Goal: Complete application form

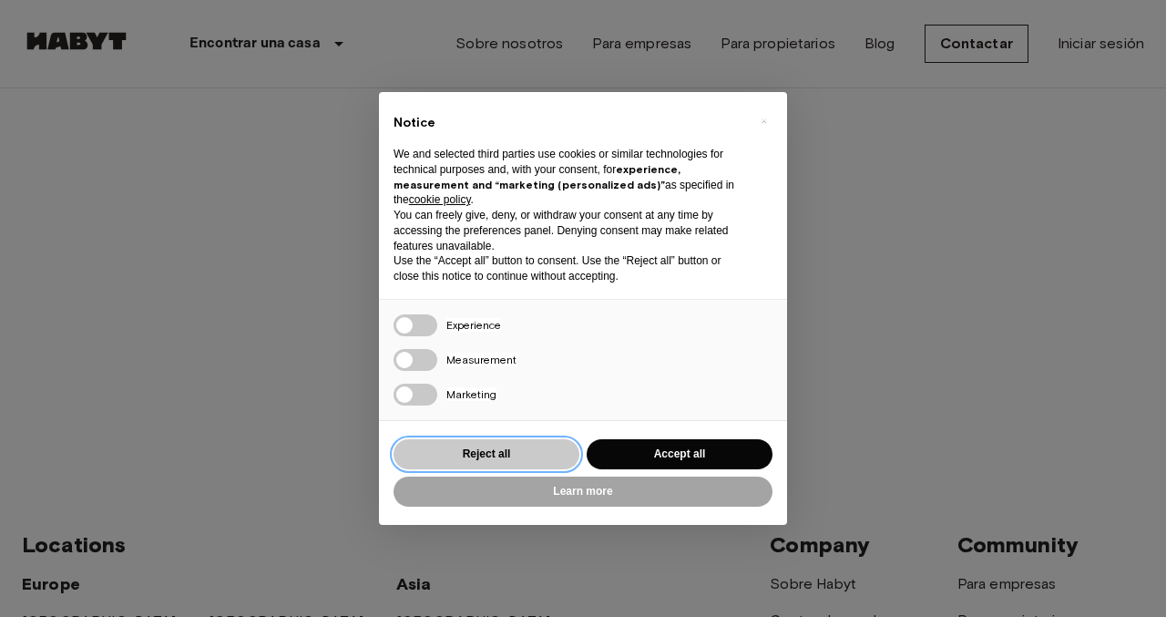
click at [468, 451] on button "Reject all" at bounding box center [486, 454] width 186 height 30
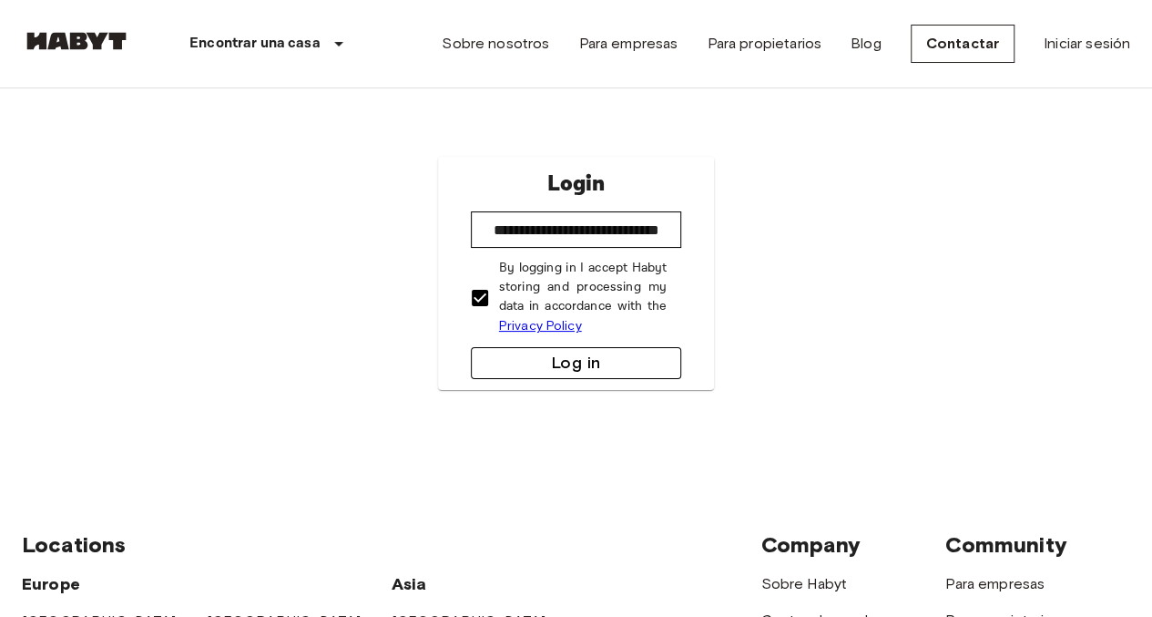
drag, startPoint x: 0, startPoint y: 0, endPoint x: 568, endPoint y: 358, distance: 671.7
click at [568, 358] on button "Log in" at bounding box center [576, 363] width 211 height 32
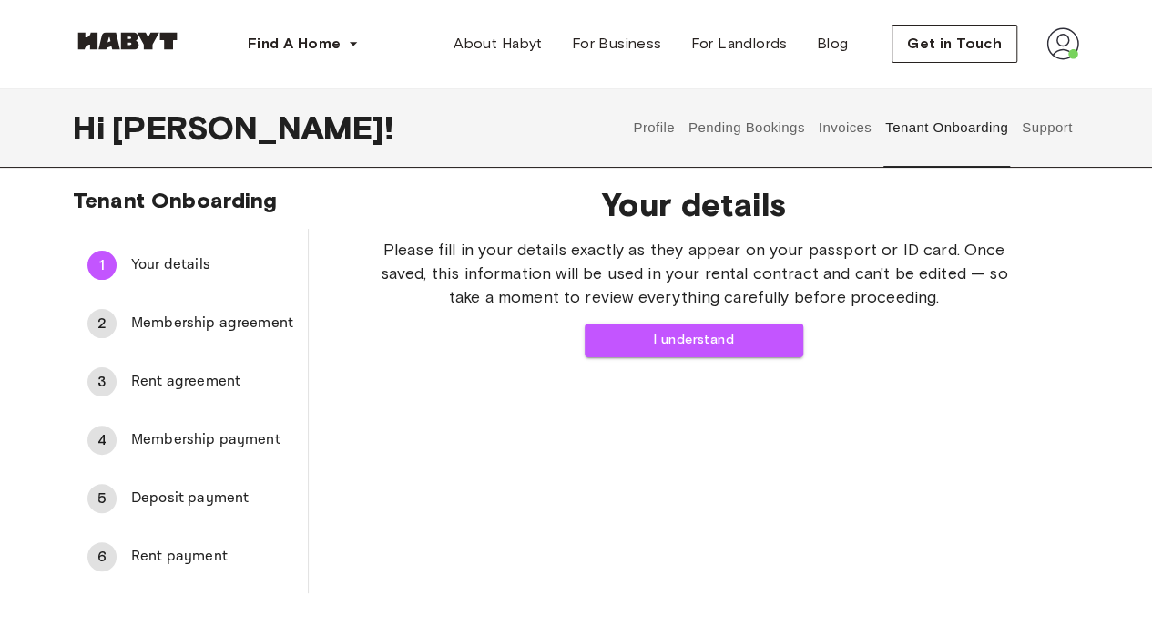
scroll to position [12, 0]
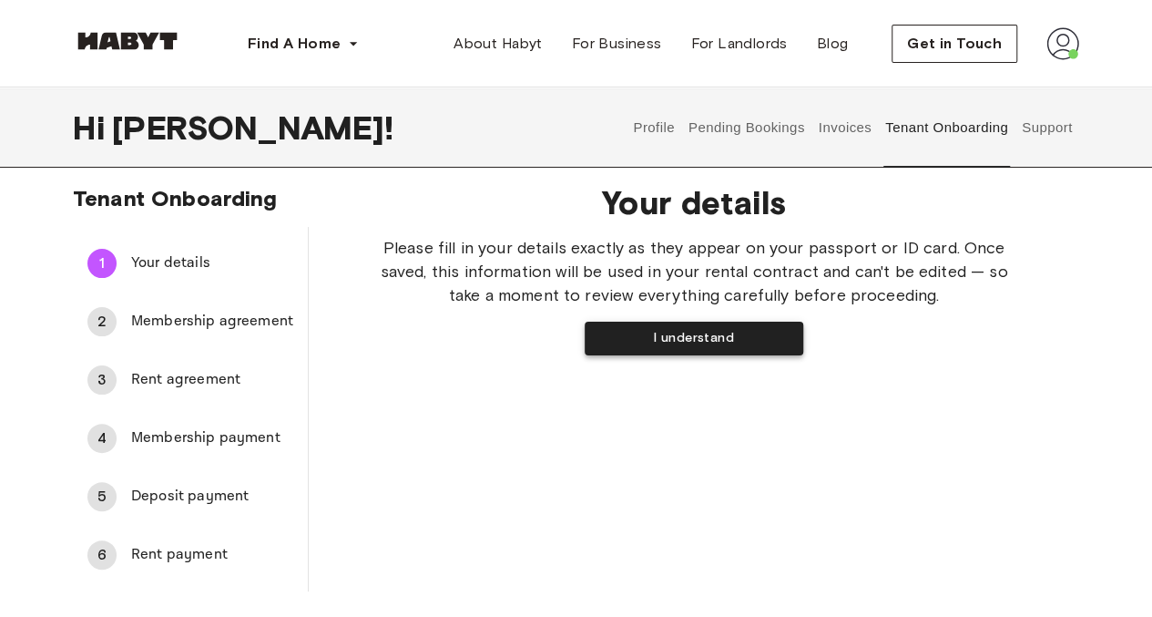
click at [656, 339] on button "I understand" at bounding box center [694, 339] width 219 height 34
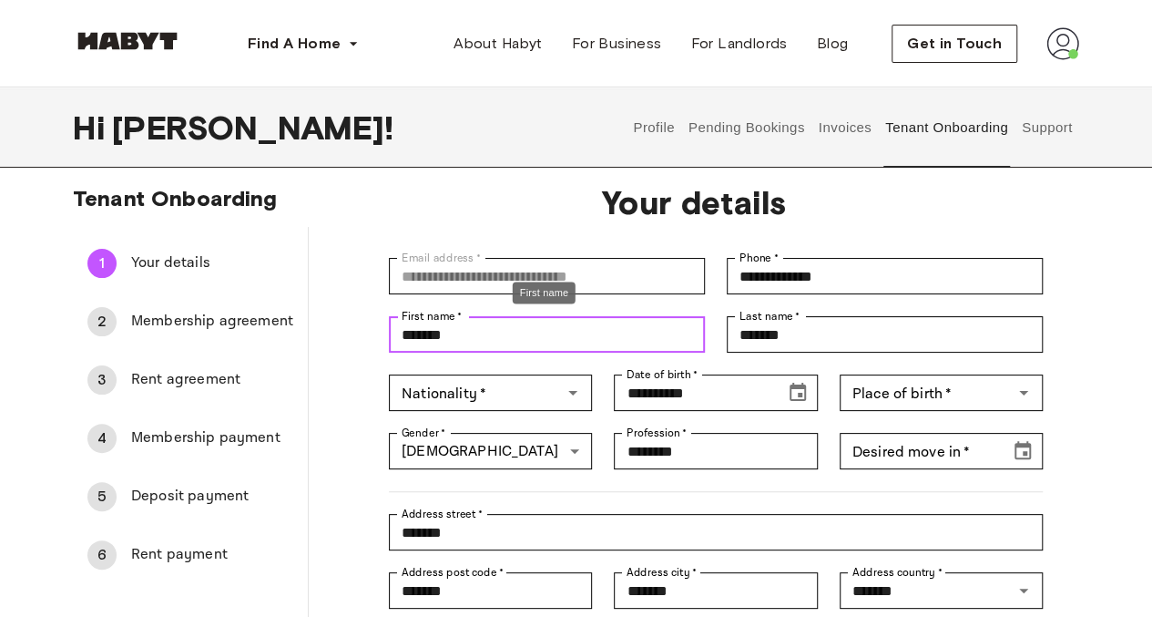
click at [559, 334] on input "*******" at bounding box center [547, 334] width 316 height 36
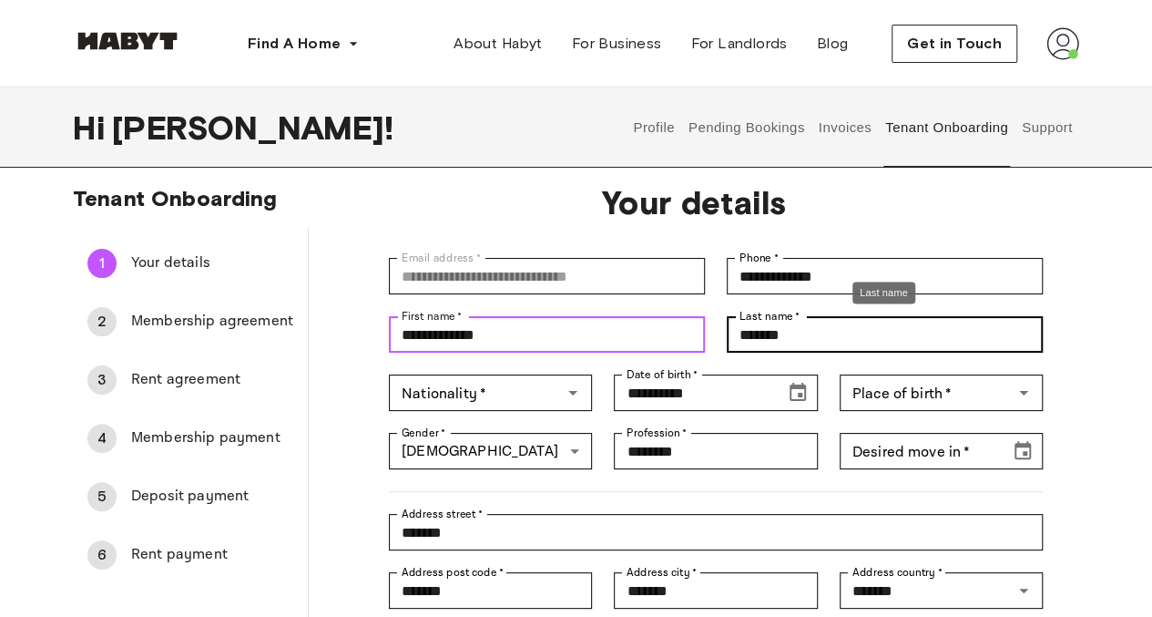
type input "**********"
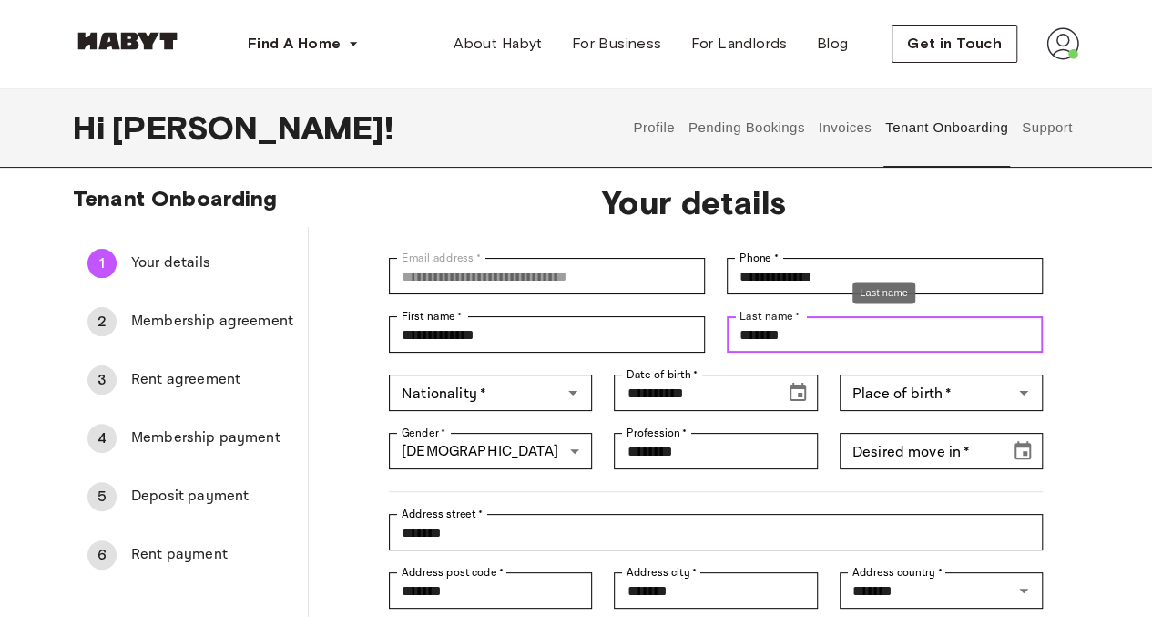
click at [806, 342] on input "*******" at bounding box center [885, 334] width 316 height 36
type input "**********"
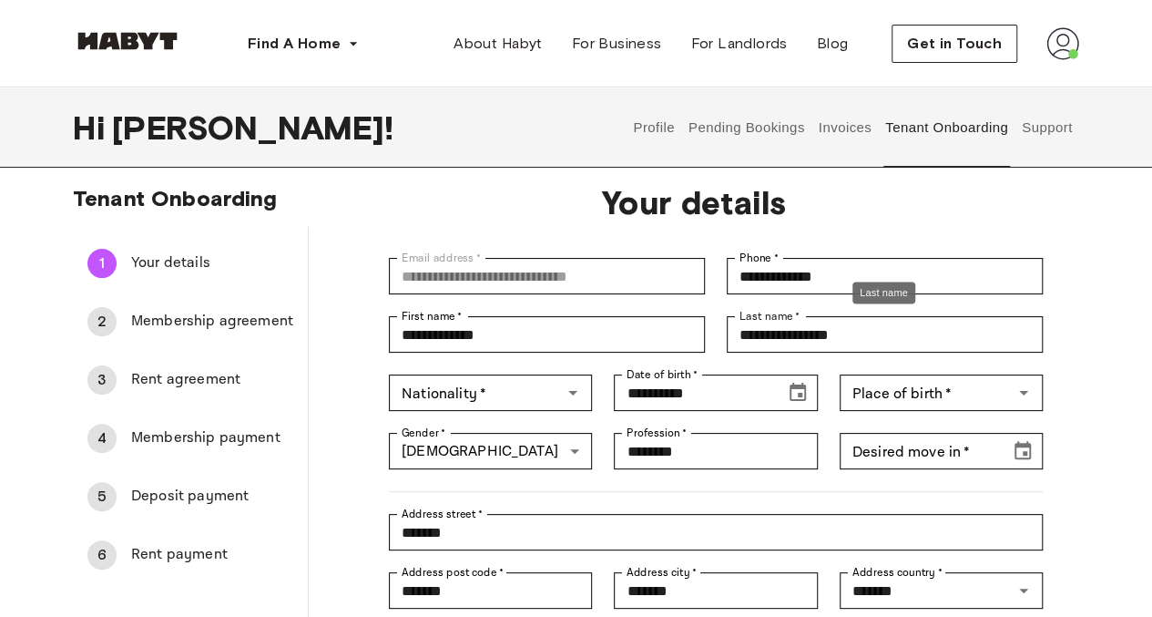
click at [431, 183] on span "Your details" at bounding box center [694, 202] width 654 height 38
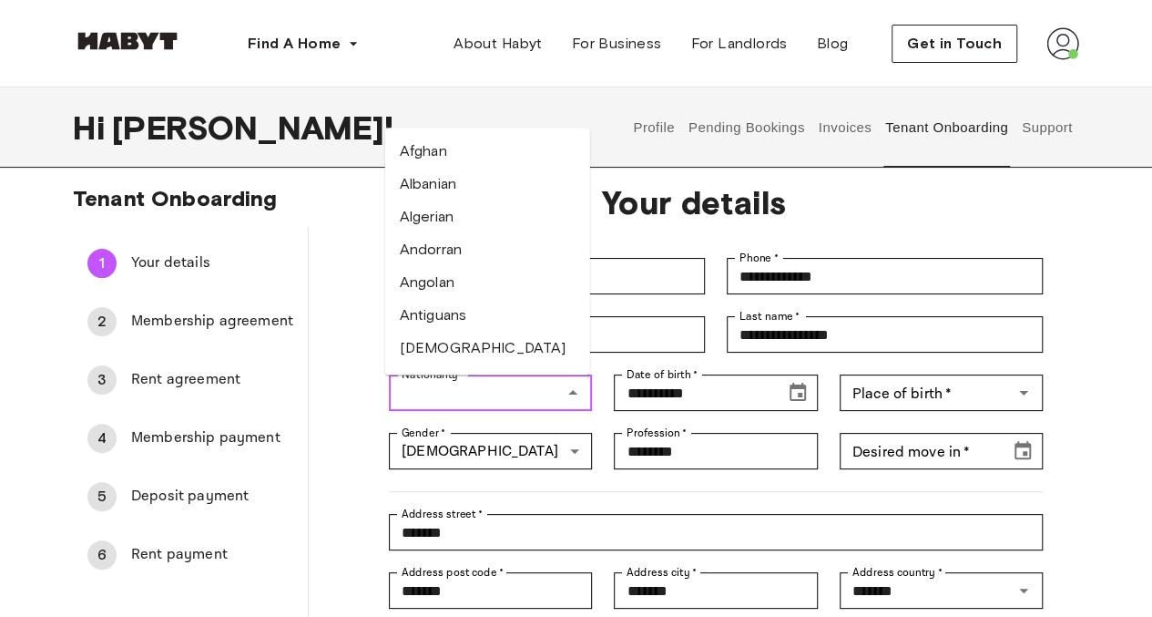
click at [516, 398] on input "Nationality   *" at bounding box center [475, 393] width 162 height 26
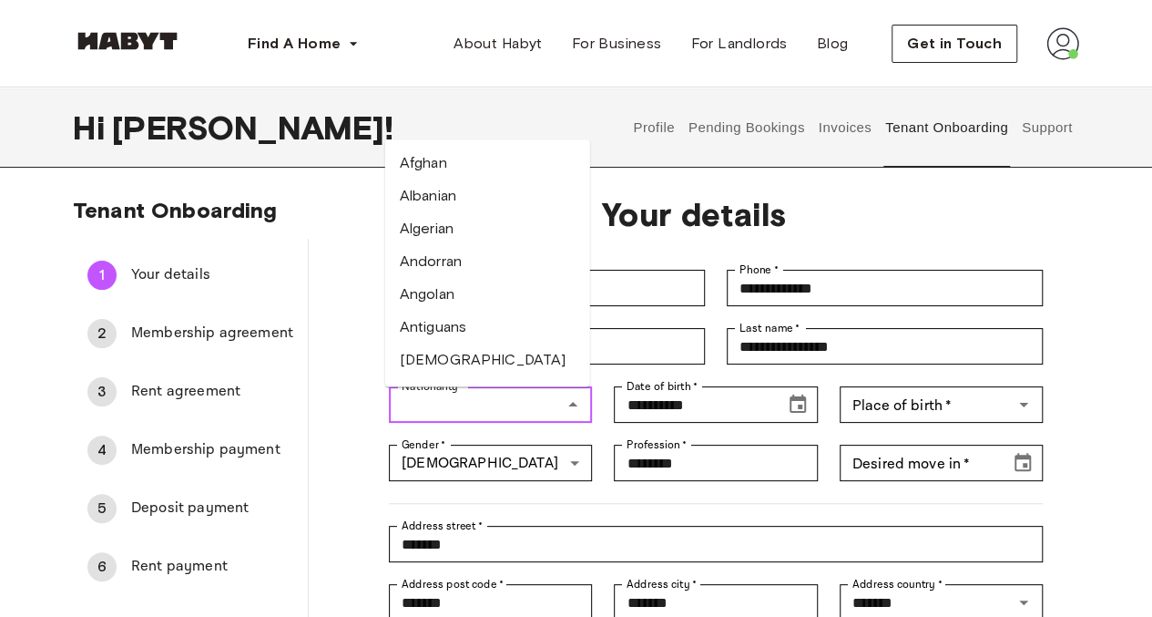
scroll to position [4, 0]
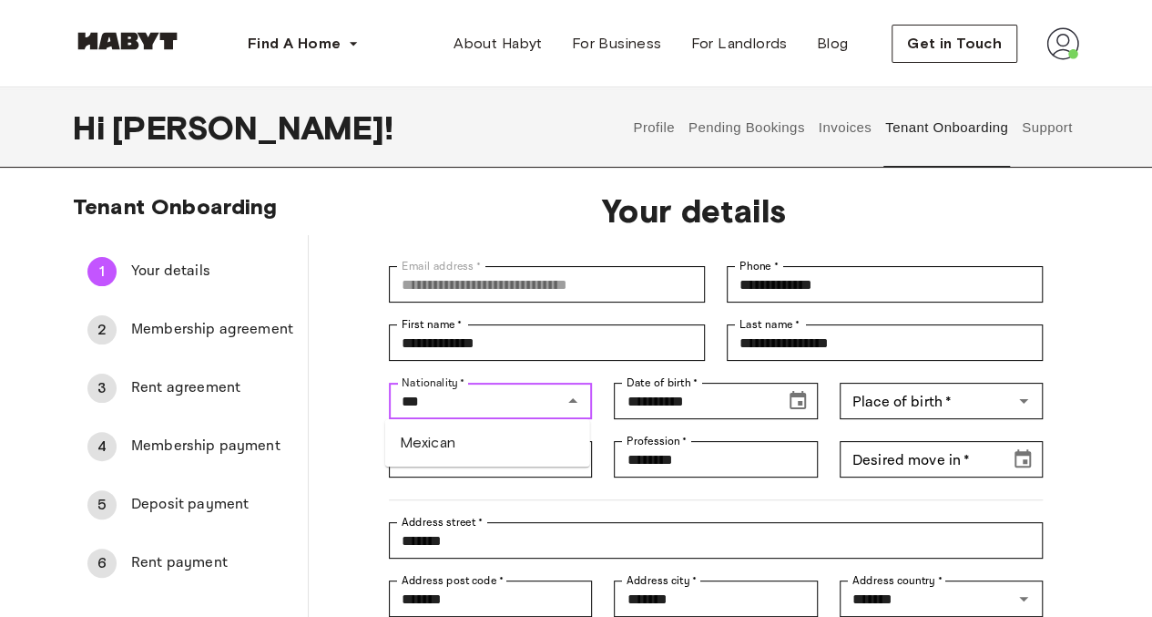
click at [492, 437] on li "Mexican" at bounding box center [487, 442] width 205 height 33
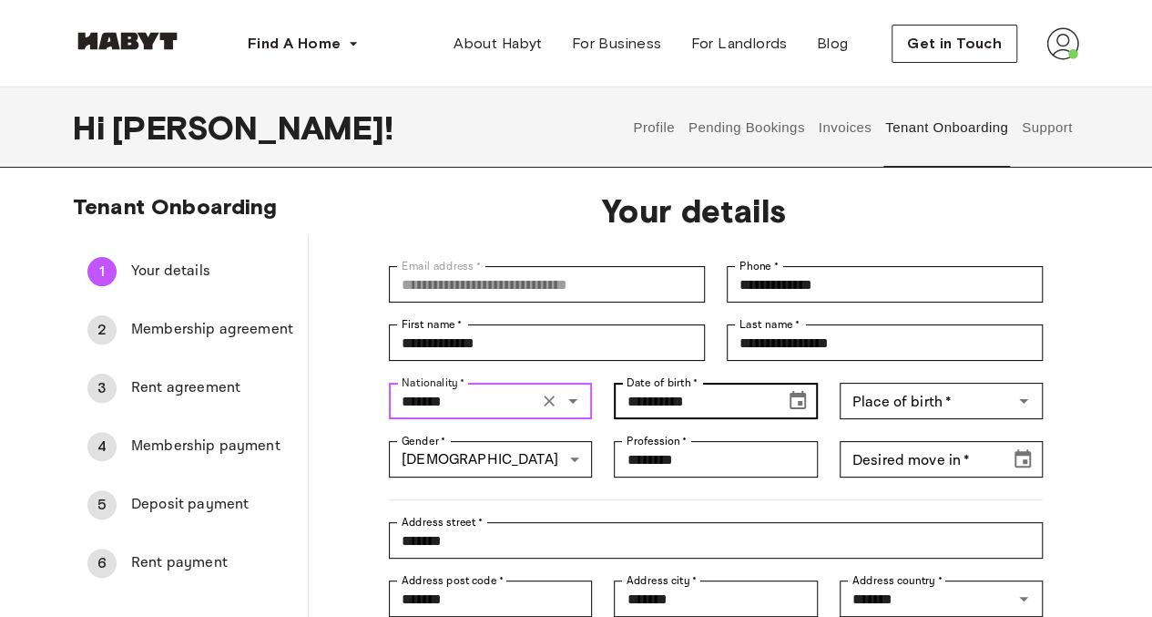
type input "*******"
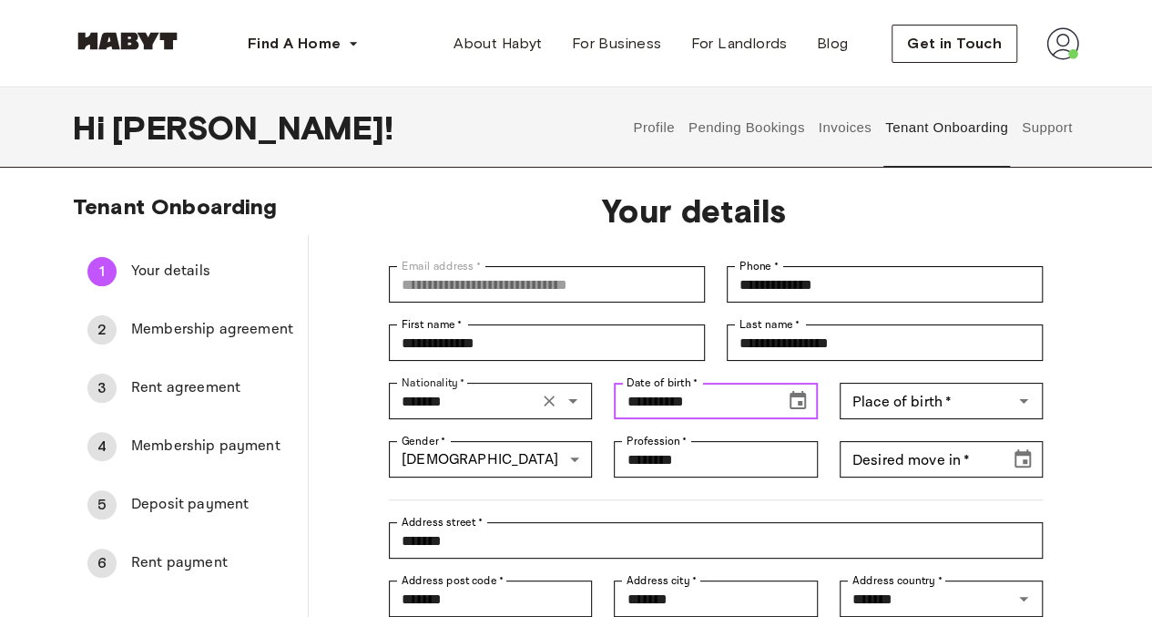
click at [798, 405] on icon "Choose date, selected date is Sep 14, 1992" at bounding box center [798, 401] width 22 height 22
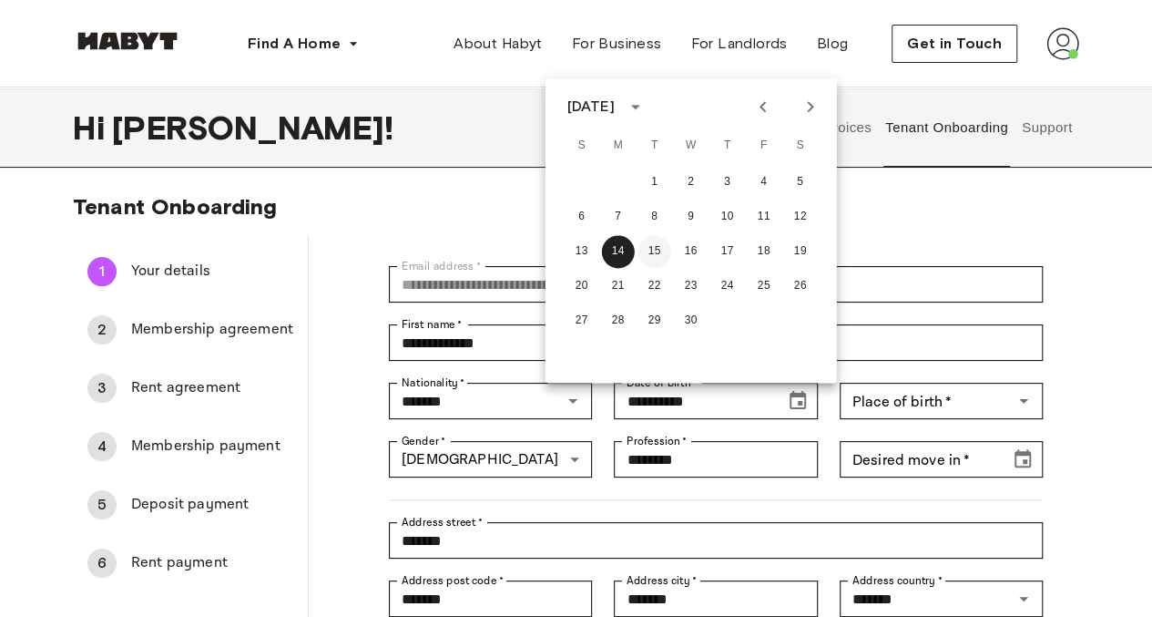
click at [652, 254] on button "15" at bounding box center [655, 251] width 33 height 33
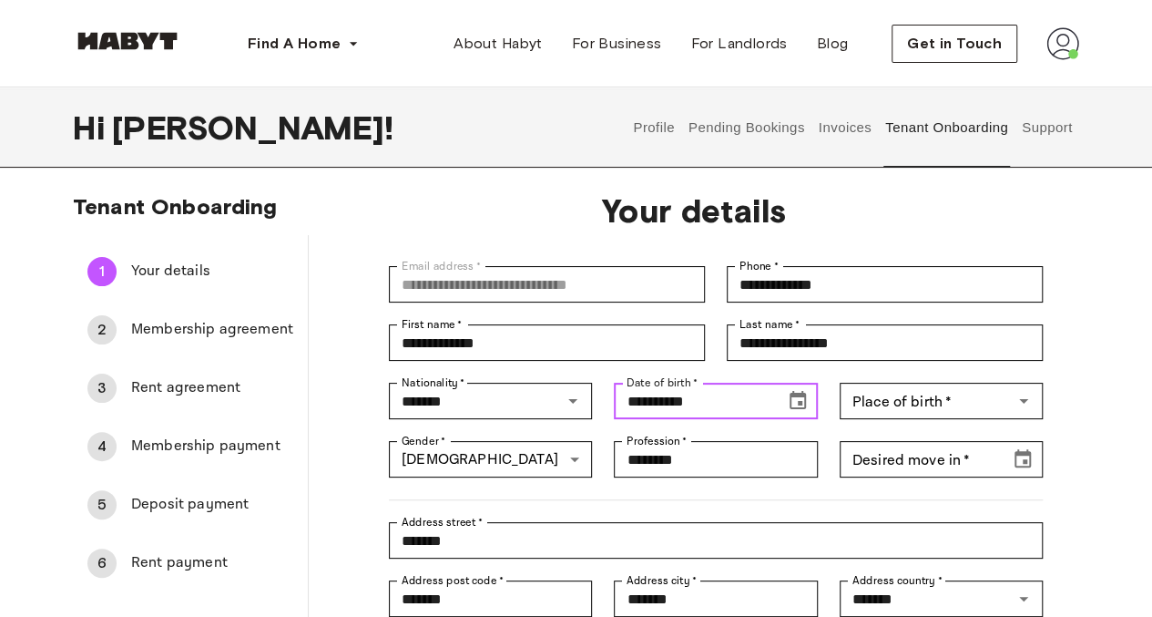
click at [653, 409] on input "**********" at bounding box center [693, 401] width 158 height 36
drag, startPoint x: 639, startPoint y: 400, endPoint x: 665, endPoint y: 398, distance: 25.6
click at [639, 400] on input "**********" at bounding box center [693, 401] width 158 height 36
click at [796, 413] on button "Choose date, selected date is Sep 14, 1992" at bounding box center [798, 401] width 36 height 36
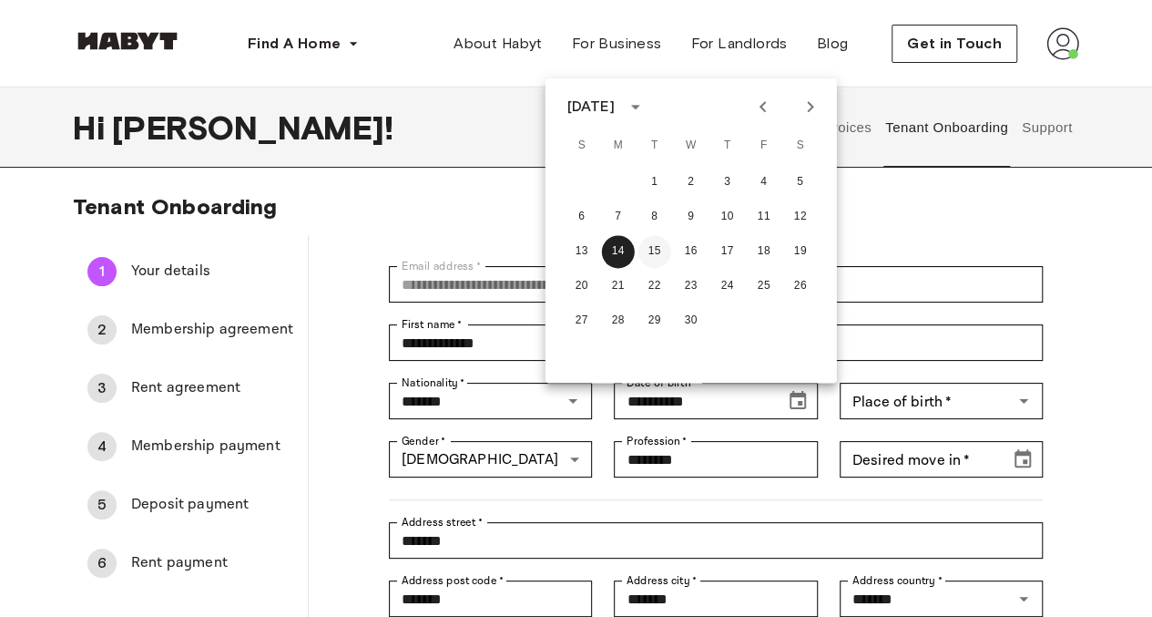
click at [659, 249] on button "15" at bounding box center [655, 251] width 33 height 33
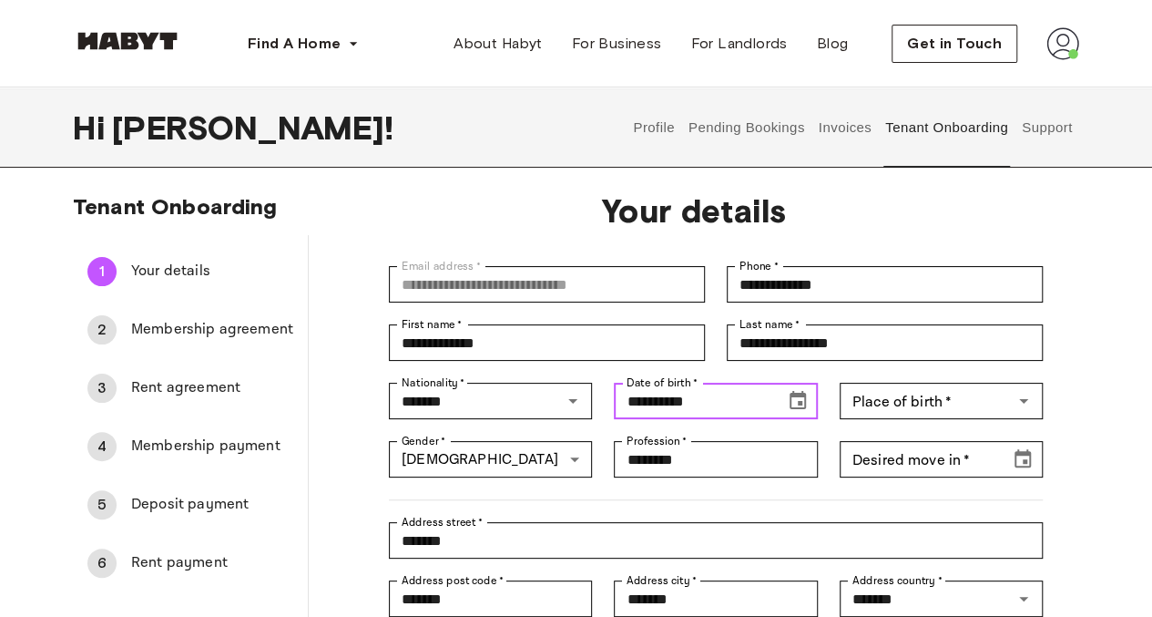
click at [642, 396] on input "**********" at bounding box center [693, 401] width 158 height 36
click at [638, 403] on input "**********" at bounding box center [693, 401] width 158 height 36
type input "**********"
drag, startPoint x: 709, startPoint y: 402, endPoint x: 587, endPoint y: 402, distance: 122.1
click at [587, 402] on div "**********" at bounding box center [705, 499] width 676 height 511
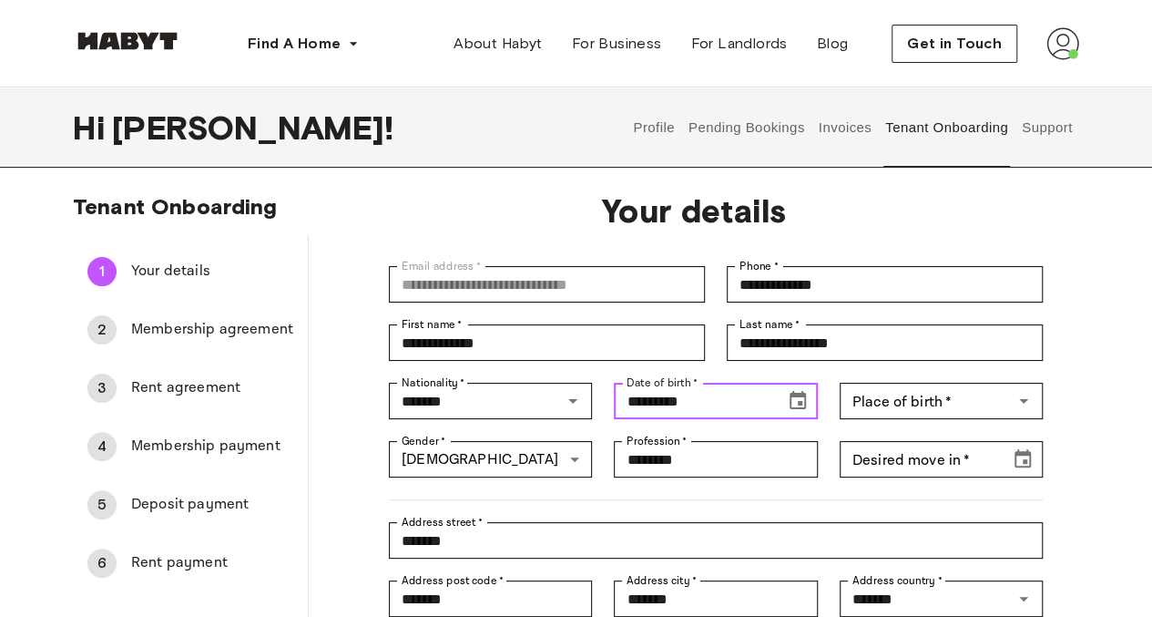
type input "**********"
drag, startPoint x: 723, startPoint y: 404, endPoint x: 582, endPoint y: 413, distance: 141.5
click at [583, 412] on div "**********" at bounding box center [705, 499] width 676 height 511
click at [806, 405] on icon "Choose date, selected date is Sep 14, 1901" at bounding box center [798, 401] width 22 height 22
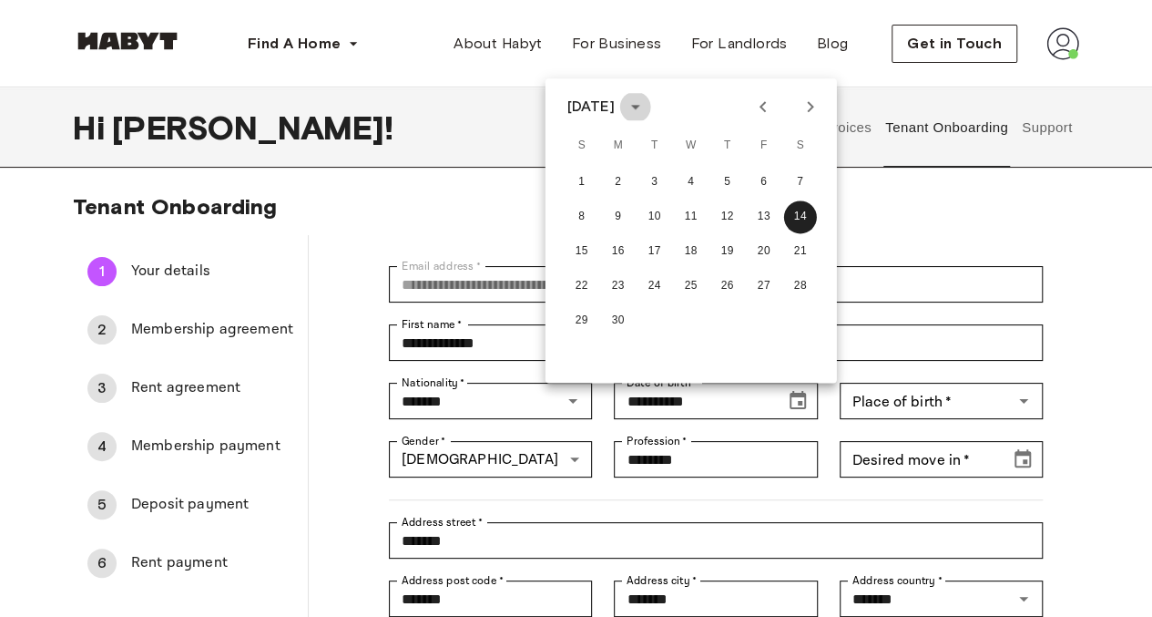
click at [640, 108] on icon "calendar view is open, switch to year view" at bounding box center [635, 107] width 9 height 5
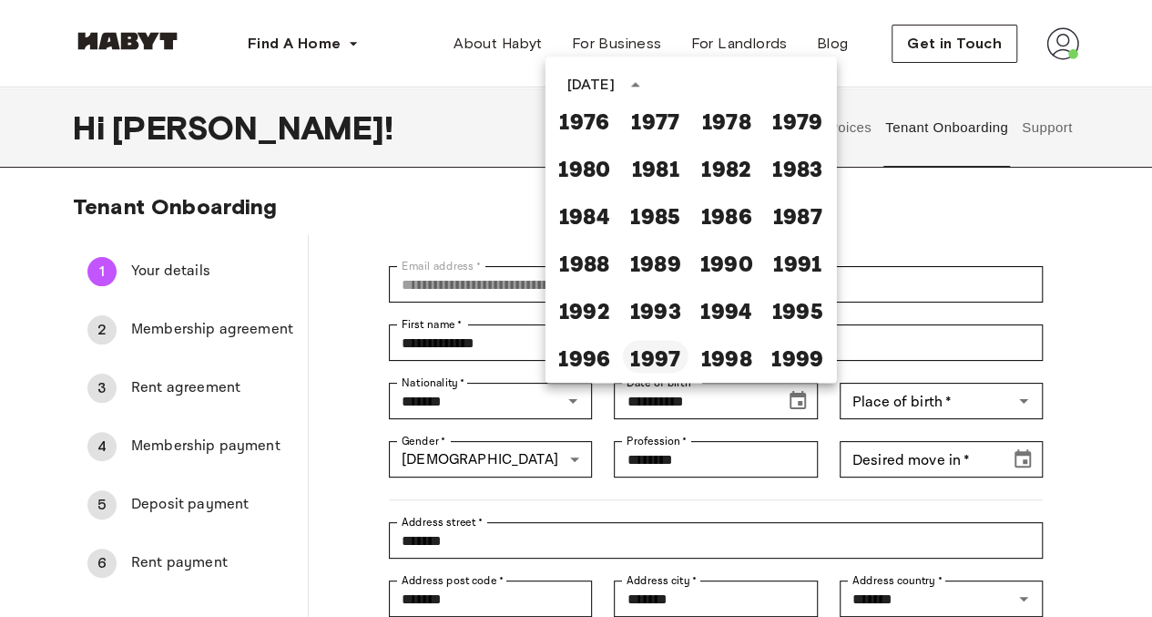
scroll to position [911, 0]
click at [600, 318] on button "1992" at bounding box center [585, 307] width 66 height 33
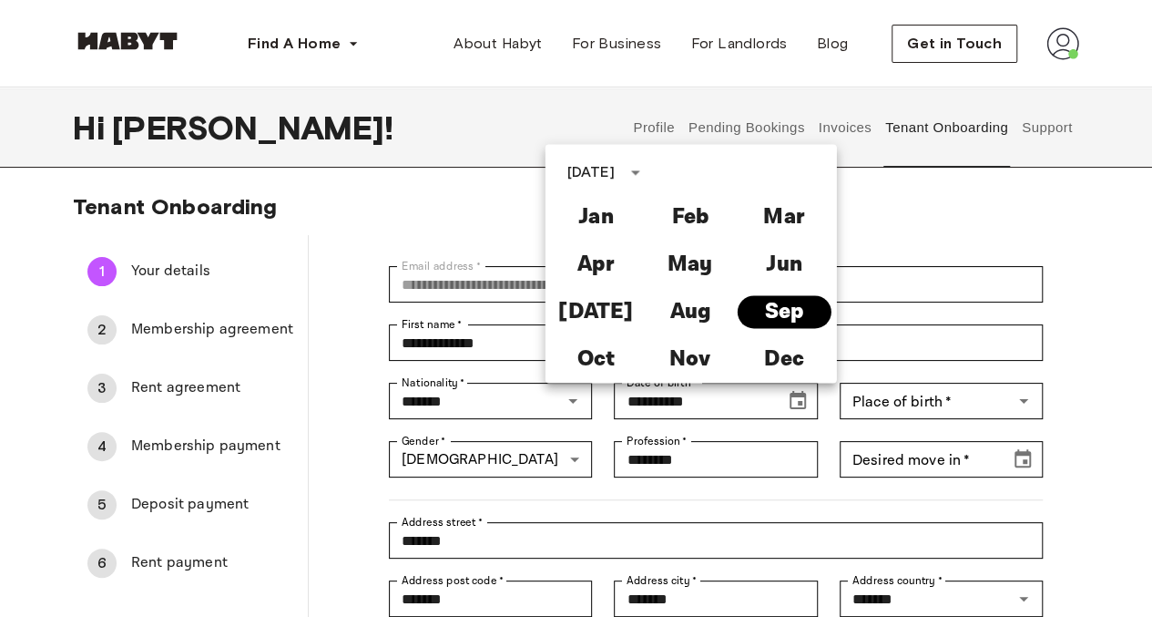
click at [752, 312] on button "Sep" at bounding box center [784, 311] width 94 height 33
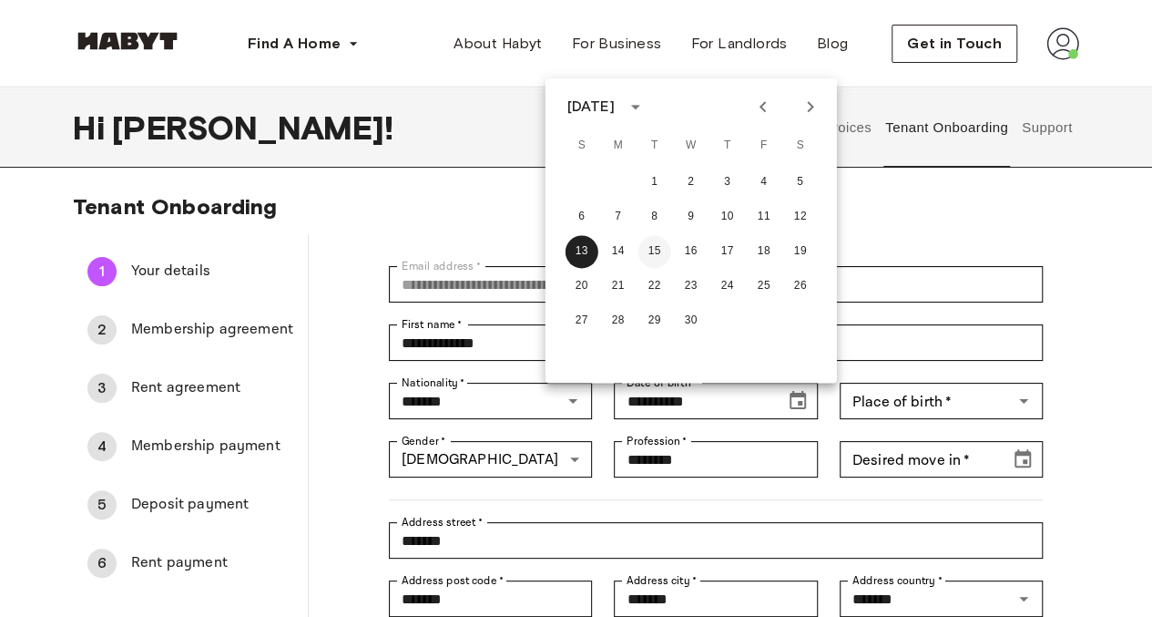
click at [645, 253] on button "15" at bounding box center [655, 251] width 33 height 33
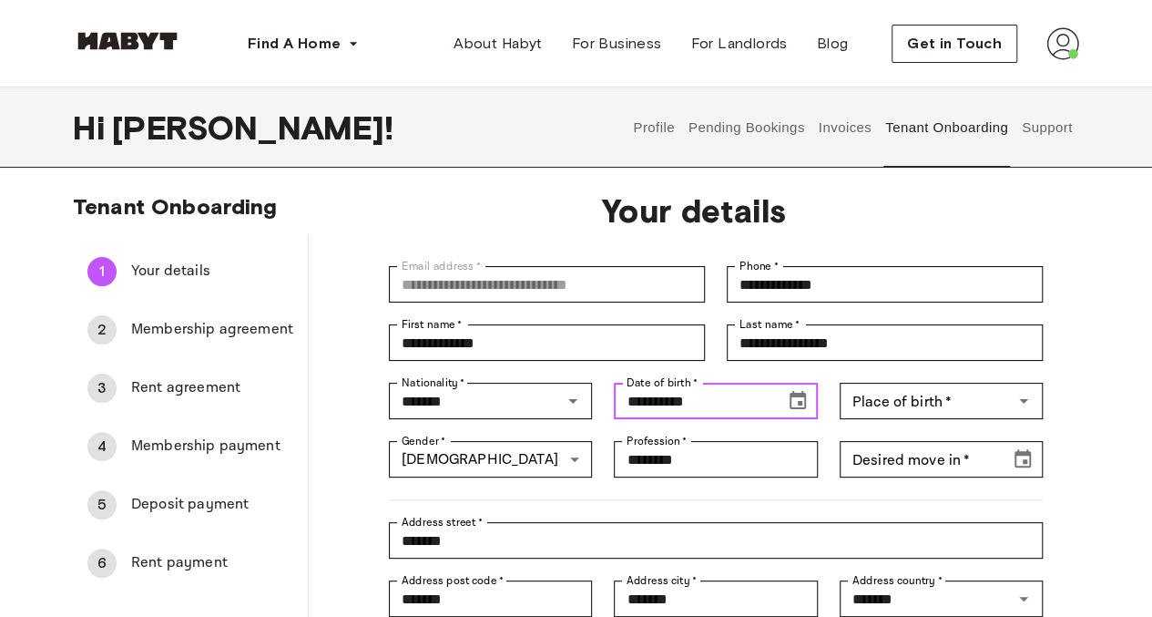
click at [634, 404] on input "**********" at bounding box center [693, 401] width 158 height 36
click at [791, 402] on icon "Choose date, selected date is Sep 14, 1992" at bounding box center [798, 401] width 22 height 22
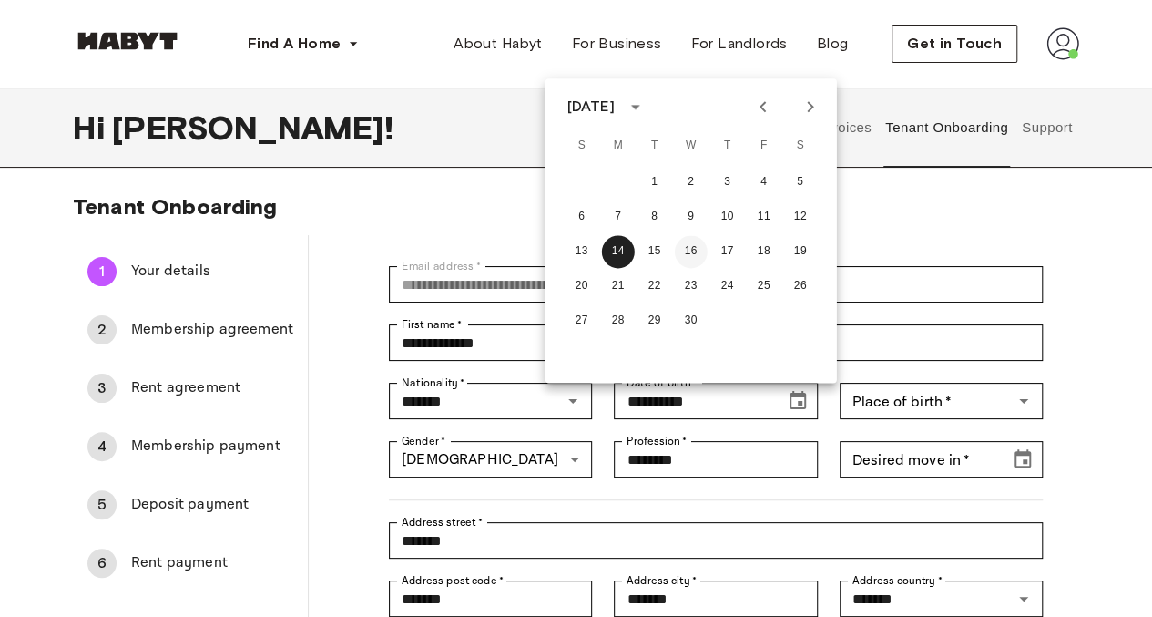
click at [687, 249] on button "16" at bounding box center [691, 251] width 33 height 33
type input "**********"
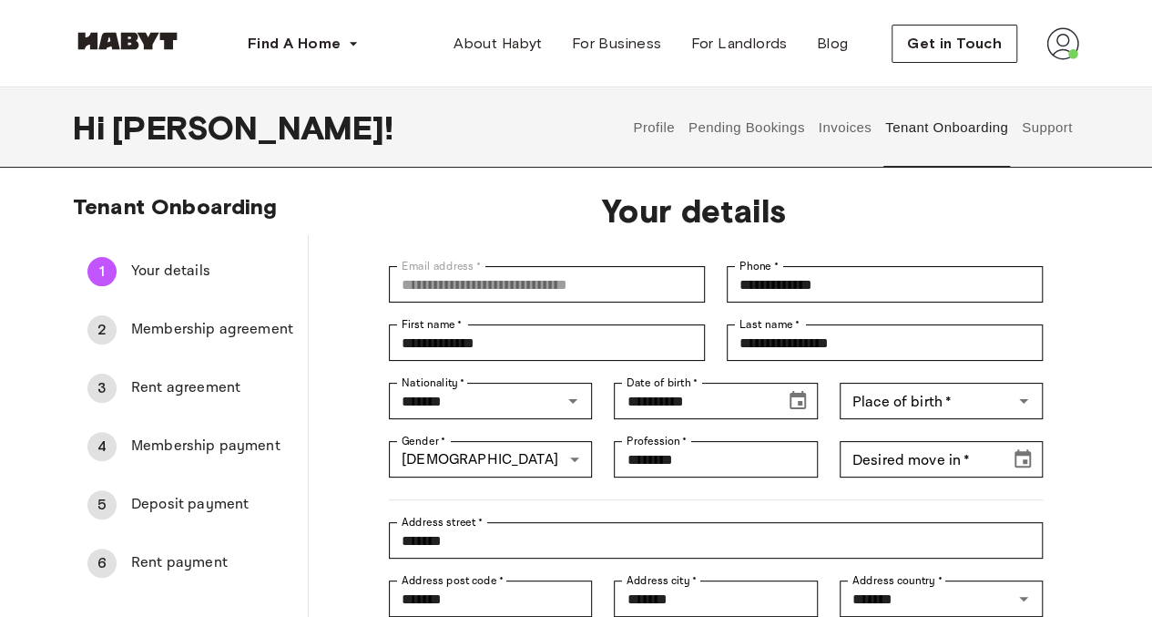
click at [819, 491] on div at bounding box center [705, 488] width 676 height 23
click at [928, 397] on input "Place of birth   *" at bounding box center [926, 401] width 162 height 26
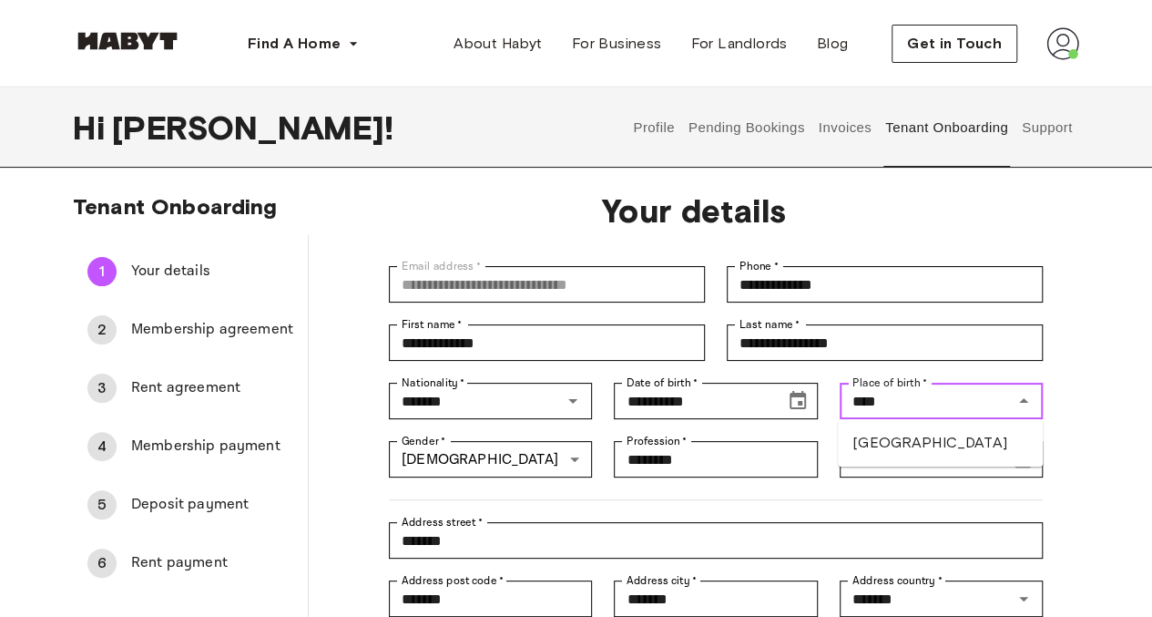
click at [903, 447] on li "Mexico" at bounding box center [940, 442] width 205 height 33
type input "******"
click at [1005, 404] on icon "Clear" at bounding box center [1000, 401] width 18 height 18
click at [1027, 397] on icon "Open" at bounding box center [1024, 401] width 22 height 22
click at [922, 442] on li "Mexico" at bounding box center [940, 442] width 205 height 33
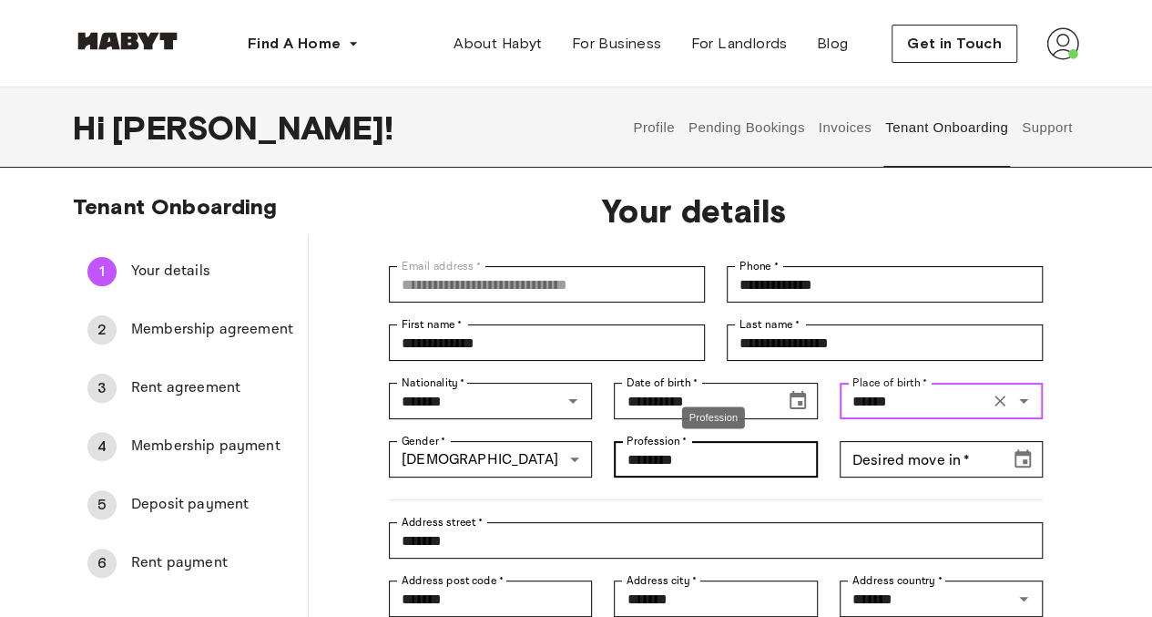
type input "******"
click at [723, 455] on input "********" at bounding box center [715, 459] width 203 height 36
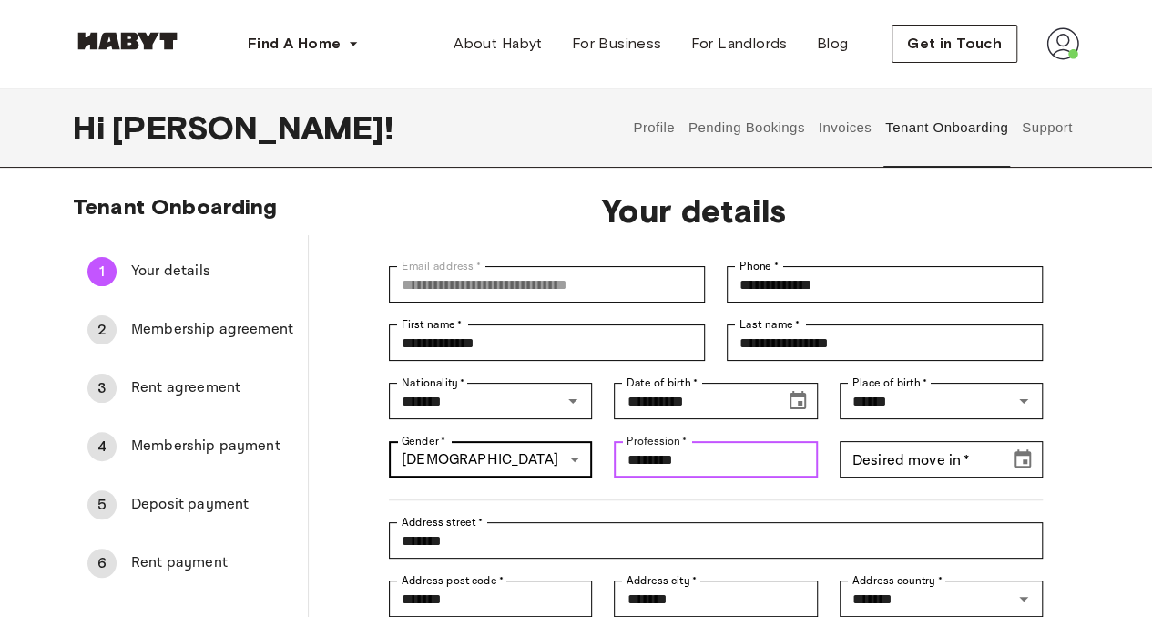
drag, startPoint x: 754, startPoint y: 465, endPoint x: 578, endPoint y: 463, distance: 175.8
click at [578, 463] on div "**********" at bounding box center [705, 499] width 676 height 511
type input "*******"
click at [823, 489] on div at bounding box center [705, 488] width 676 height 23
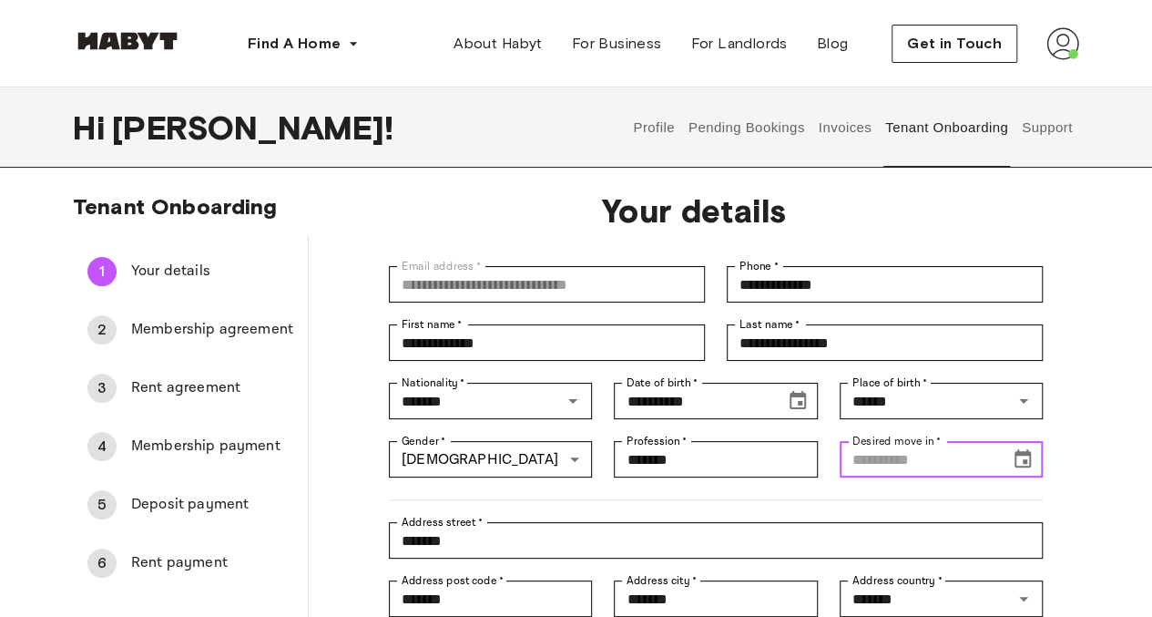
click at [873, 462] on input "Desired move in   *" at bounding box center [919, 459] width 158 height 36
click at [1021, 464] on icon "Choose date" at bounding box center [1023, 459] width 22 height 22
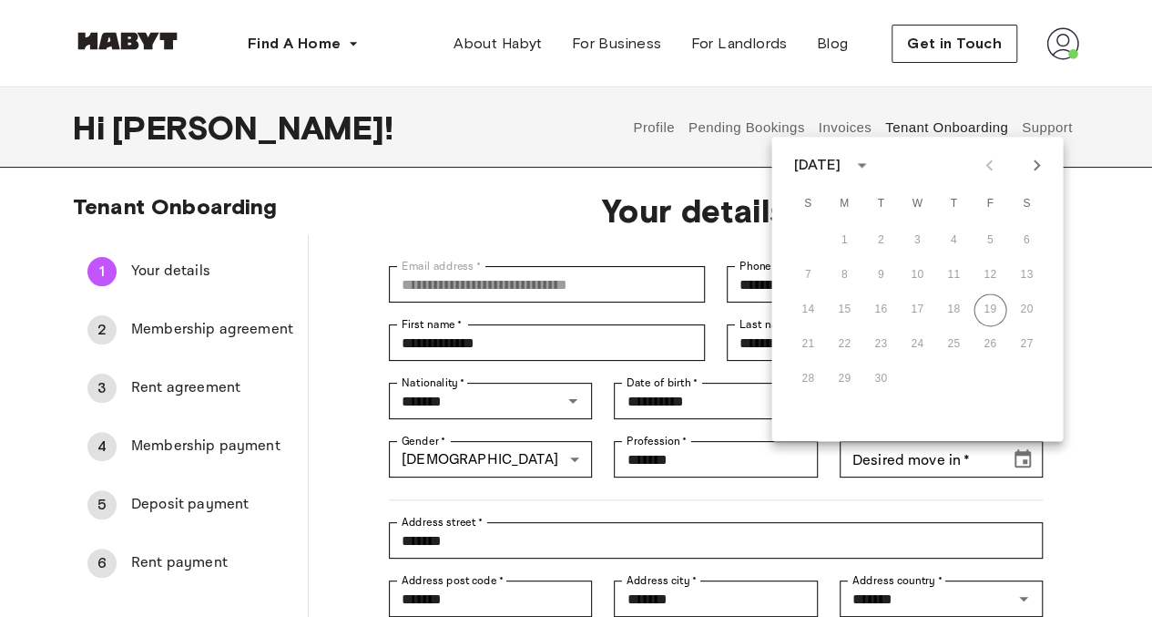
click at [1109, 457] on div "**********" at bounding box center [576, 481] width 1152 height 577
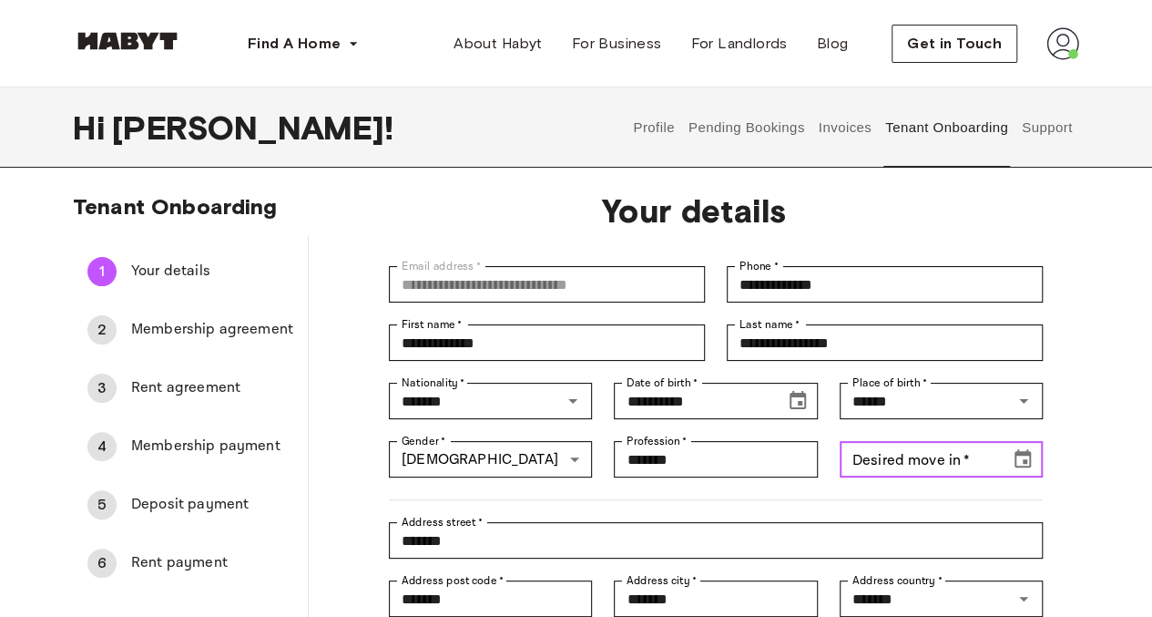
click at [1038, 465] on button "Choose date" at bounding box center [1023, 459] width 36 height 36
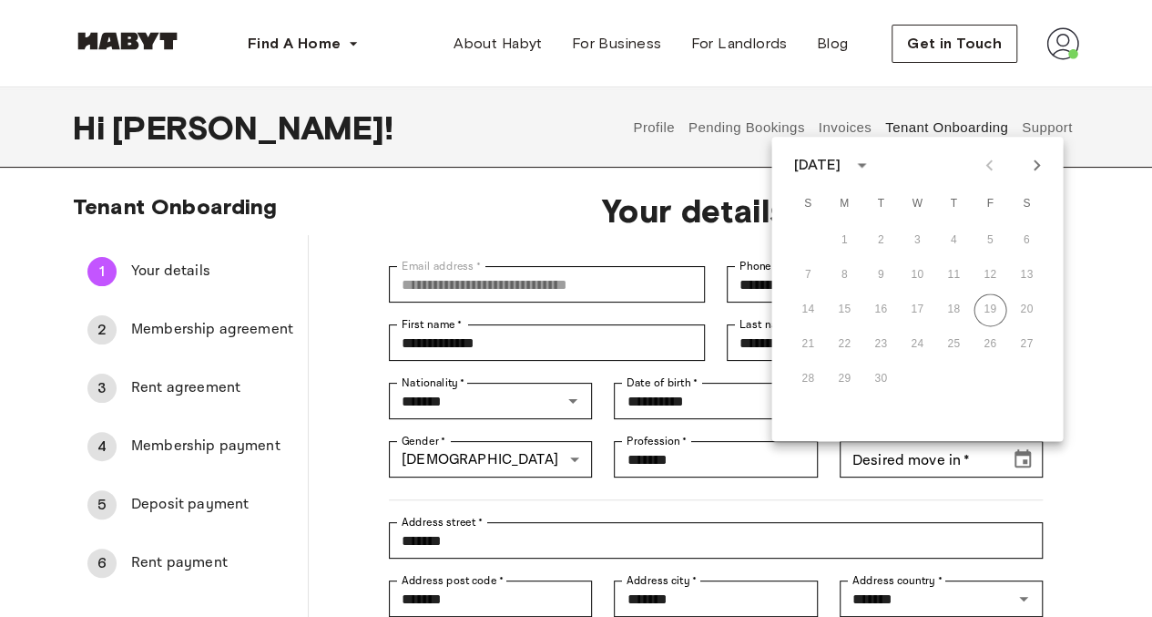
click at [1038, 161] on icon "Next month" at bounding box center [1037, 165] width 22 height 22
click at [910, 278] on button "7" at bounding box center [917, 275] width 33 height 33
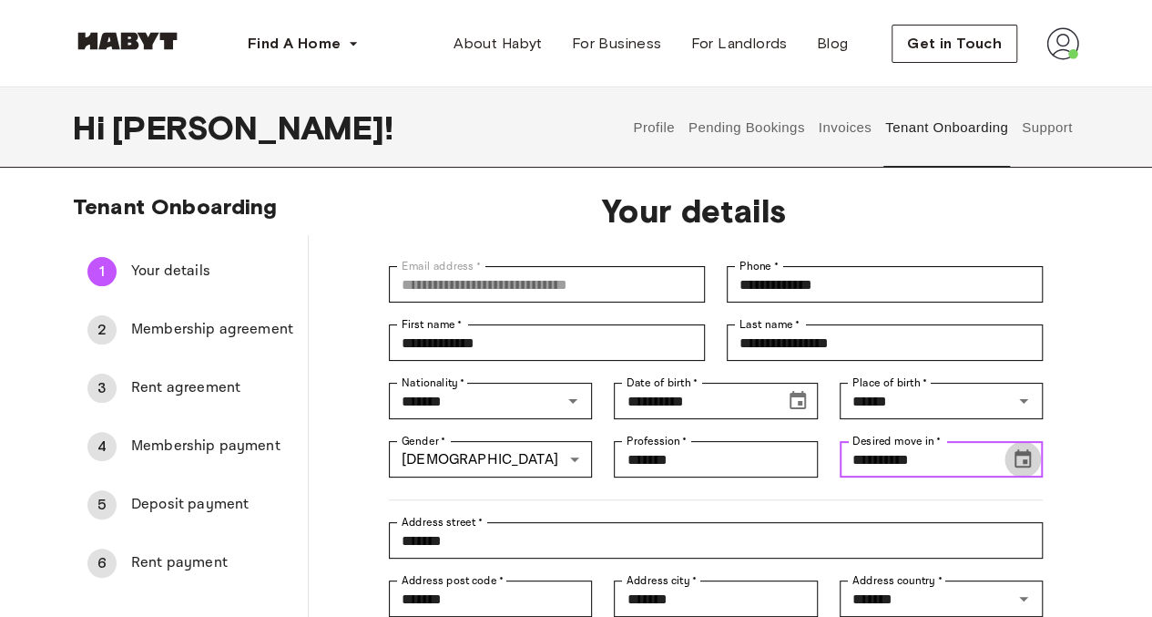
click at [1019, 453] on icon "Choose date, selected date is Jan 6, 2026" at bounding box center [1023, 458] width 16 height 18
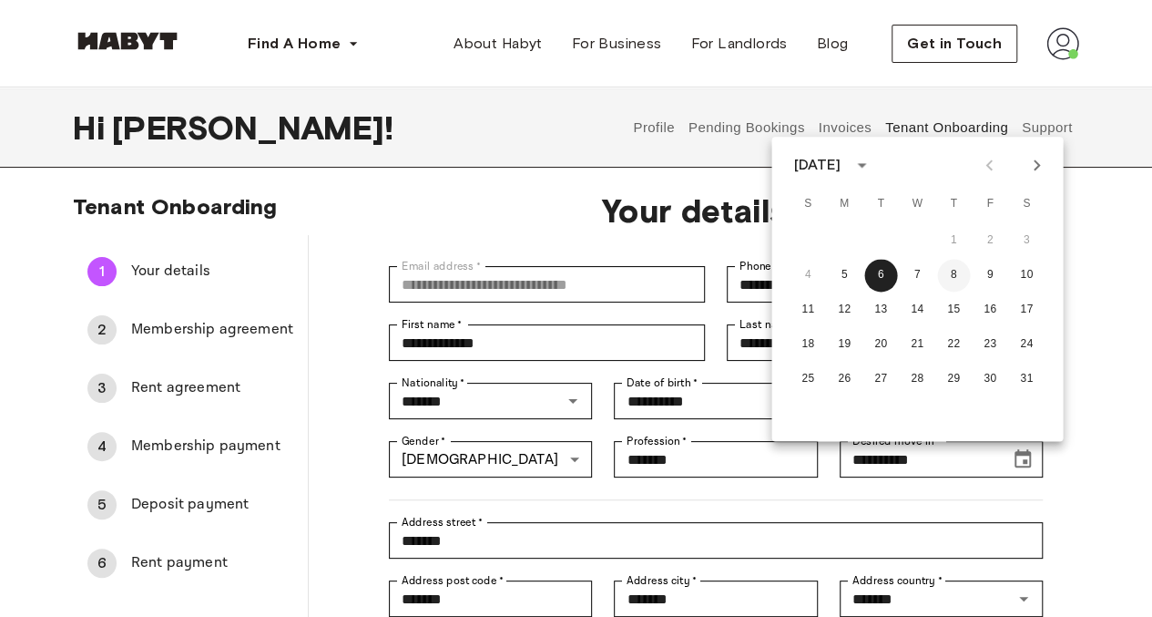
click at [953, 280] on button "8" at bounding box center [953, 275] width 33 height 33
type input "**********"
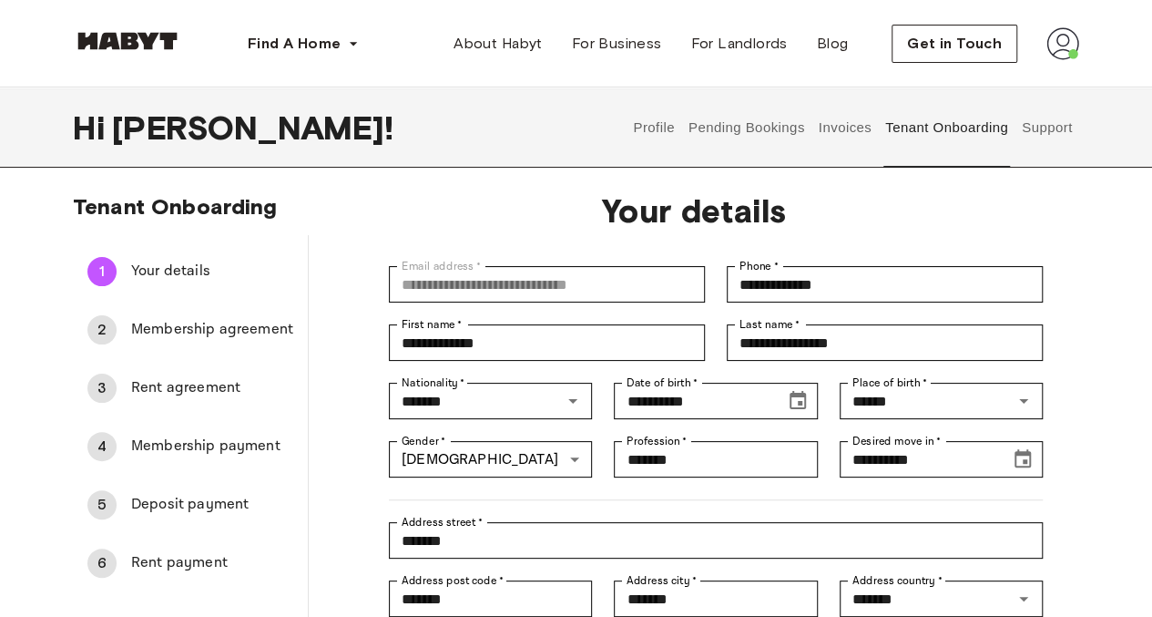
click at [1068, 512] on div "**********" at bounding box center [694, 473] width 771 height 593
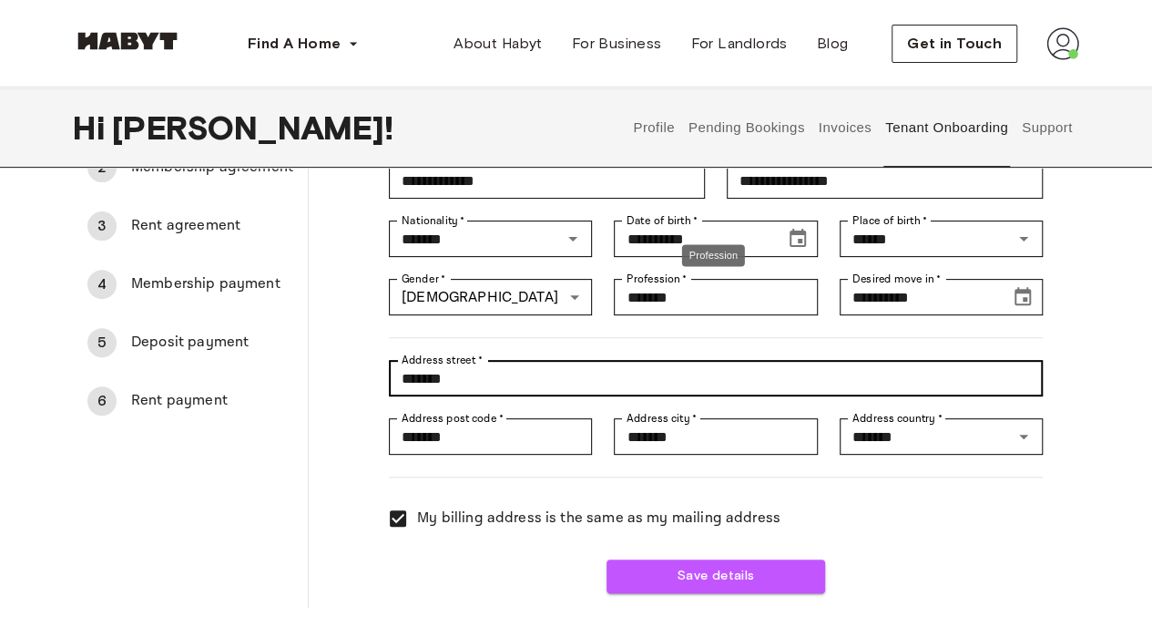
scroll to position [186, 0]
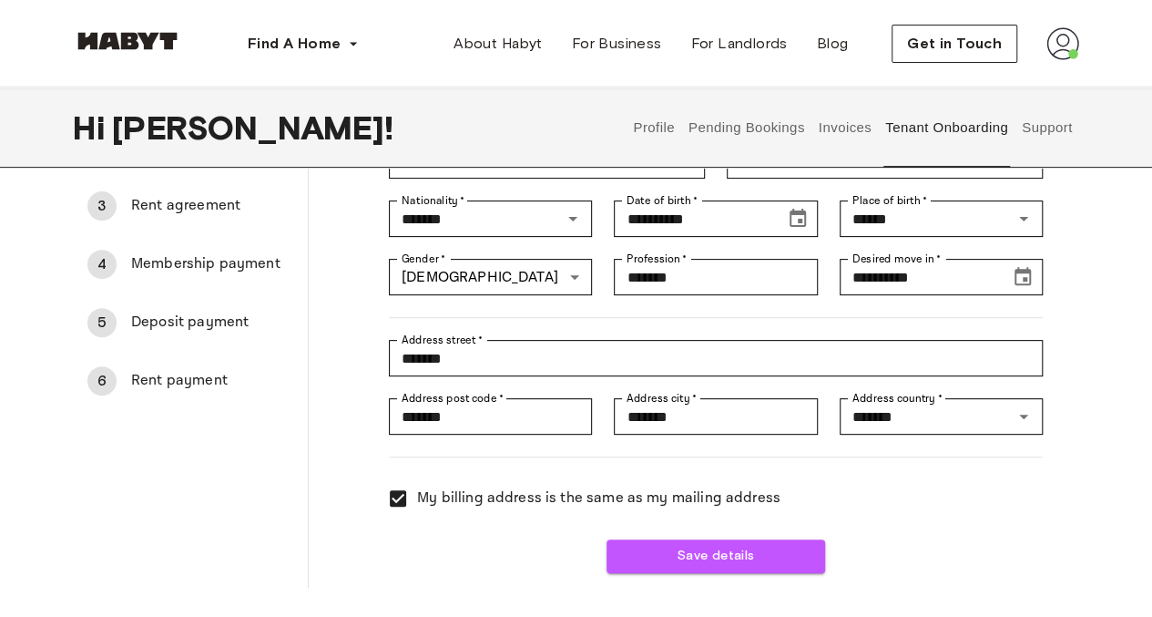
click at [1027, 493] on div "My billing address is the same as my mailing address" at bounding box center [705, 487] width 676 height 60
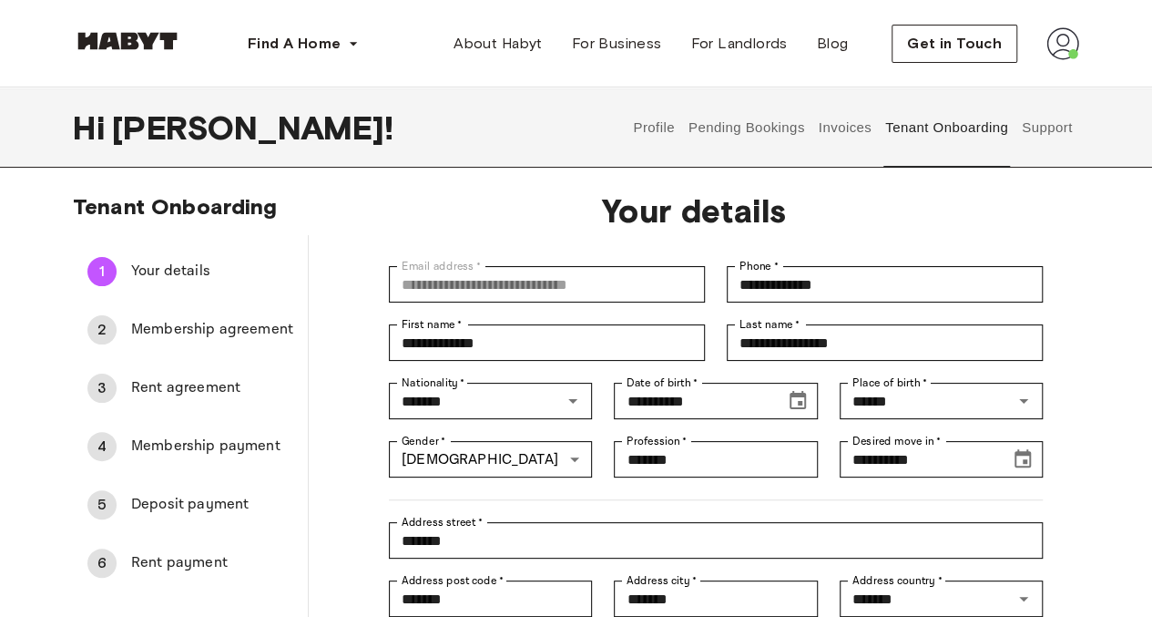
scroll to position [95, 0]
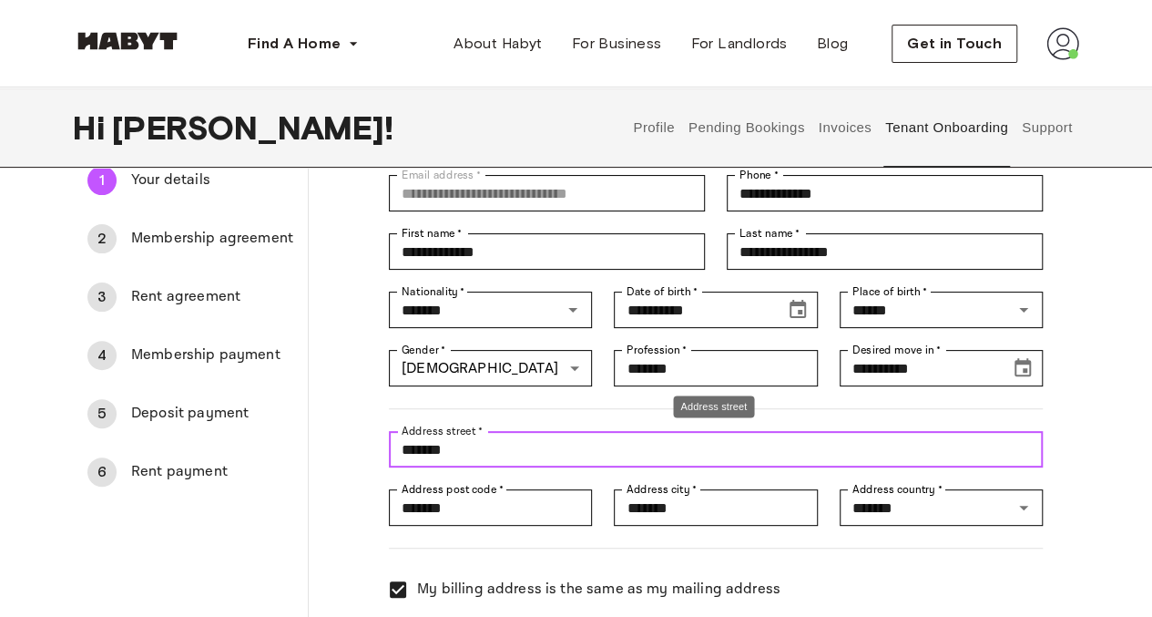
drag, startPoint x: 481, startPoint y: 445, endPoint x: 468, endPoint y: 447, distance: 12.9
click at [468, 447] on input "*******" at bounding box center [716, 449] width 654 height 36
drag, startPoint x: 479, startPoint y: 452, endPoint x: 375, endPoint y: 441, distance: 104.4
click at [375, 441] on div "Address street   * ******* Address street   *" at bounding box center [705, 438] width 676 height 58
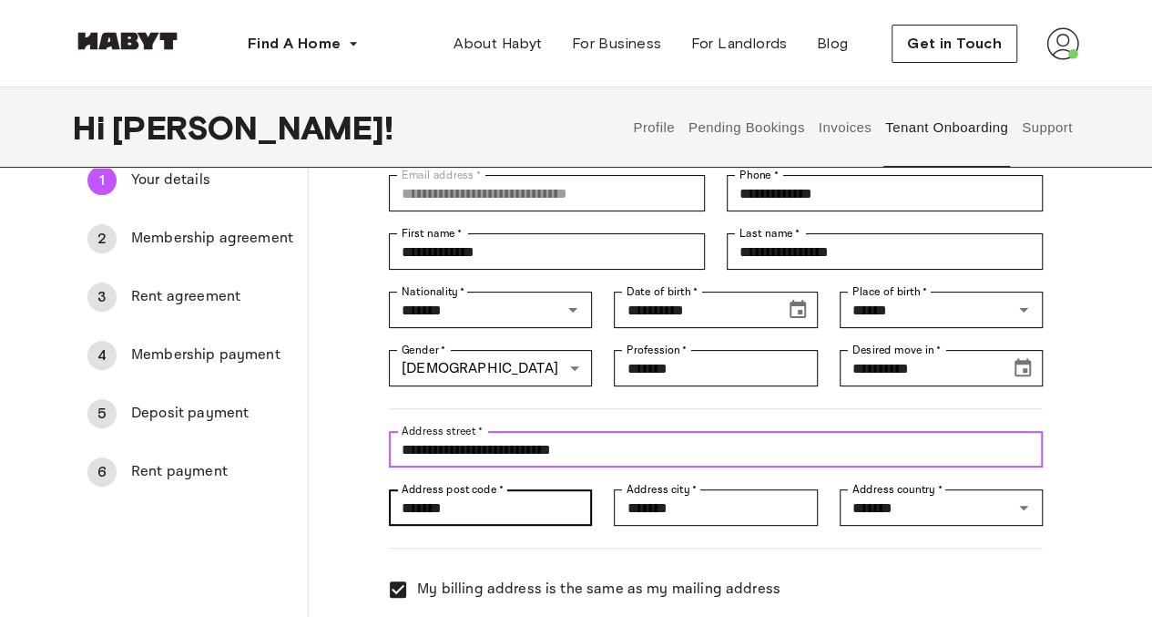
type input "**********"
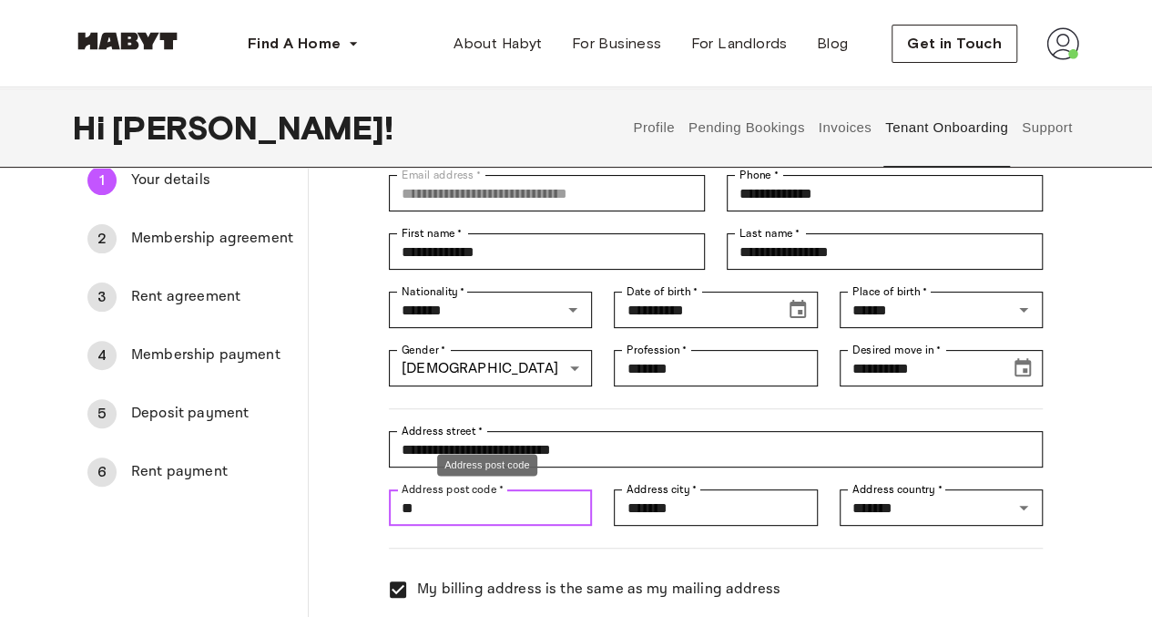
type input "*"
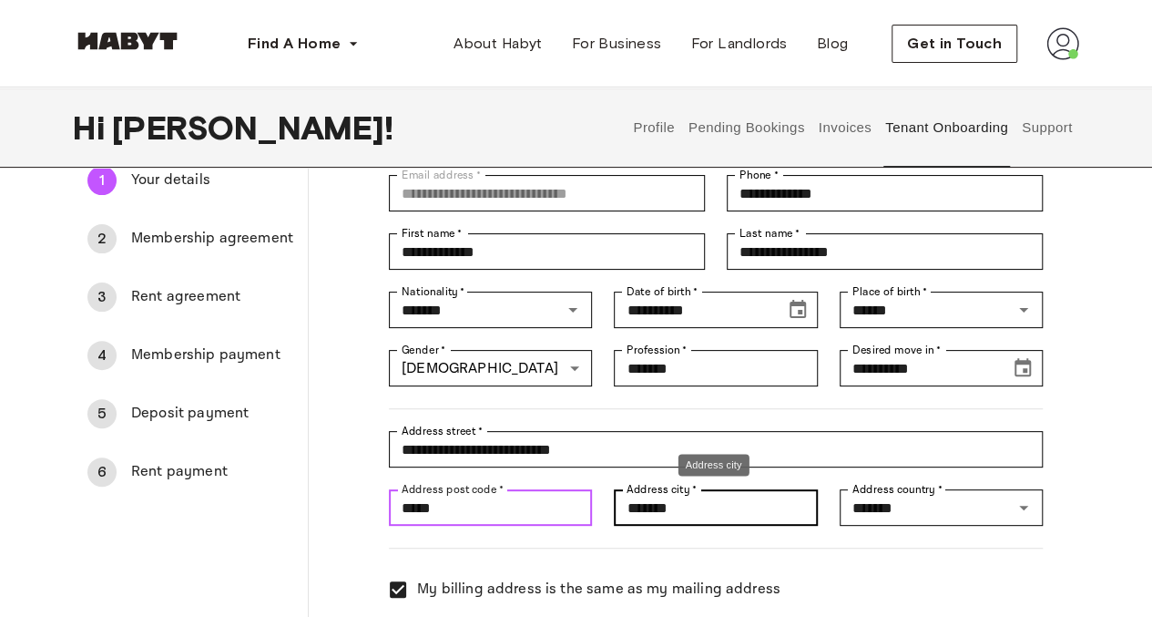
type input "*****"
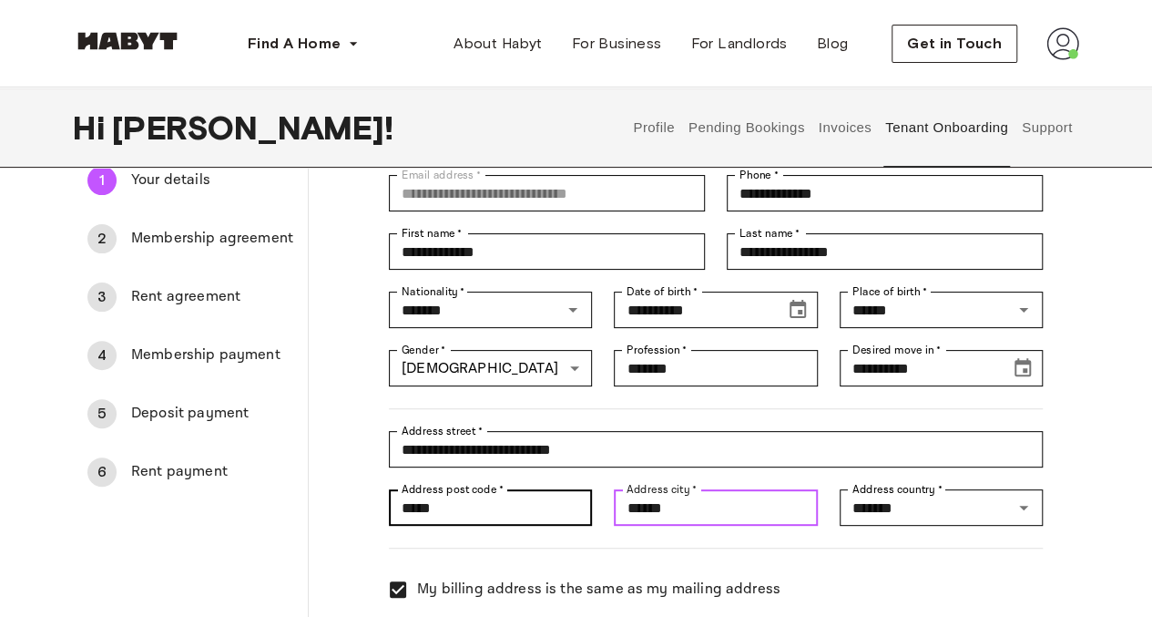
drag, startPoint x: 716, startPoint y: 509, endPoint x: 547, endPoint y: 515, distance: 169.5
click at [547, 515] on div "**********" at bounding box center [705, 408] width 676 height 511
type input "*"
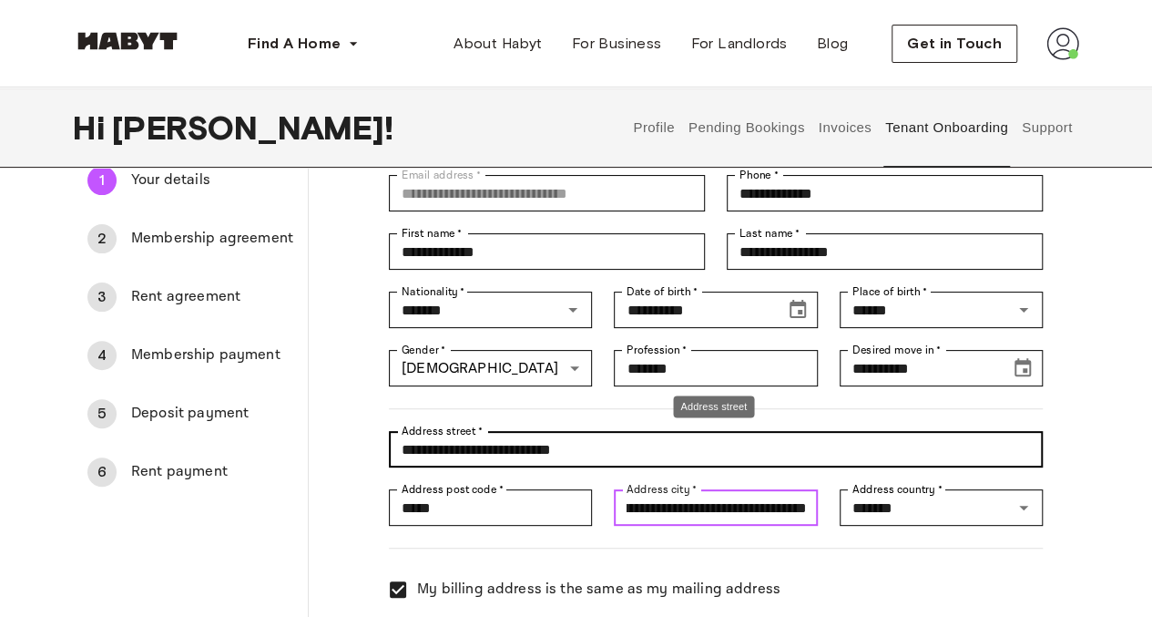
type input "**********"
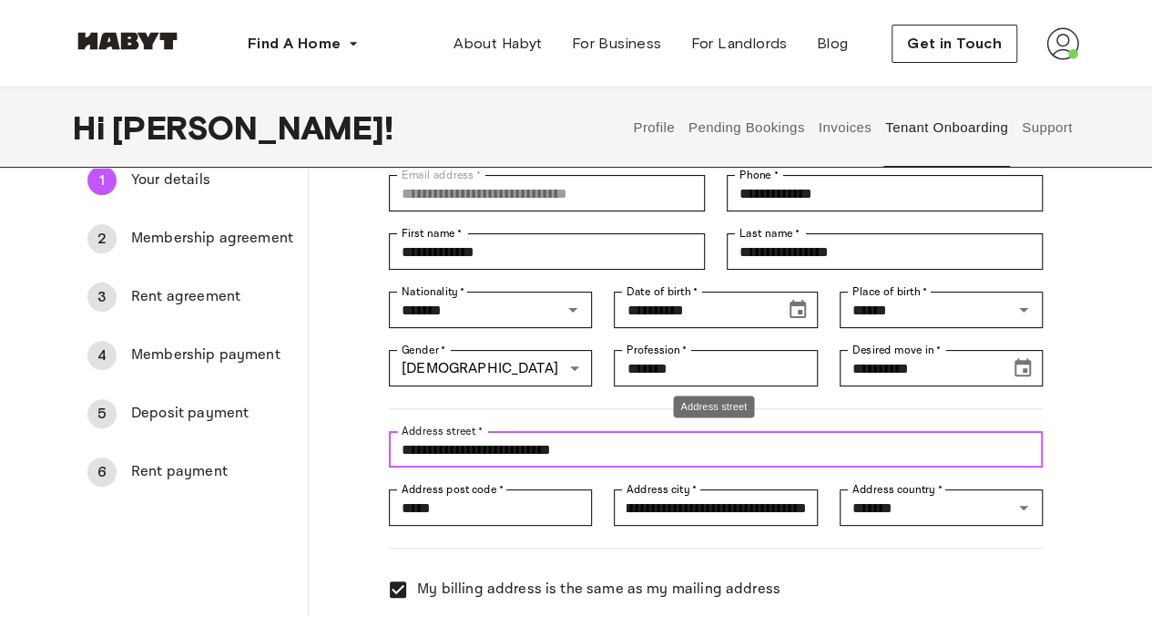
scroll to position [0, 0]
click at [584, 438] on input "**********" at bounding box center [716, 449] width 654 height 36
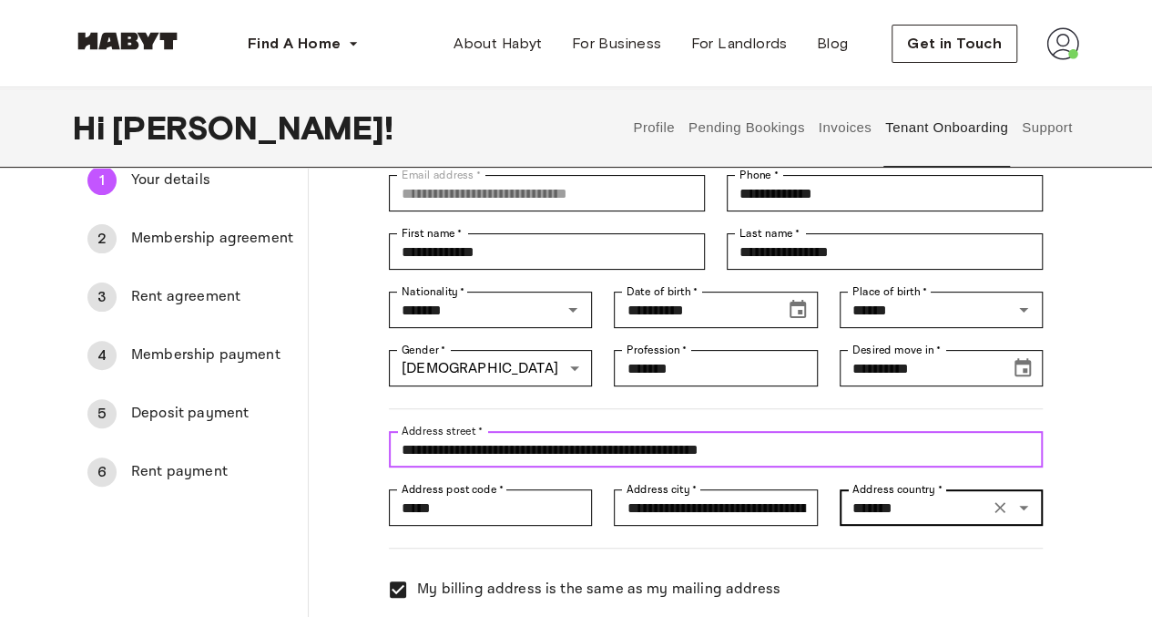
type input "**********"
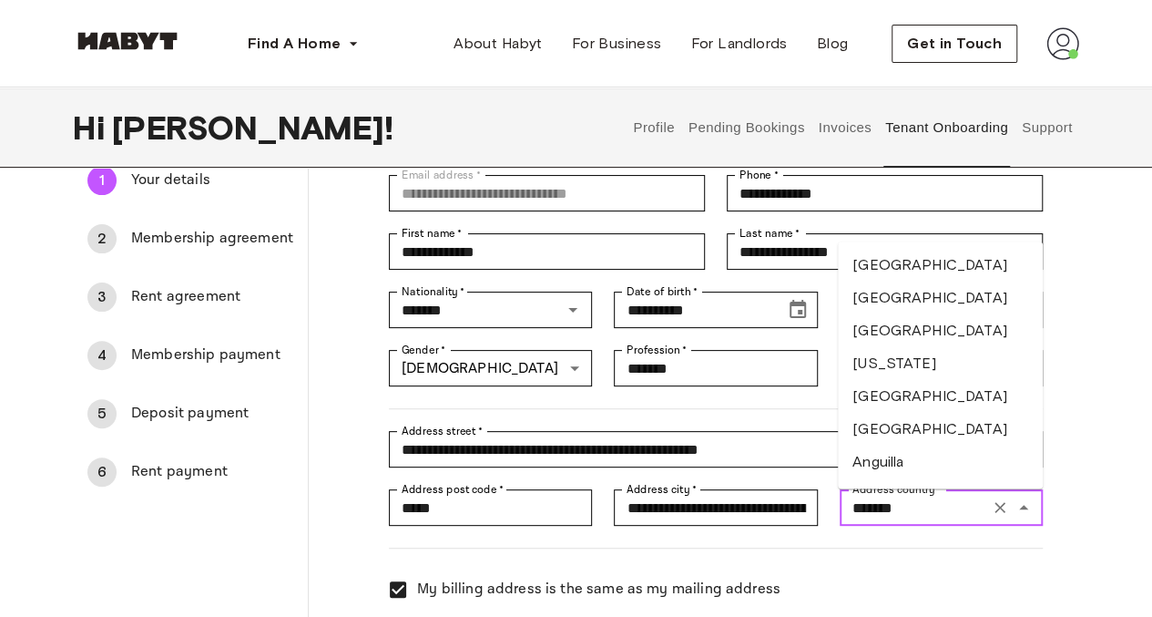
scroll to position [2515, 0]
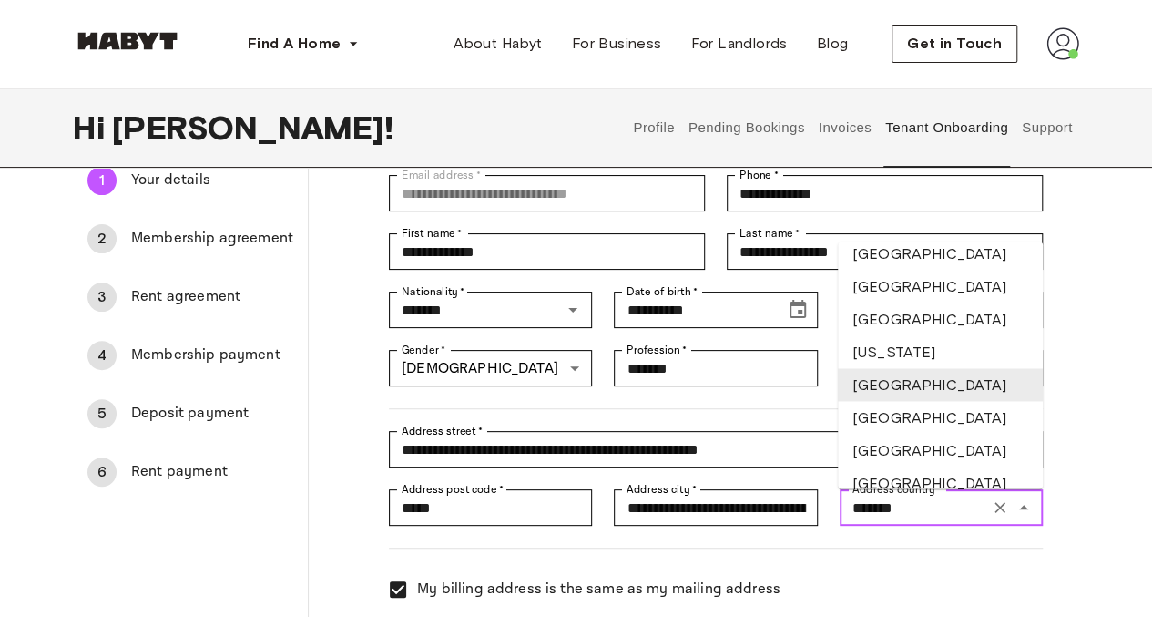
click at [917, 506] on input "*******" at bounding box center [914, 508] width 138 height 26
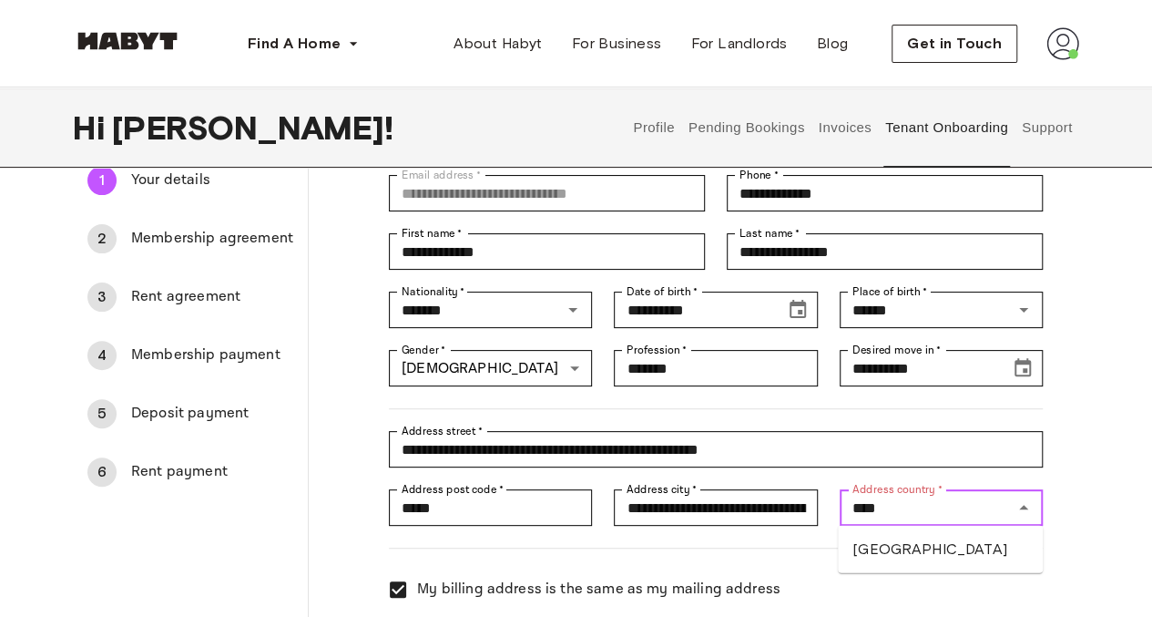
click at [935, 562] on li "Mexico" at bounding box center [940, 549] width 205 height 33
type input "******"
click at [910, 573] on div "My billing address is the same as my mailing address" at bounding box center [705, 578] width 676 height 60
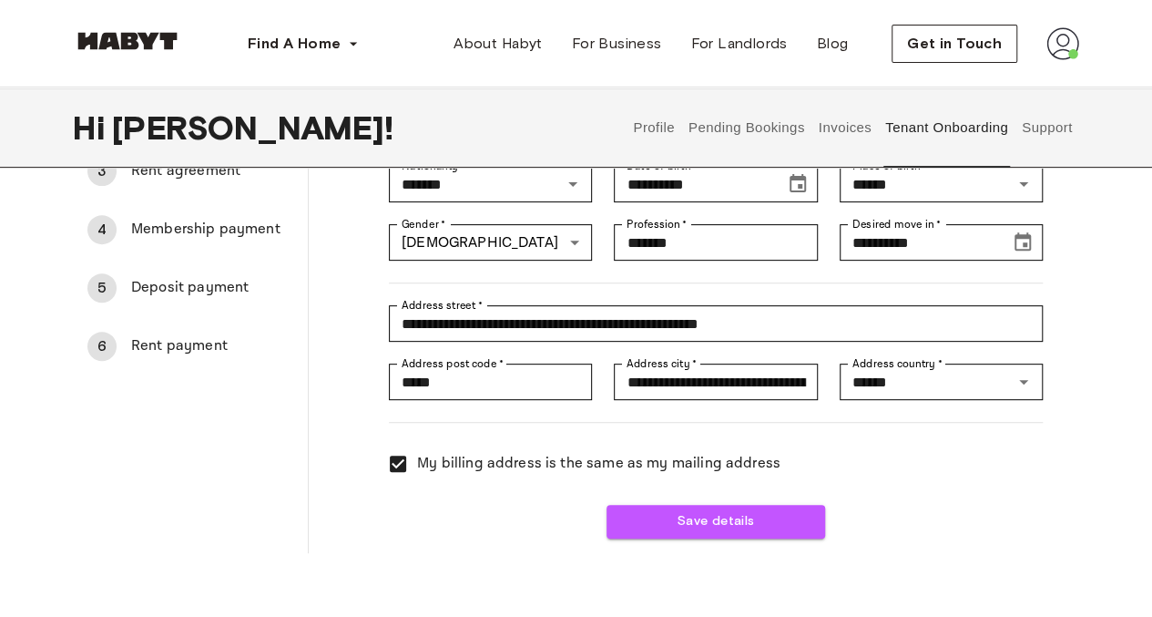
scroll to position [224, 0]
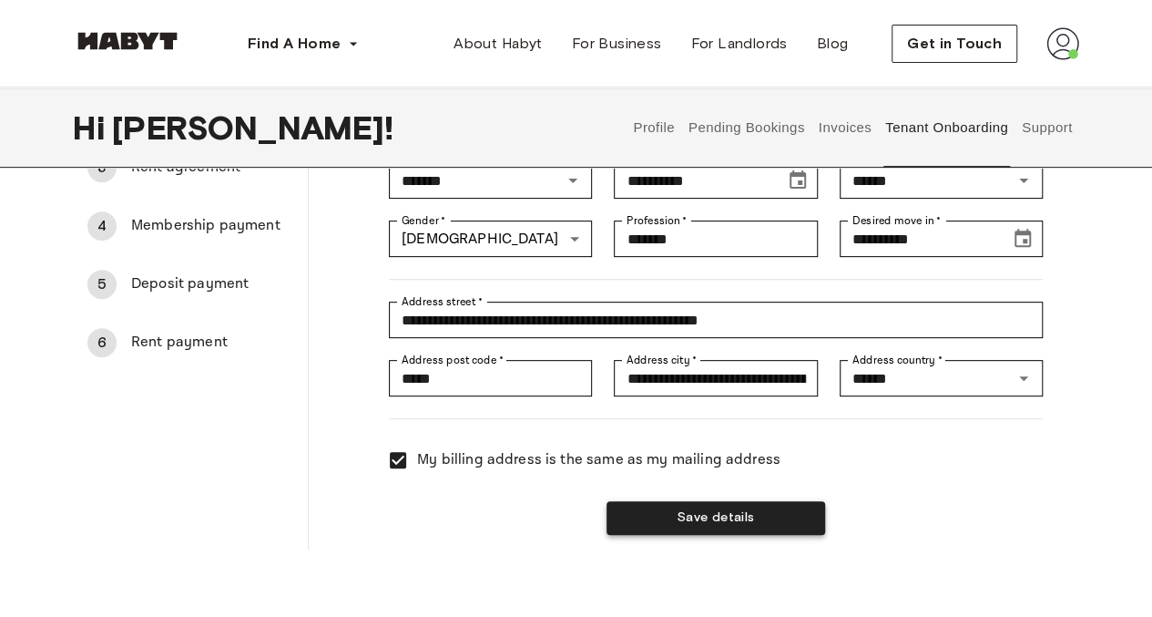
click at [713, 508] on button "Save details" at bounding box center [716, 518] width 219 height 34
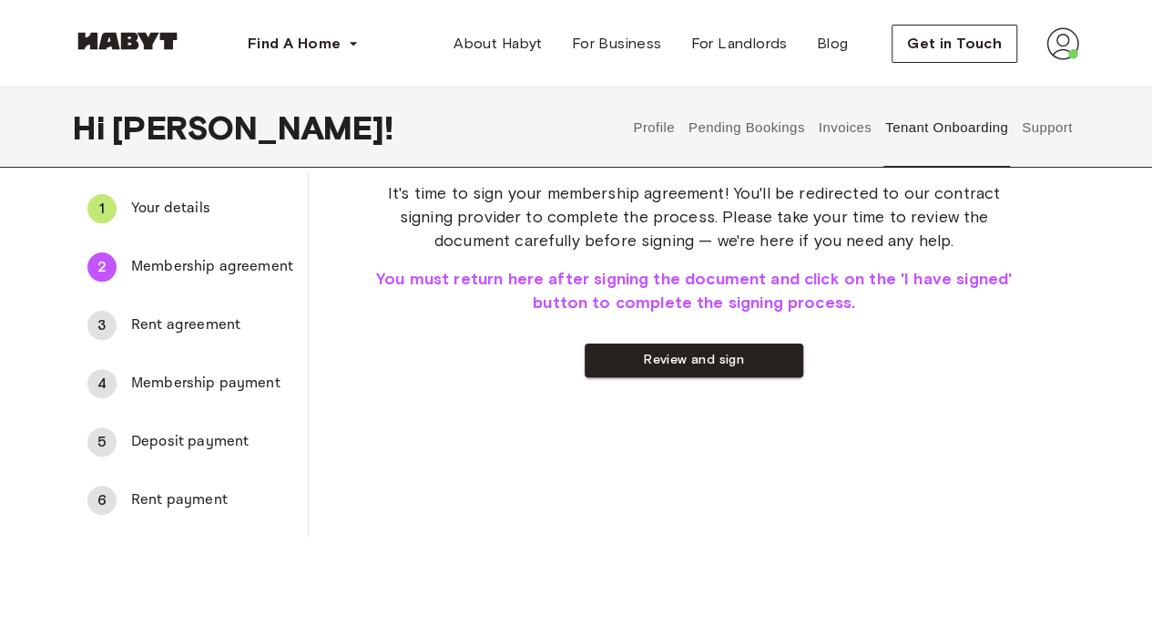
scroll to position [32, 0]
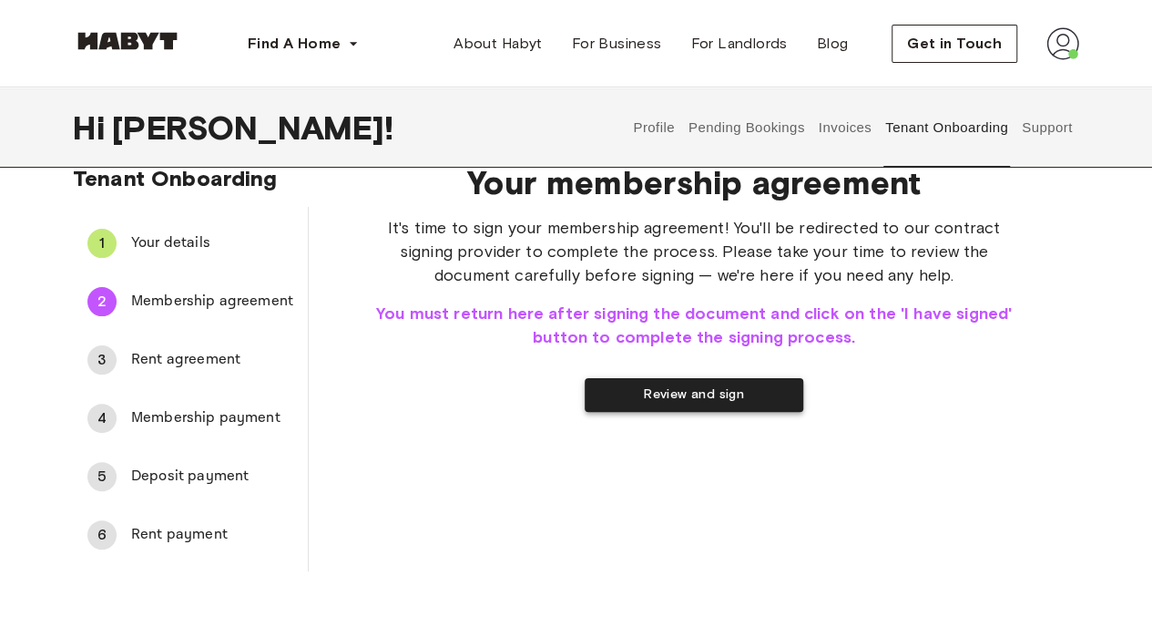
click at [659, 393] on button "Review and sign" at bounding box center [694, 395] width 219 height 34
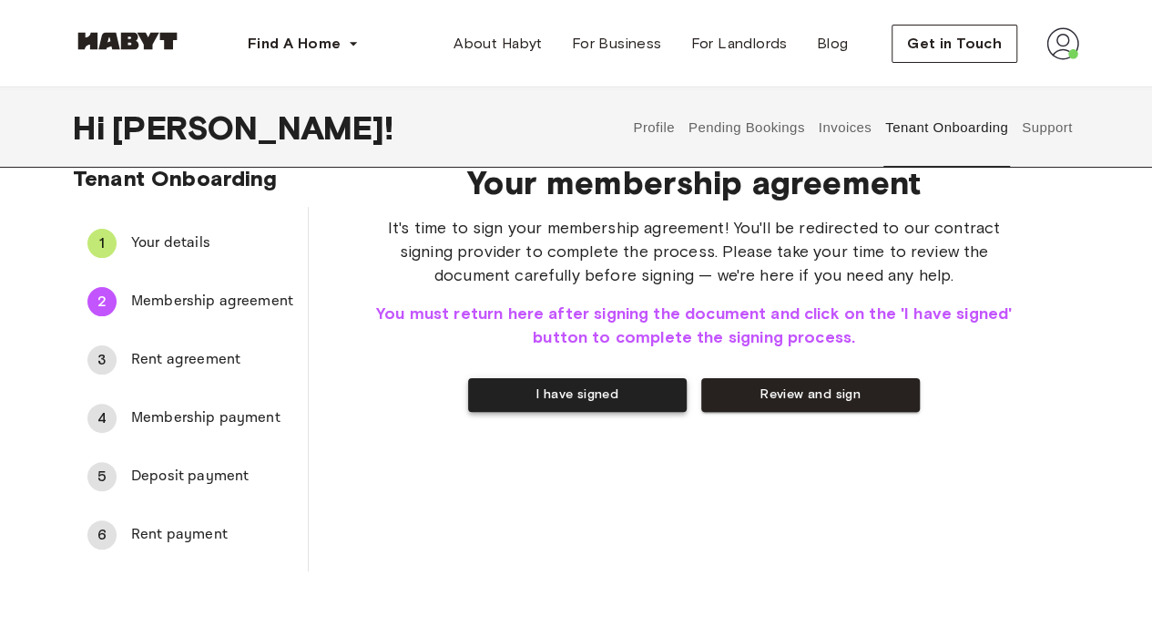
click at [608, 400] on button "I have signed" at bounding box center [577, 395] width 219 height 34
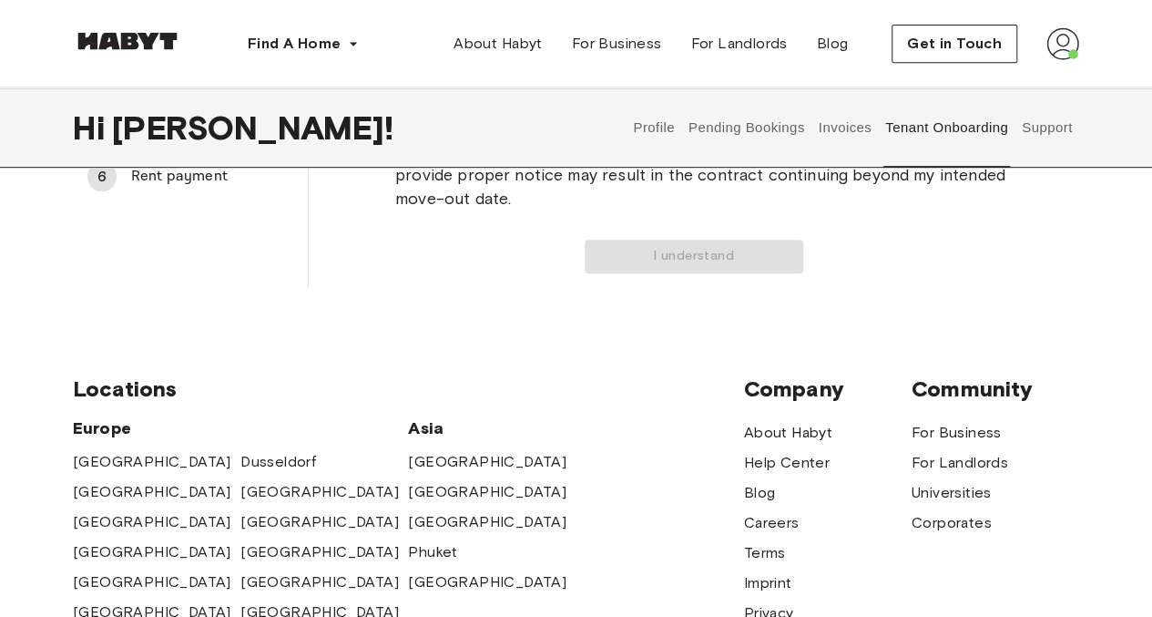
scroll to position [273, 0]
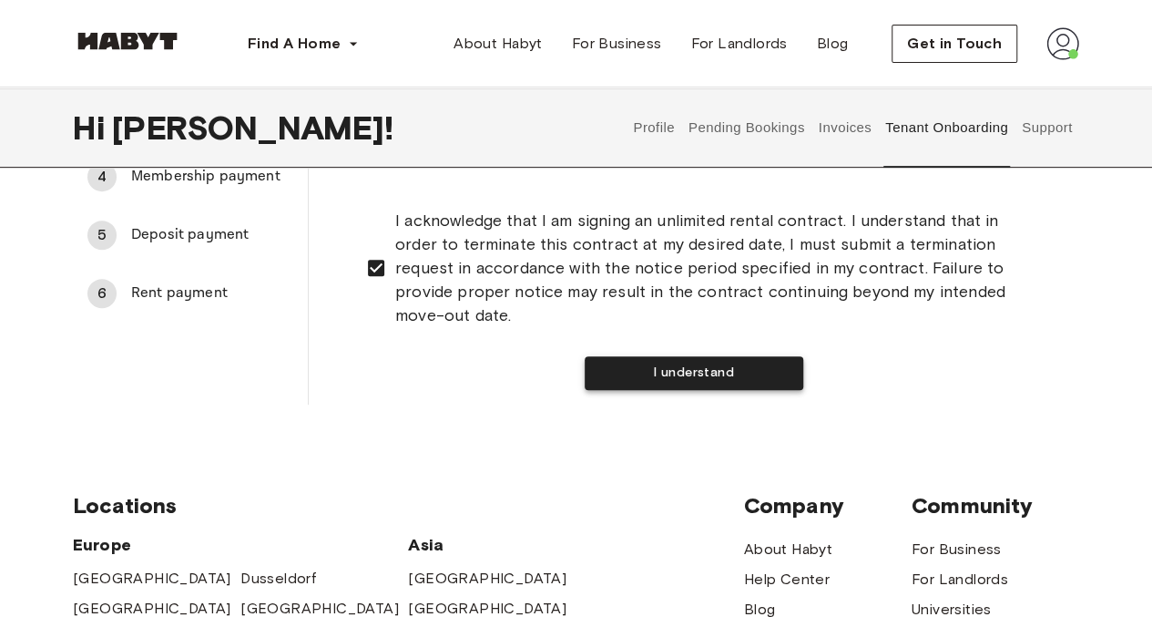
click at [611, 373] on button "I understand" at bounding box center [694, 373] width 219 height 34
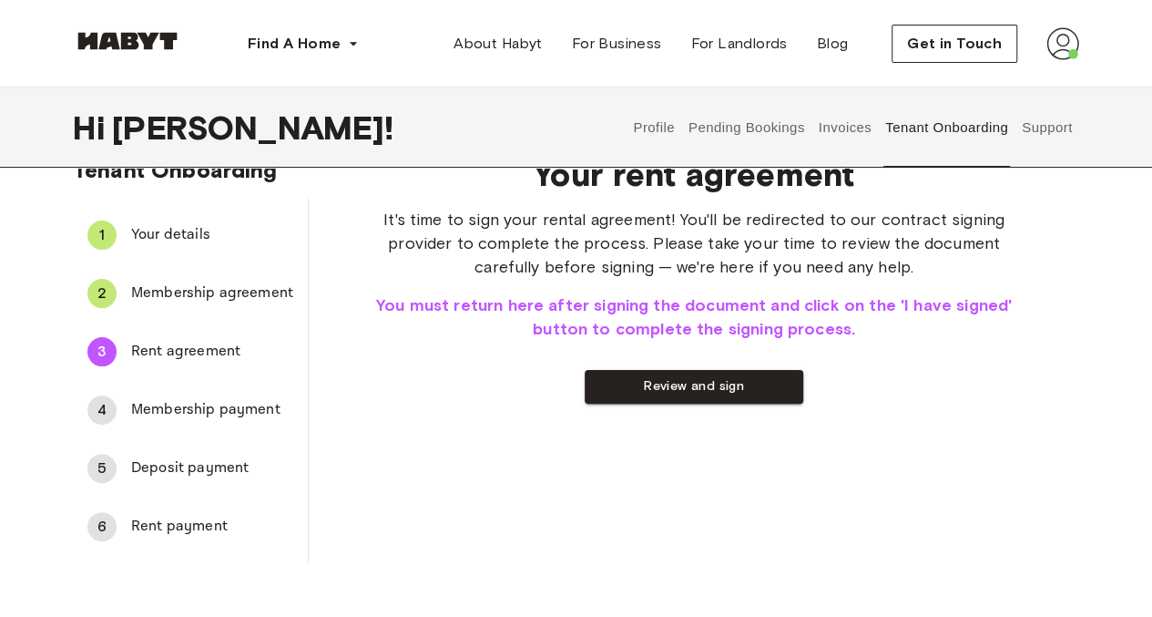
scroll to position [0, 0]
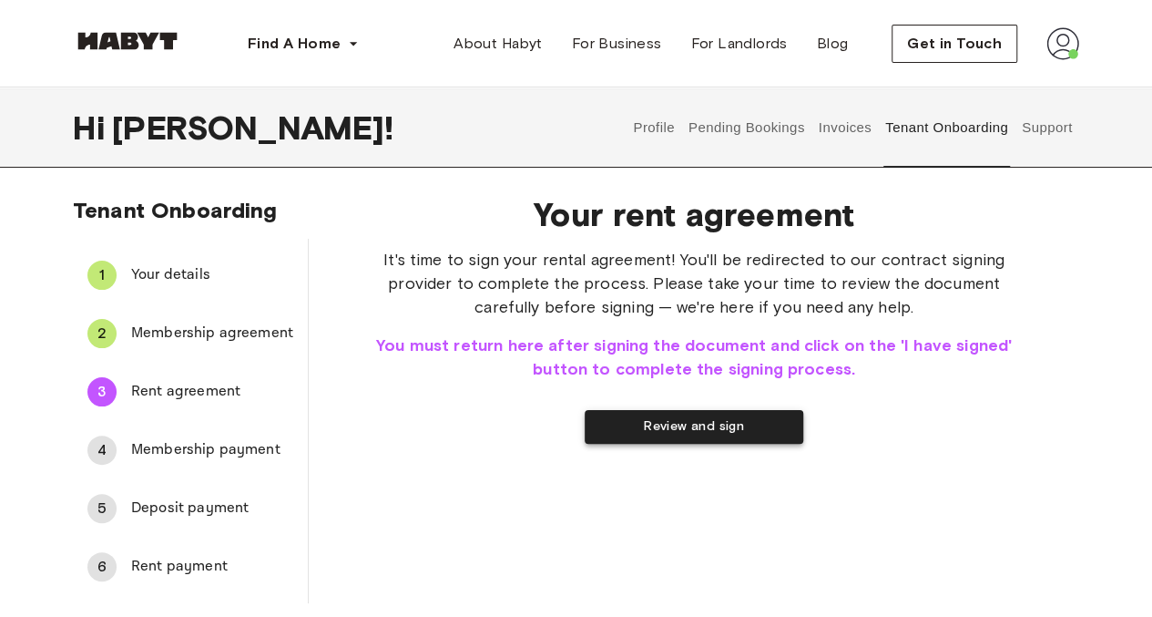
click at [659, 434] on button "Review and sign" at bounding box center [694, 427] width 219 height 34
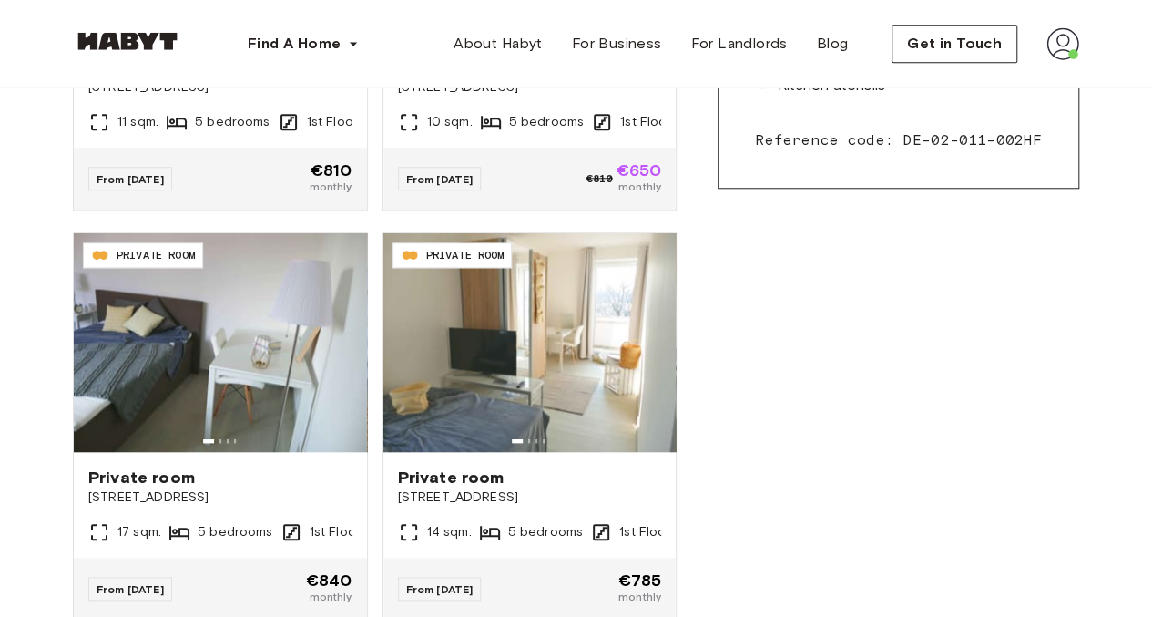
scroll to position [752, 0]
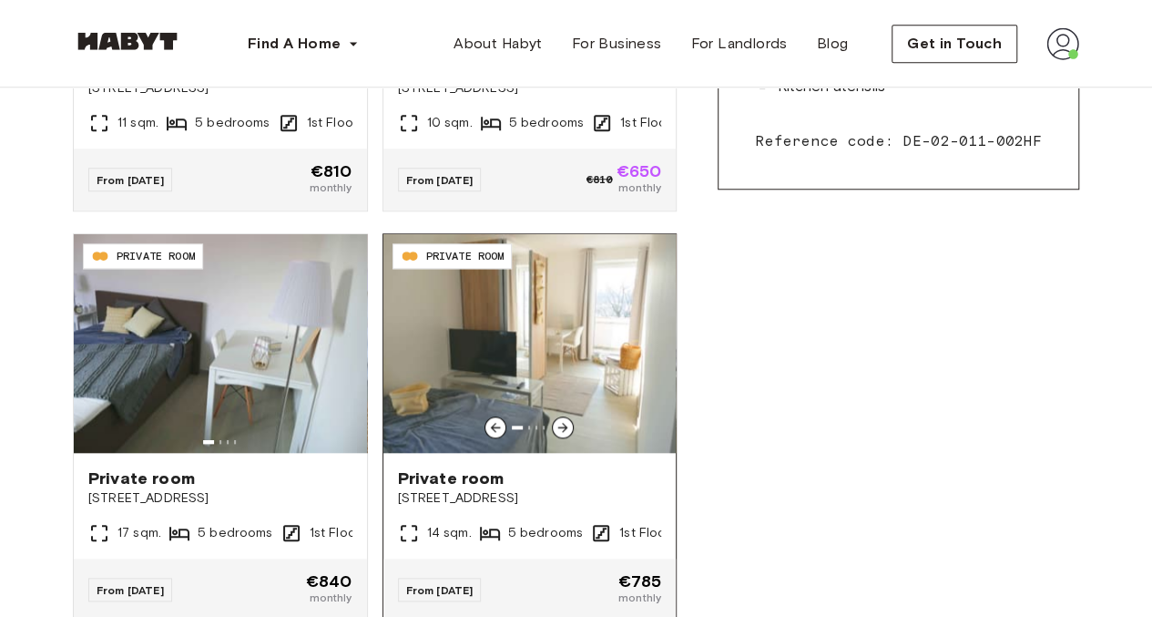
click at [557, 387] on img at bounding box center [529, 343] width 293 height 219
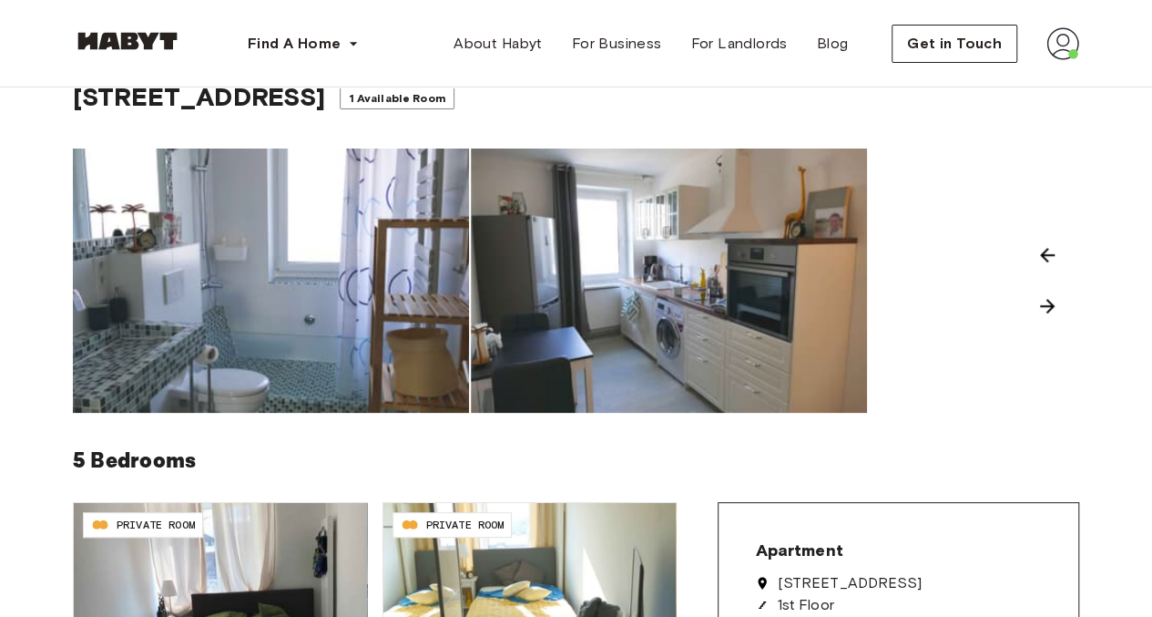
scroll to position [57, 0]
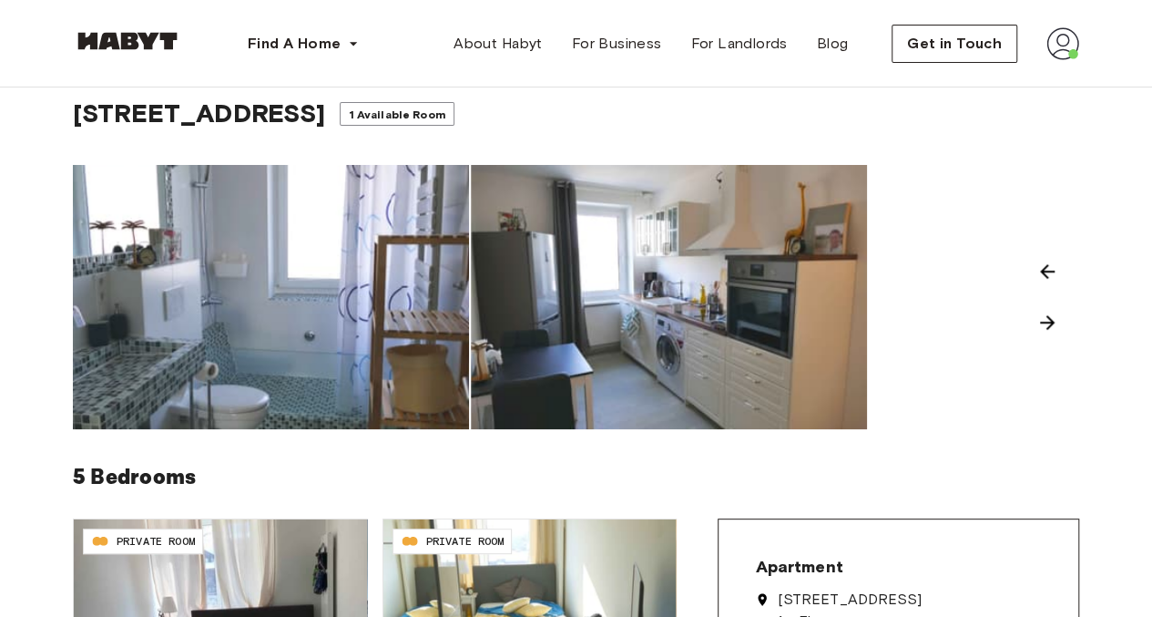
click at [372, 295] on img at bounding box center [271, 297] width 396 height 264
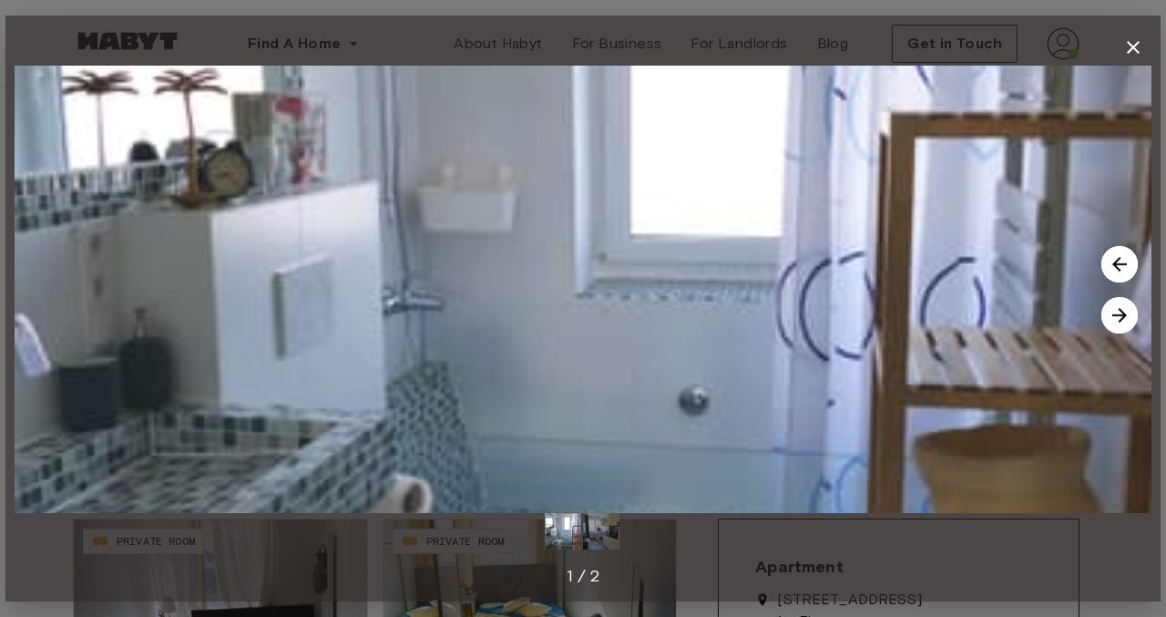
click at [1120, 319] on img at bounding box center [1119, 315] width 36 height 36
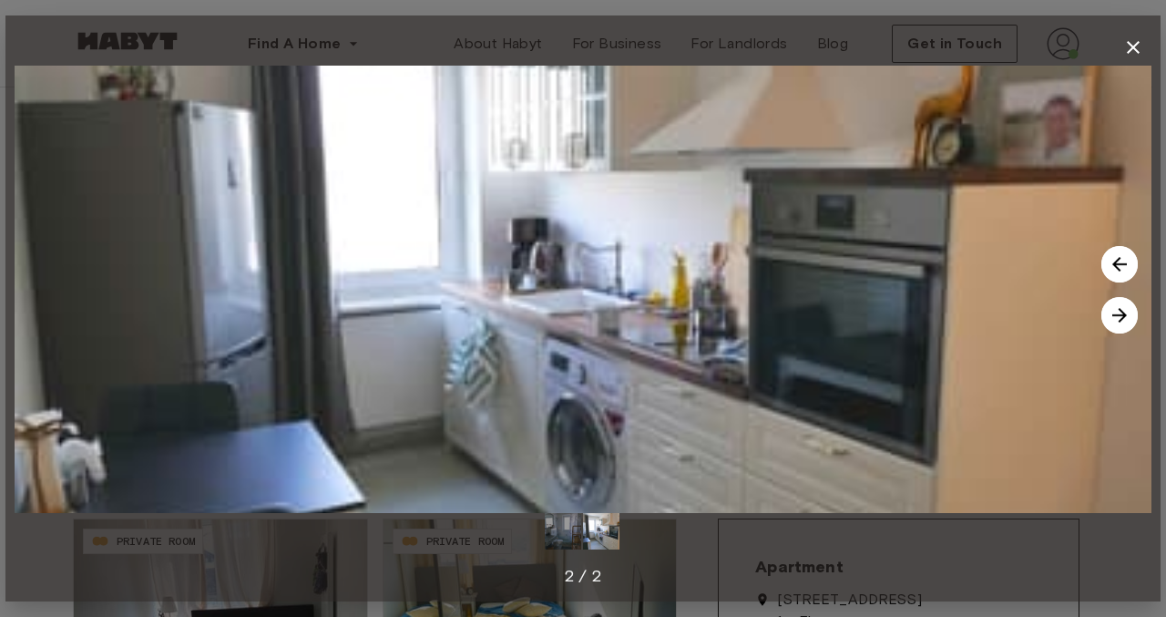
click at [1122, 317] on img at bounding box center [1119, 315] width 36 height 36
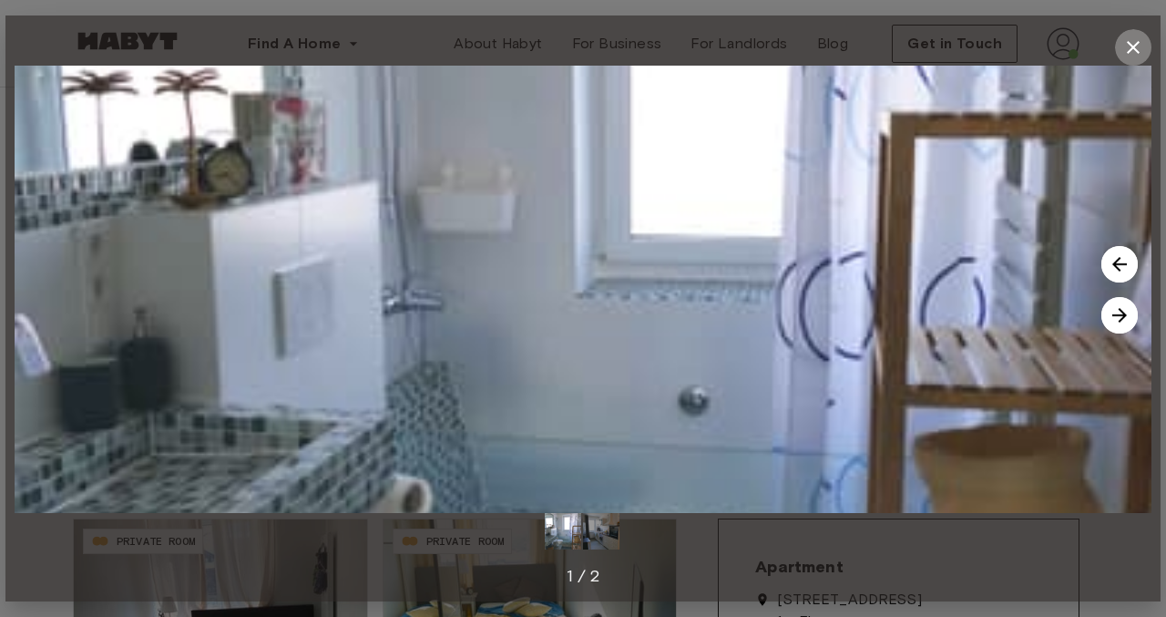
click at [1133, 52] on icon "button" at bounding box center [1133, 47] width 22 height 22
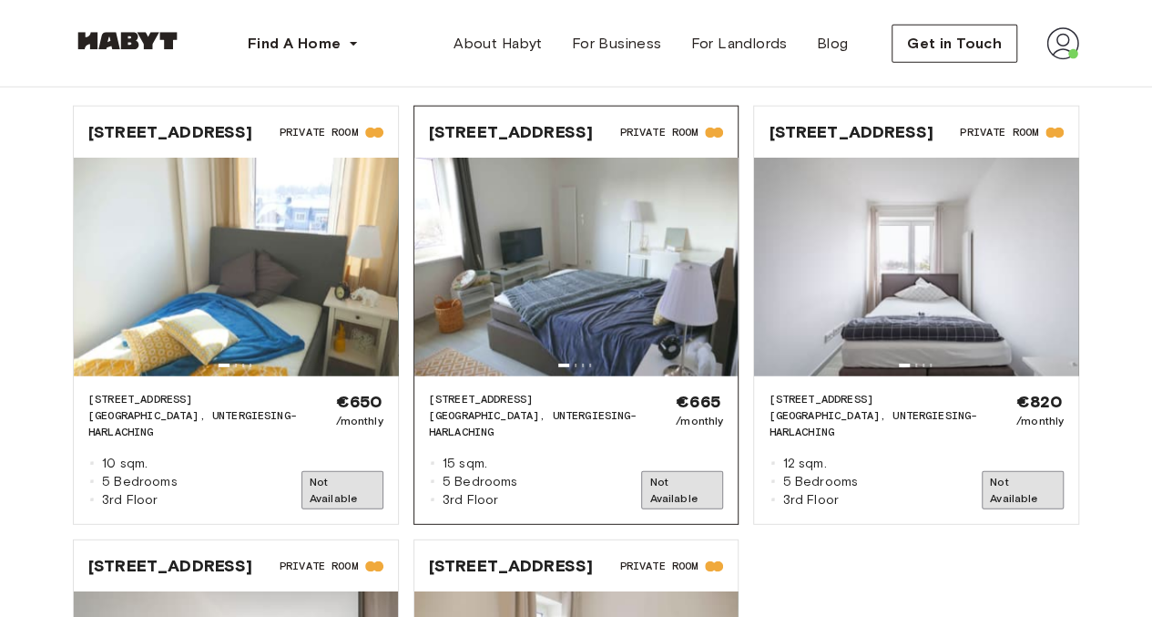
scroll to position [2281, 0]
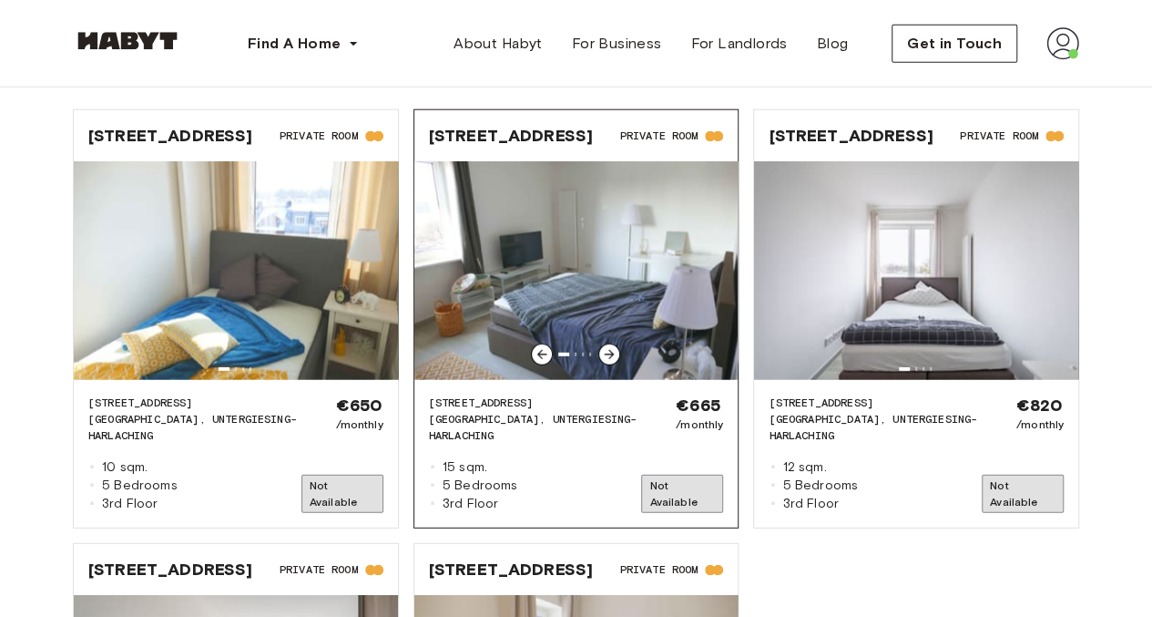
click at [505, 411] on span "MUNICH, UNTERGIESING-HARLACHING" at bounding box center [535, 427] width 213 height 33
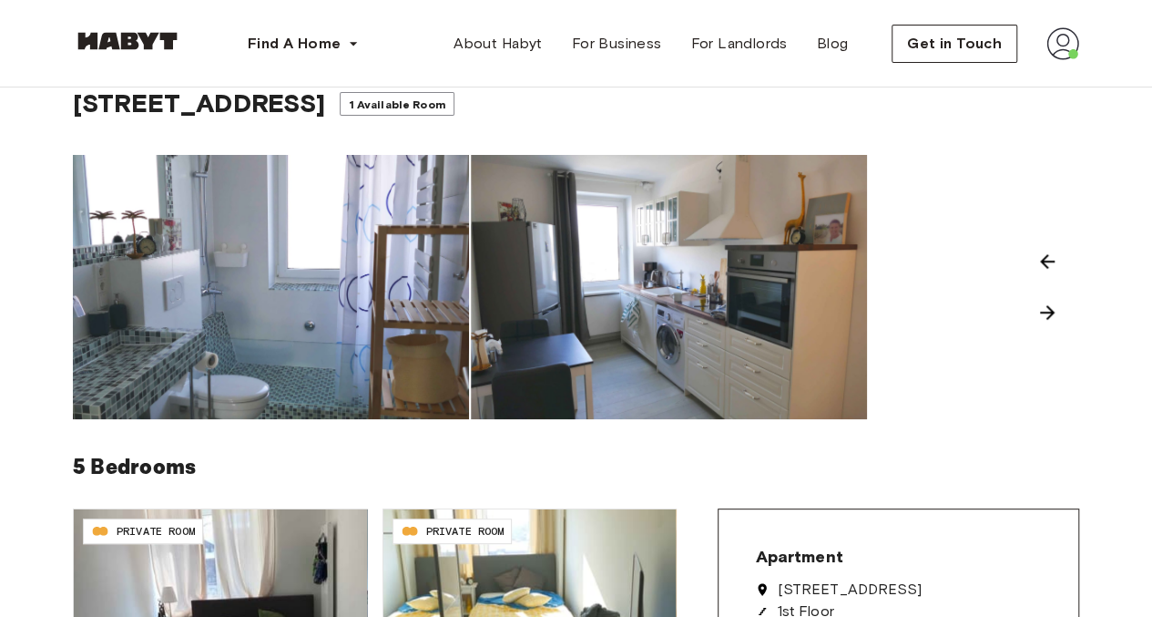
scroll to position [182, 0]
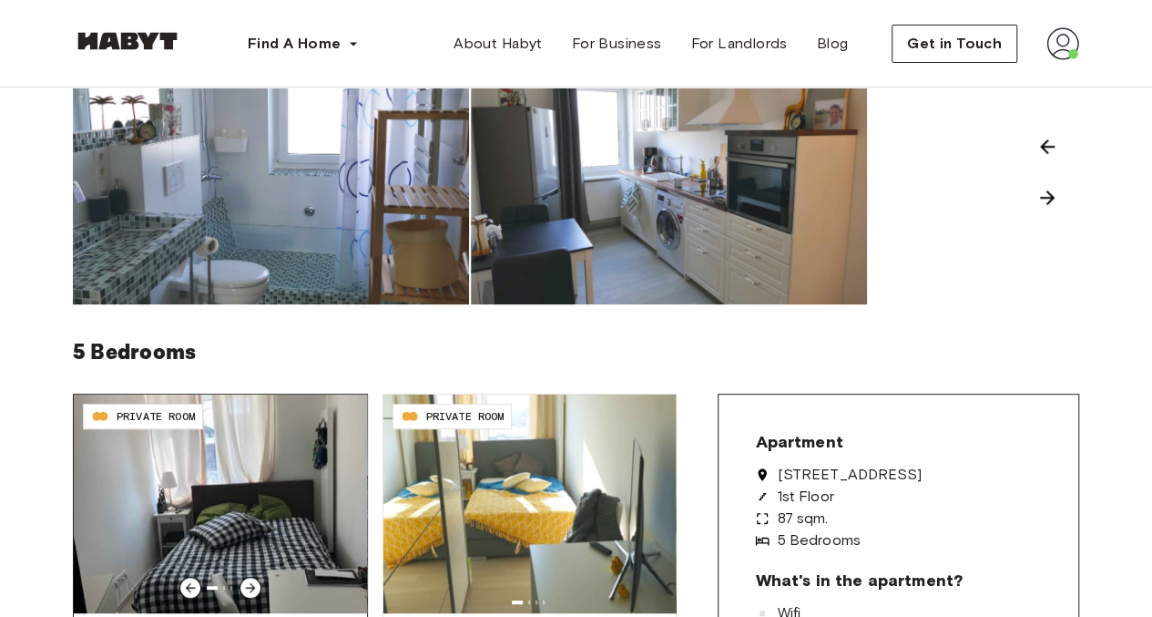
click at [240, 460] on img at bounding box center [220, 503] width 293 height 219
click at [266, 426] on img at bounding box center [220, 503] width 293 height 219
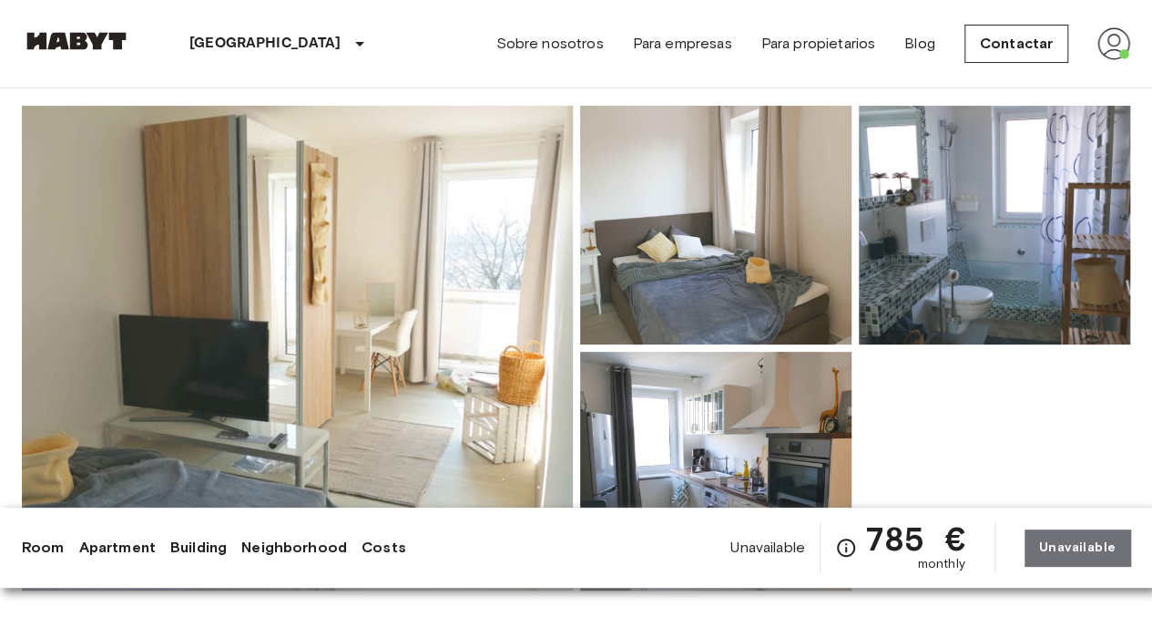
scroll to position [27, 0]
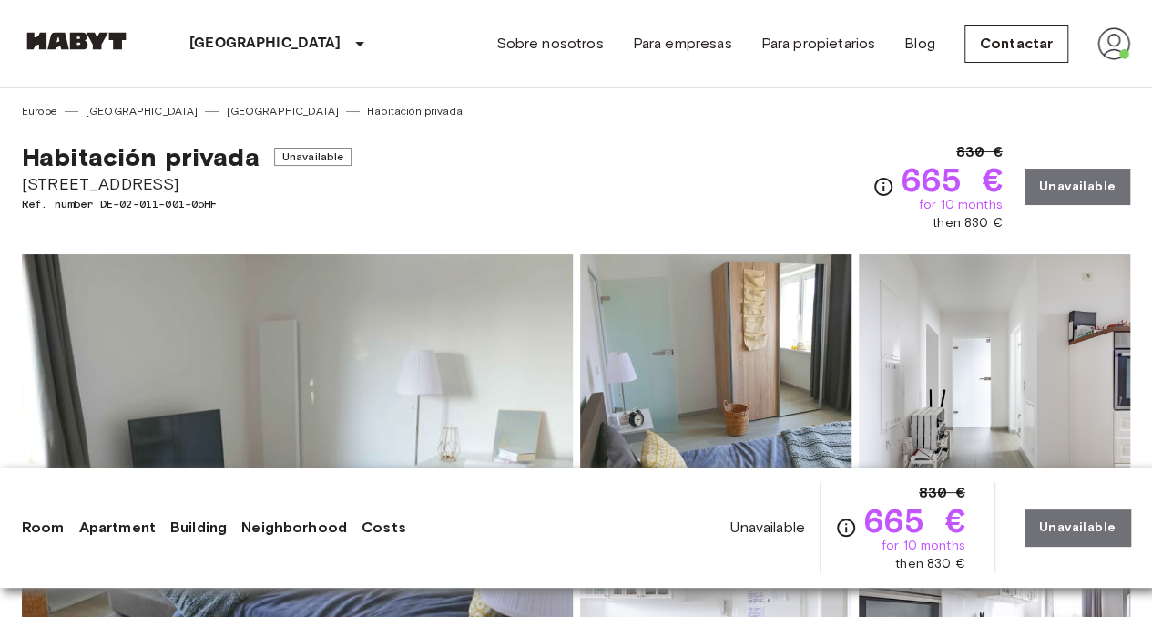
click at [700, 165] on div "Habitación privada Unavailable [STREET_ADDRESS]. number DE-02-011-001-05HF 830 …" at bounding box center [576, 175] width 1109 height 113
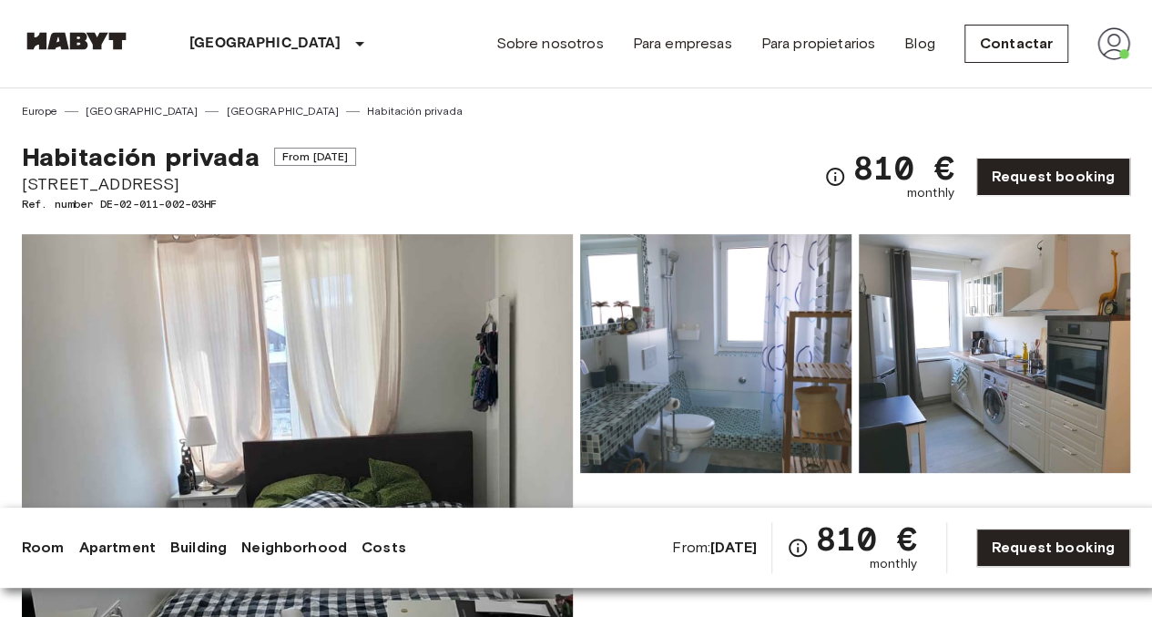
click at [383, 208] on div "Show all photos" at bounding box center [573, 462] width 1116 height 514
click at [103, 36] on img at bounding box center [76, 41] width 109 height 18
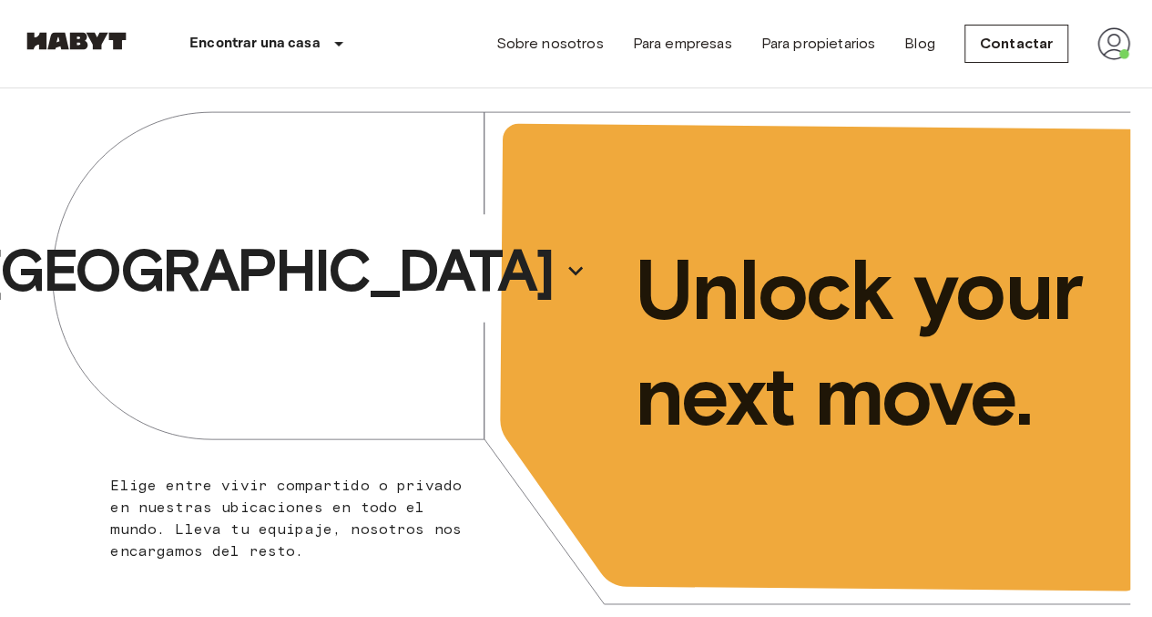
click at [428, 50] on div "Encontrar una casa Europe Amsterdam Berlin Brussels Cologne Dusseldorf Frankfur…" at bounding box center [576, 43] width 1109 height 87
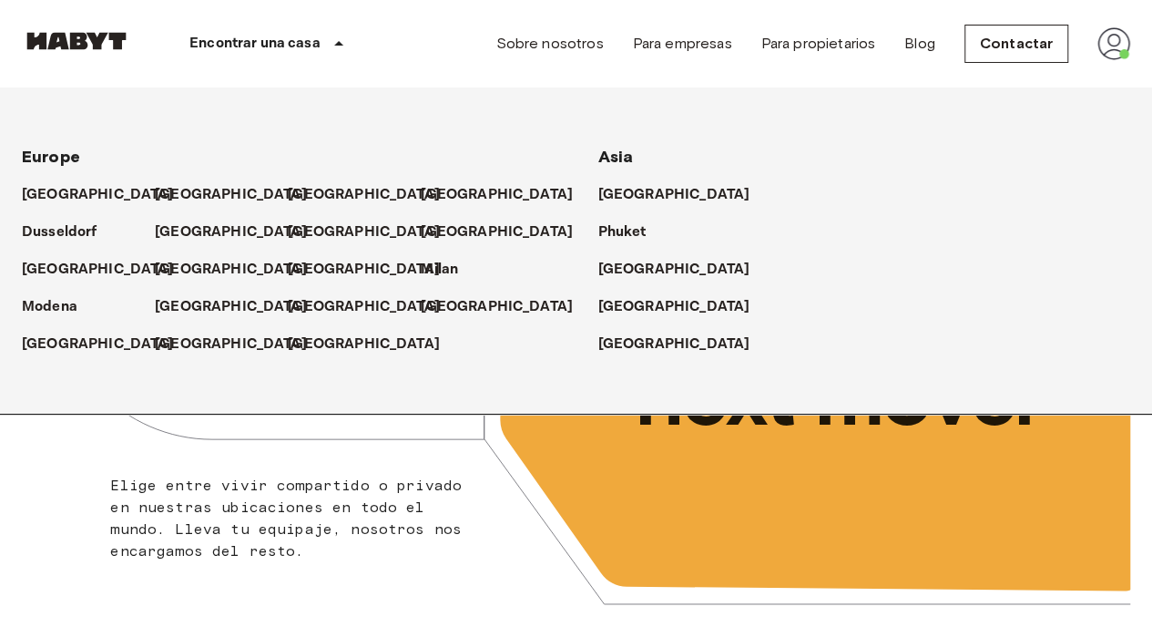
click at [329, 46] on icon at bounding box center [339, 44] width 22 height 22
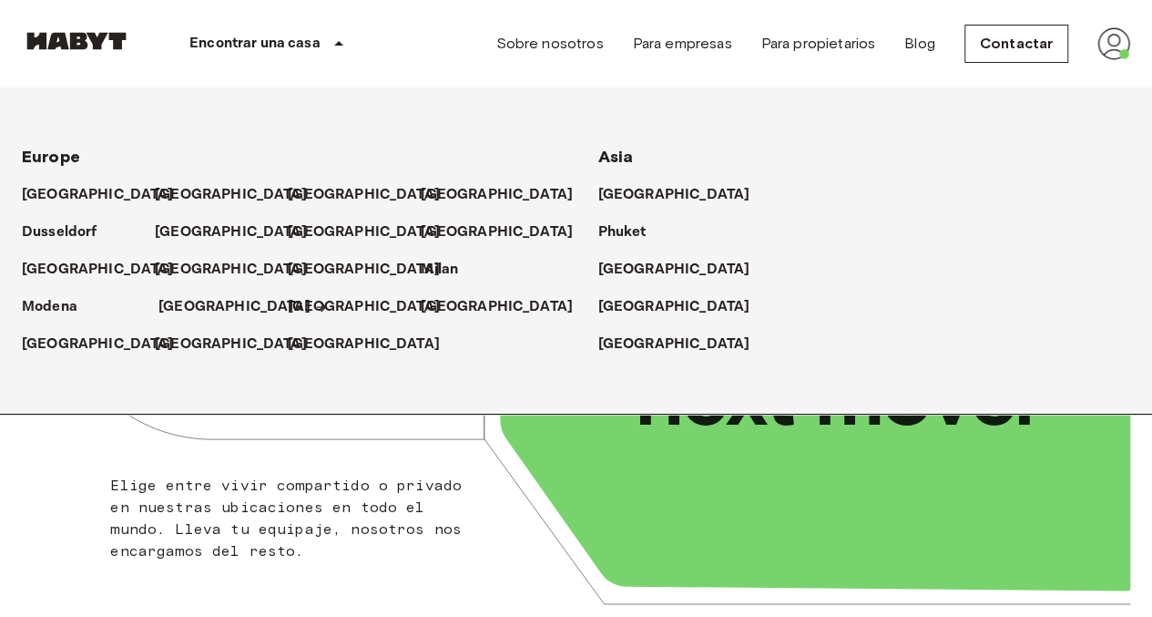
click at [198, 314] on p "[GEOGRAPHIC_DATA]" at bounding box center [234, 307] width 152 height 22
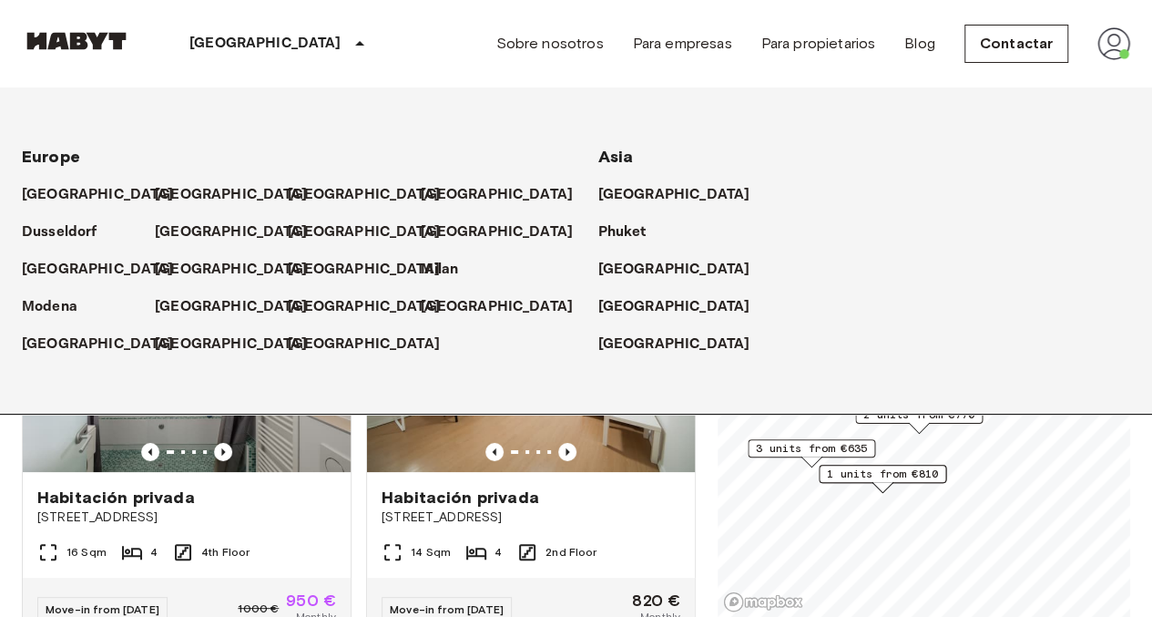
click at [709, 522] on div "Private rooms and apartments for rent in Munich Move-in date ​ Move-in date Typ…" at bounding box center [576, 352] width 1109 height 529
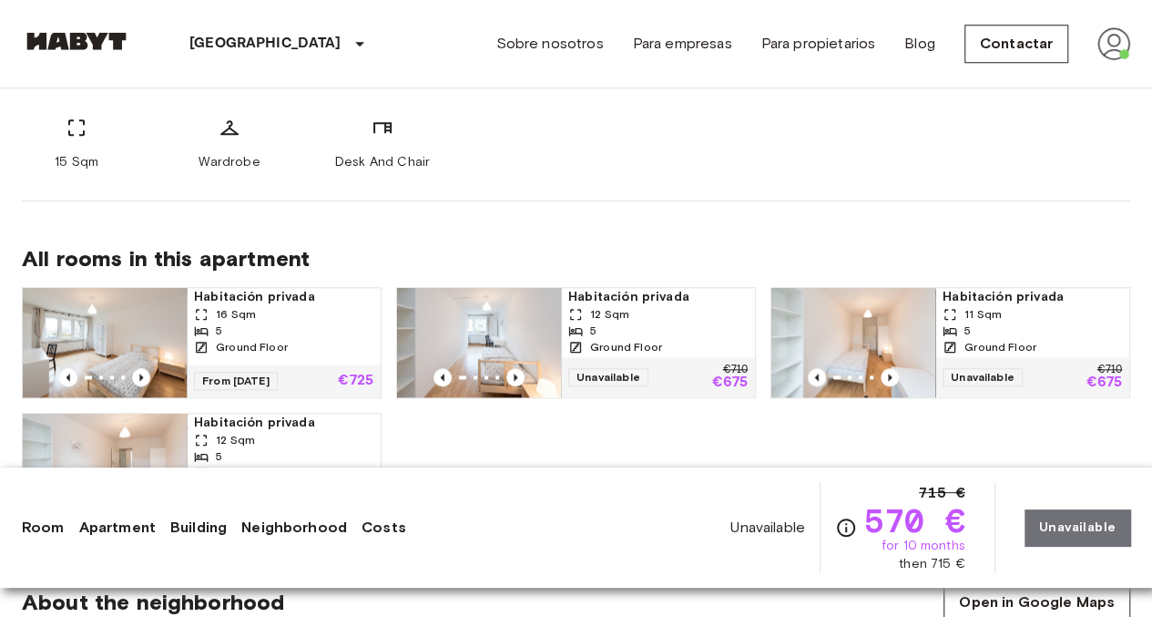
scroll to position [911, 0]
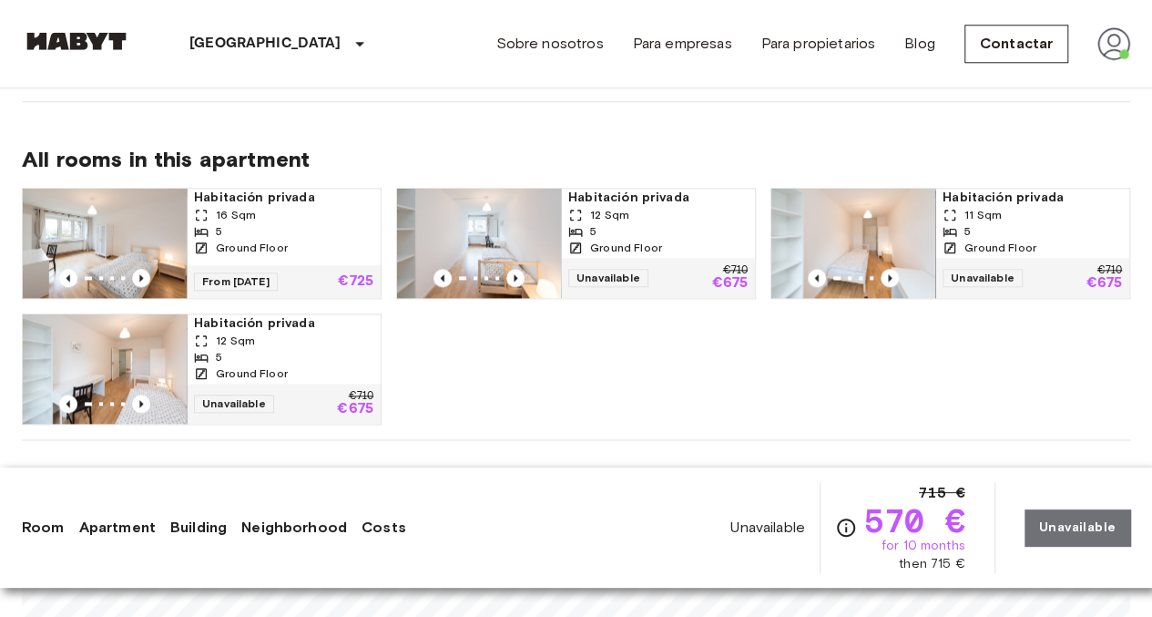
click at [539, 411] on div "Habitación privada 16 Sqm 5 Ground Floor From [DATE] €725 Habitación privada 12…" at bounding box center [568, 298] width 1123 height 251
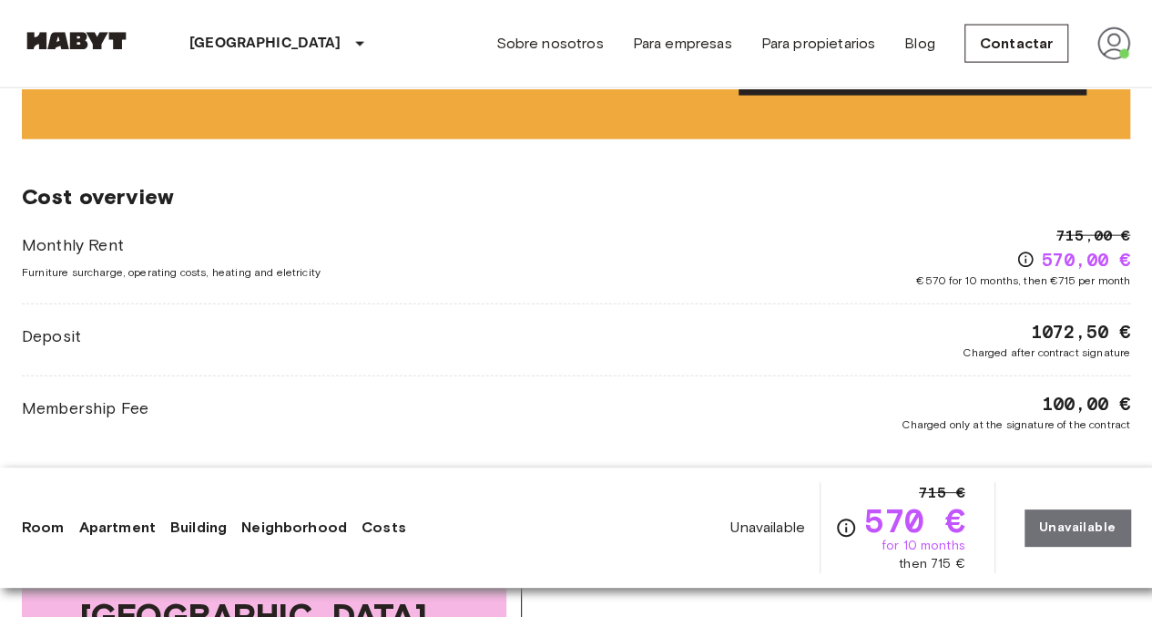
scroll to position [2095, 0]
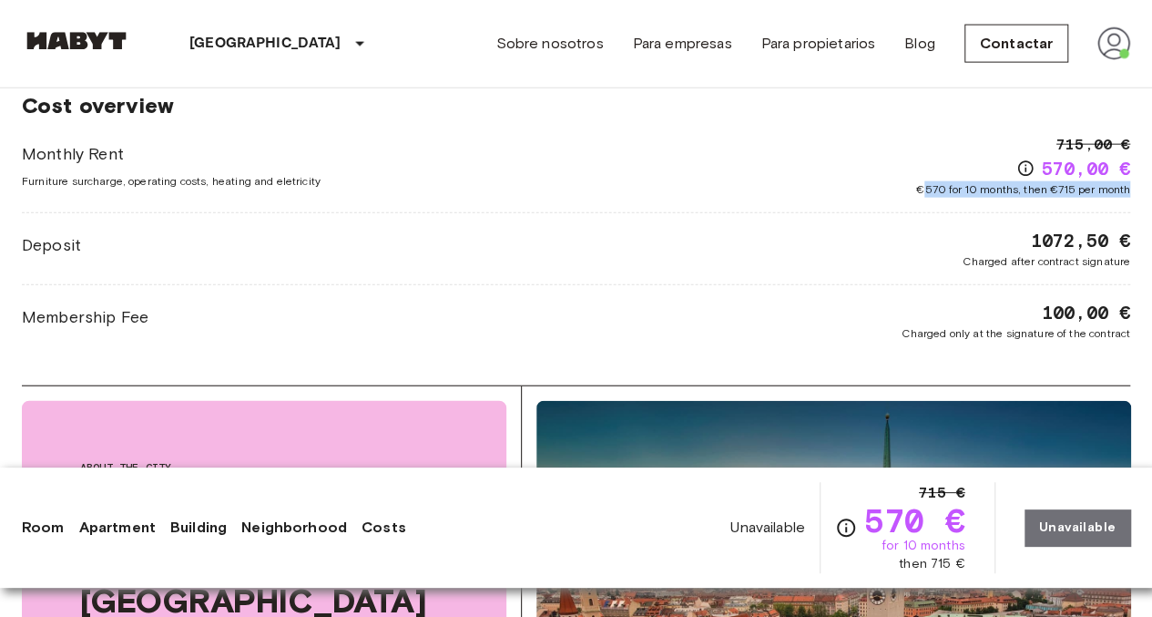
drag, startPoint x: 923, startPoint y: 186, endPoint x: 1130, endPoint y: 187, distance: 207.7
click at [1130, 187] on div "Europe [GEOGRAPHIC_DATA] Munich Habitación privada Habitación privada Unavailab…" at bounding box center [576, 5] width 1152 height 4025
click at [1131, 187] on div "Europe [GEOGRAPHIC_DATA] Munich Habitación privada Habitación privada Unavailab…" at bounding box center [576, 5] width 1152 height 4025
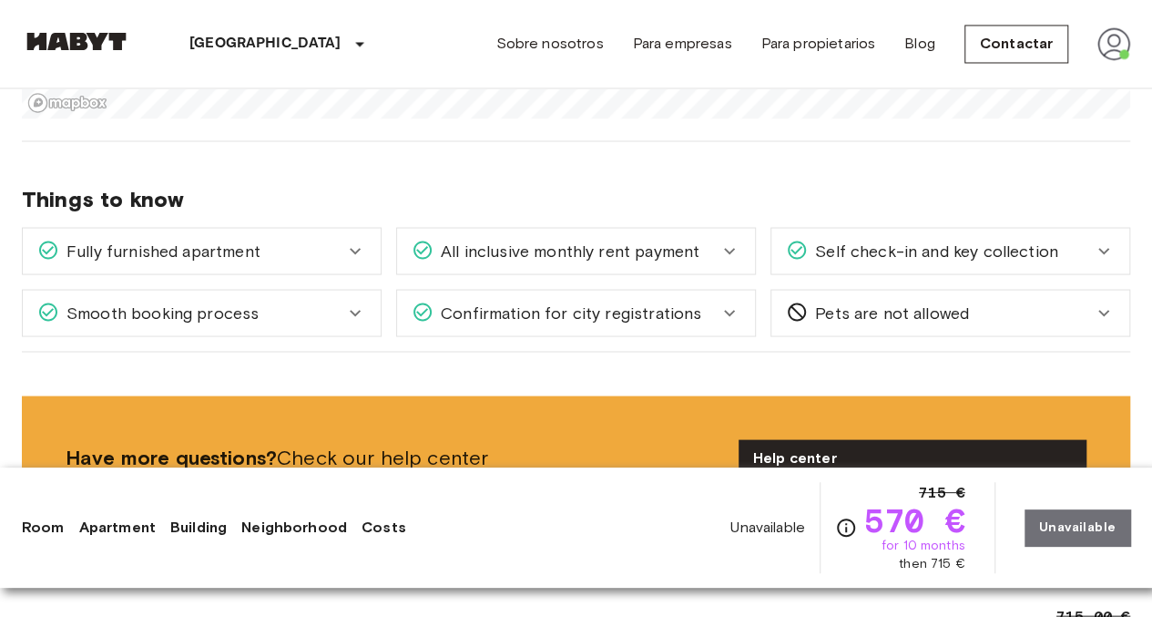
scroll to position [1640, 0]
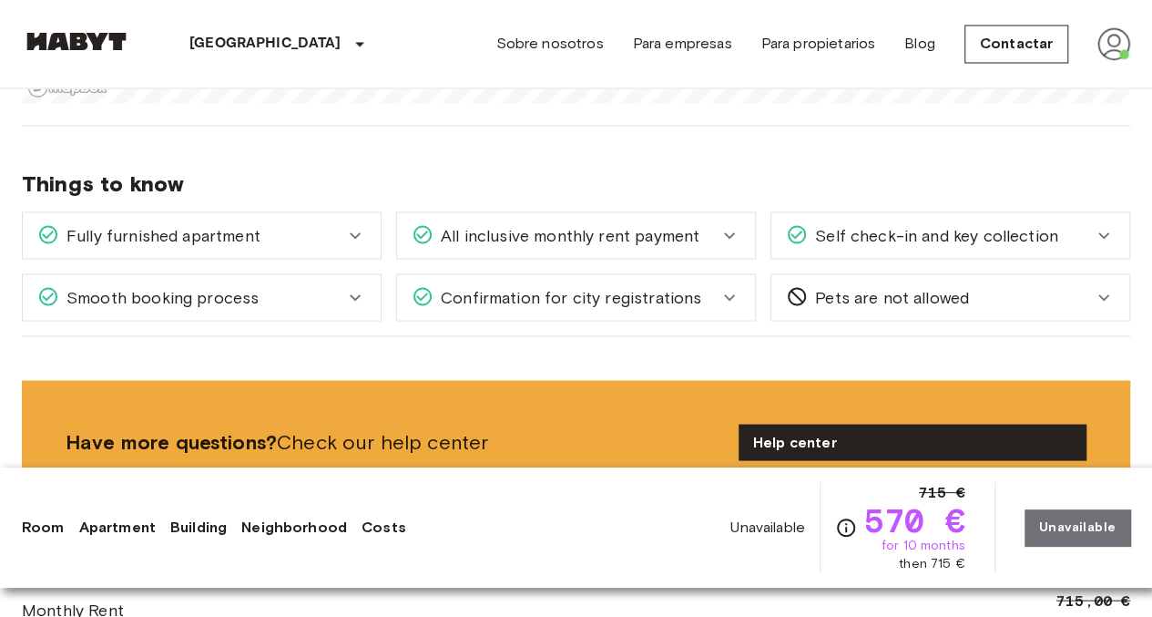
click at [363, 235] on icon at bounding box center [355, 235] width 22 height 22
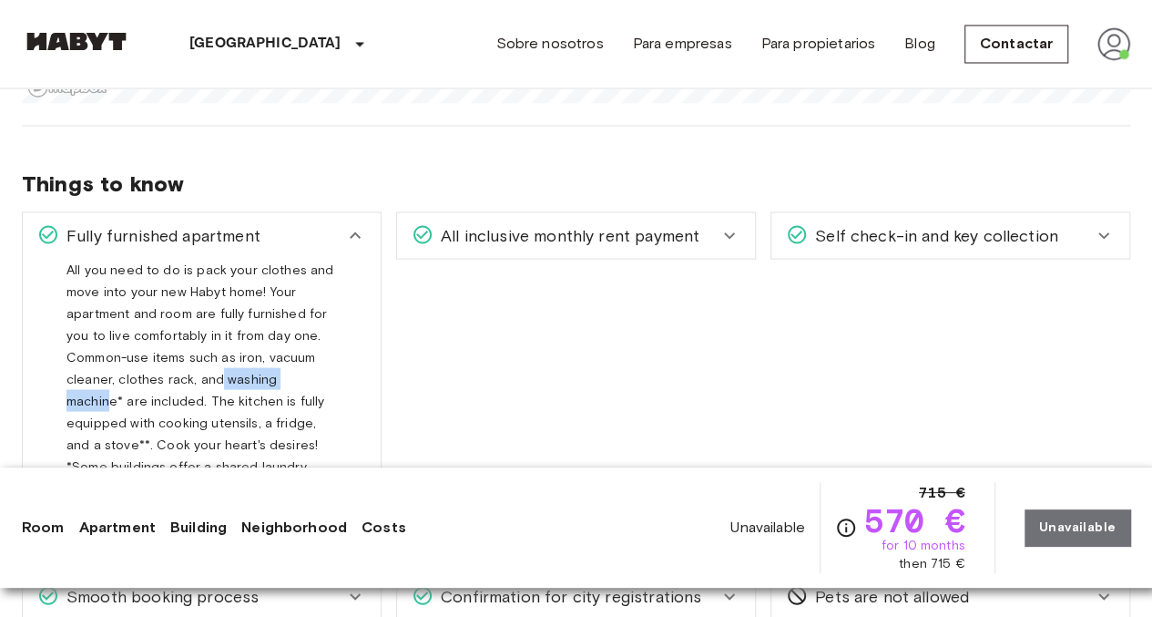
drag, startPoint x: 211, startPoint y: 373, endPoint x: 312, endPoint y: 369, distance: 100.3
click at [312, 369] on span "All you need to do is pack your clothes and move into your new Habyt home! Your…" at bounding box center [199, 407] width 267 height 292
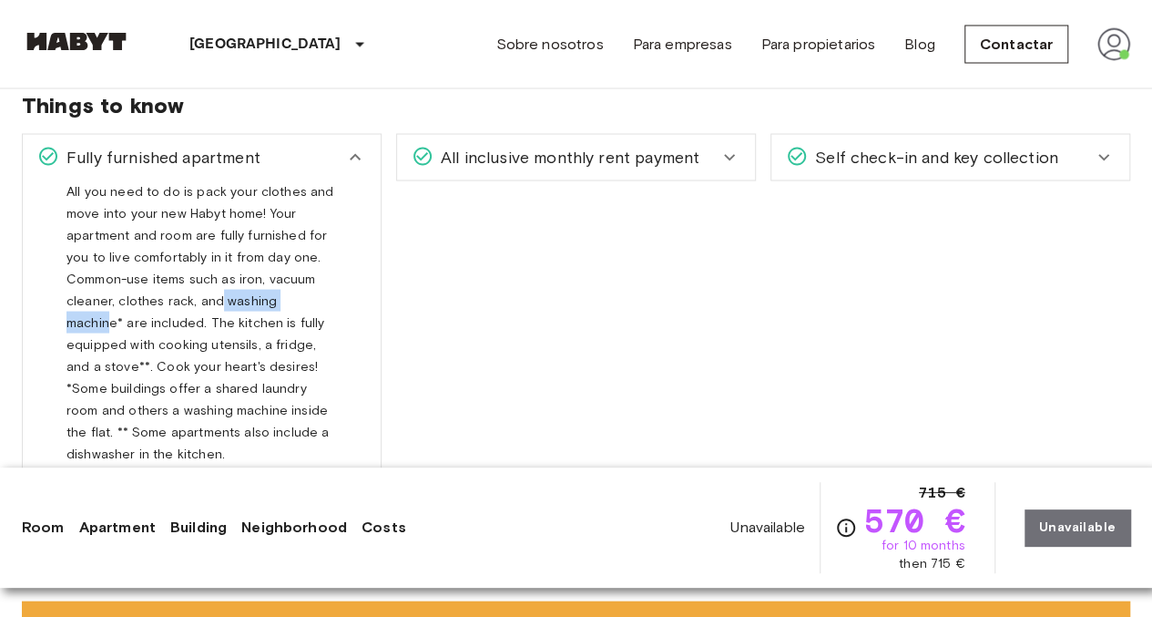
scroll to position [1822, 0]
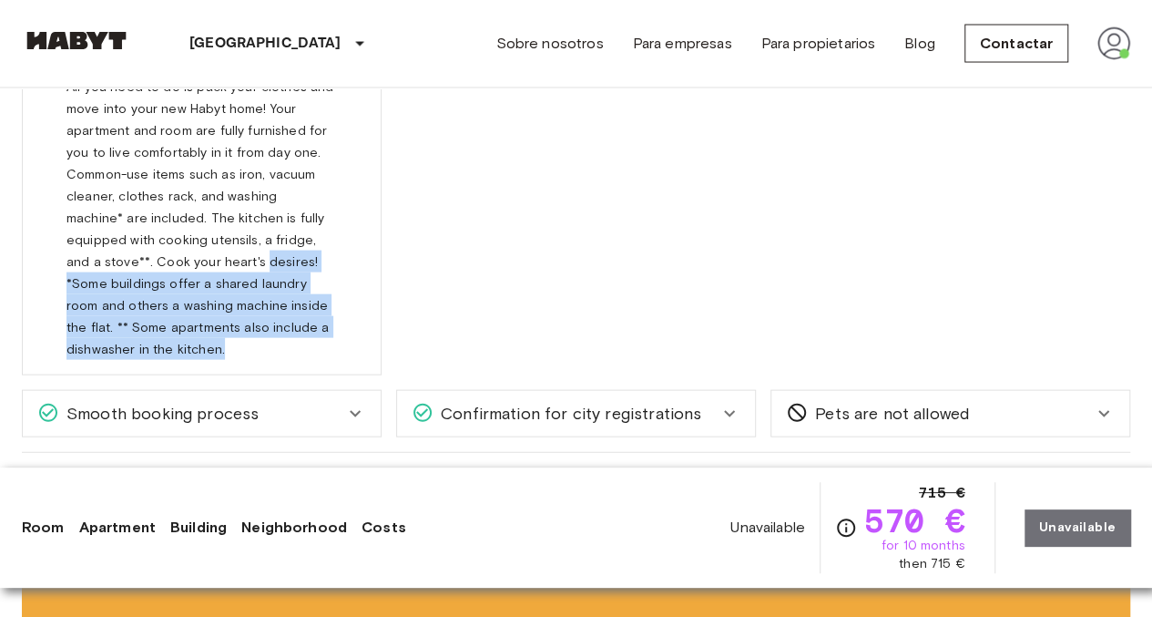
drag, startPoint x: 175, startPoint y: 260, endPoint x: 199, endPoint y: 347, distance: 90.6
click at [199, 347] on div "All you need to do is pack your clothes and move into your new Habyt home! Your…" at bounding box center [201, 218] width 271 height 284
click at [225, 263] on span "All you need to do is pack your clothes and move into your new Habyt home! Your…" at bounding box center [199, 225] width 267 height 292
drag, startPoint x: 93, startPoint y: 280, endPoint x: 127, endPoint y: 340, distance: 68.9
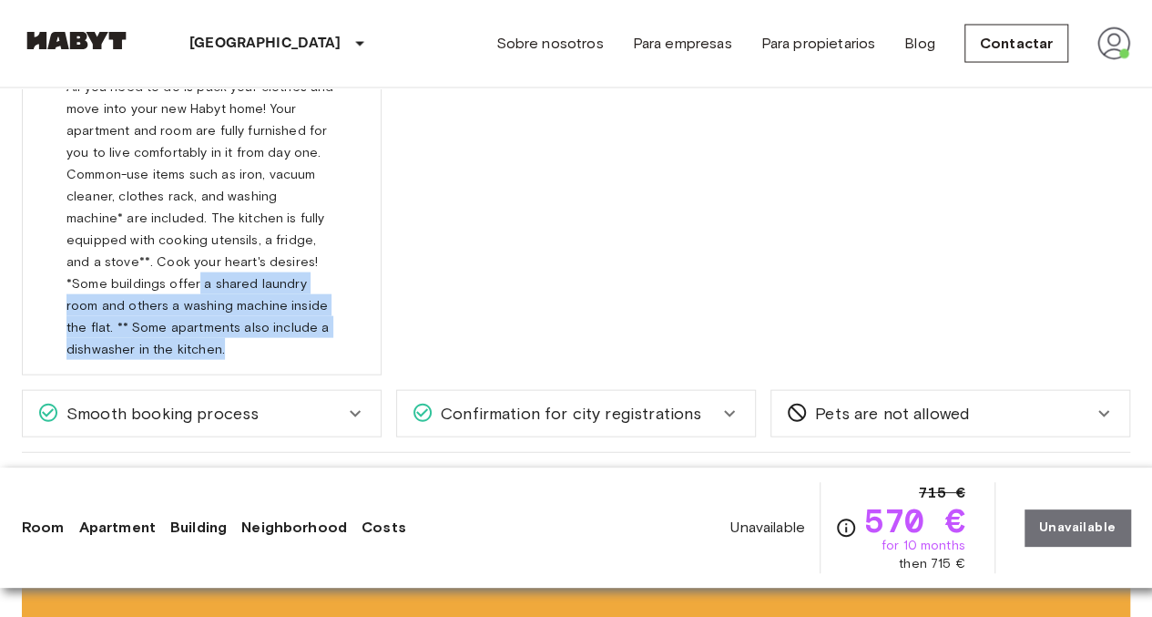
click at [127, 340] on span "All you need to do is pack your clothes and move into your new Habyt home! Your…" at bounding box center [199, 225] width 267 height 292
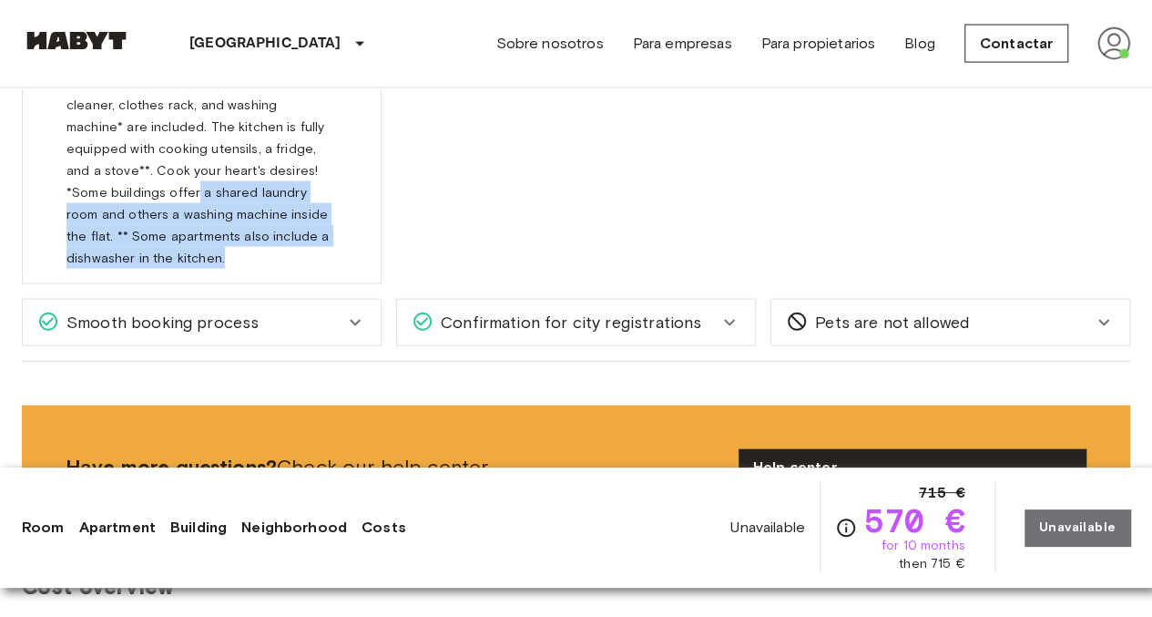
click at [170, 318] on span "Smooth booking process" at bounding box center [158, 323] width 199 height 24
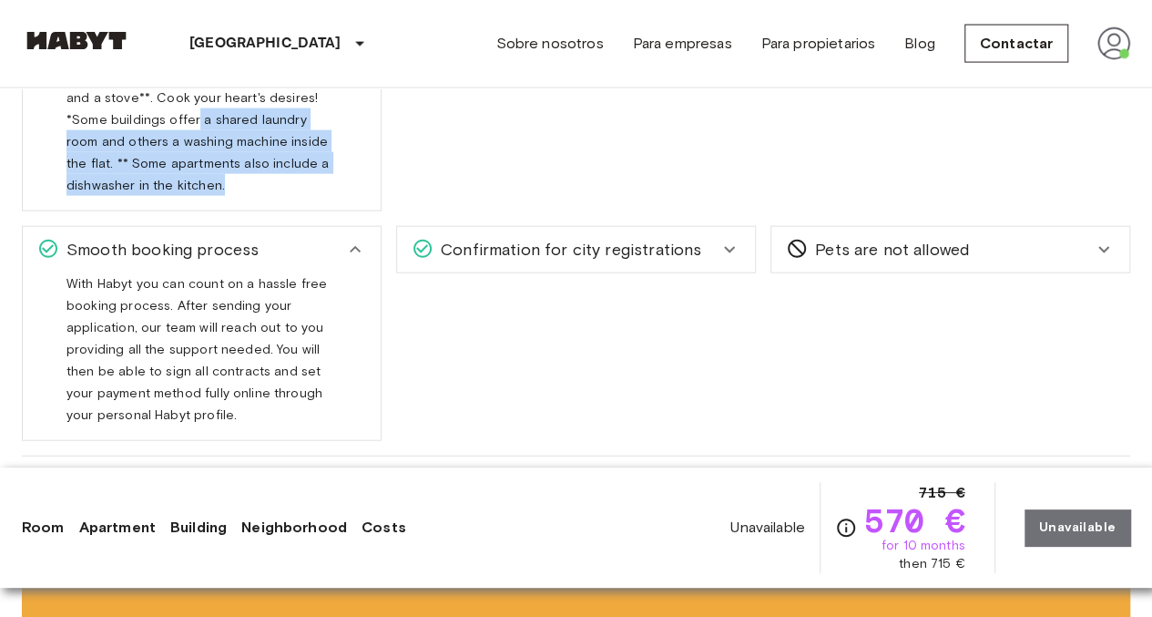
scroll to position [2004, 0]
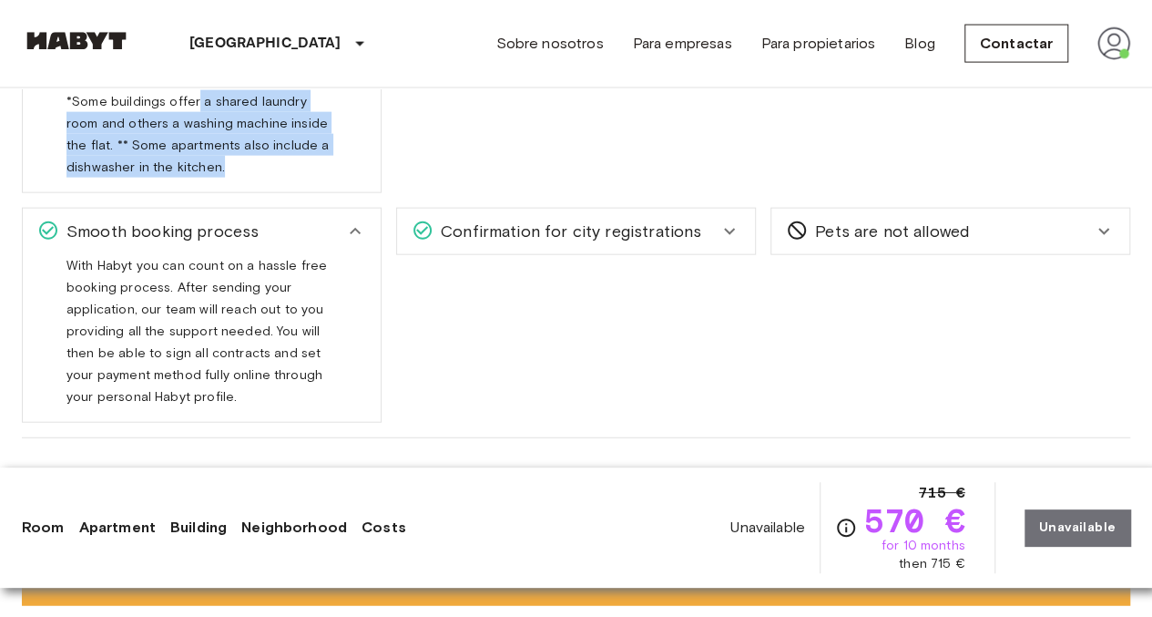
click at [476, 234] on span "Confirmation for city registrations" at bounding box center [568, 232] width 268 height 24
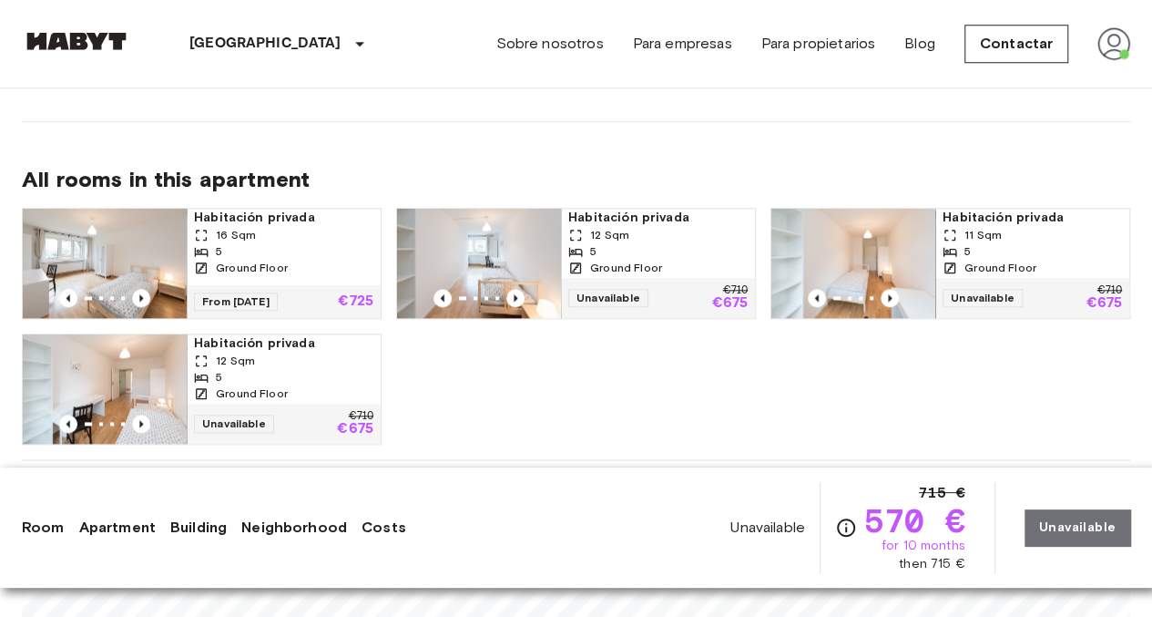
scroll to position [1002, 0]
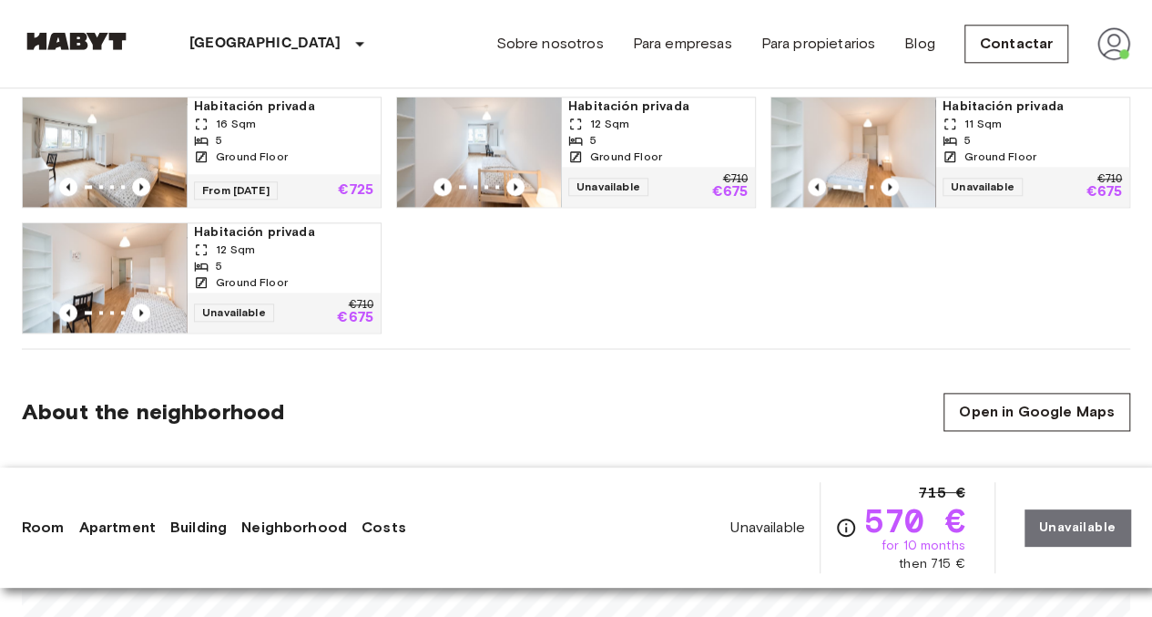
click at [340, 169] on div "Habitación privada 16 Sqm 5 Ground Floor" at bounding box center [284, 135] width 194 height 77
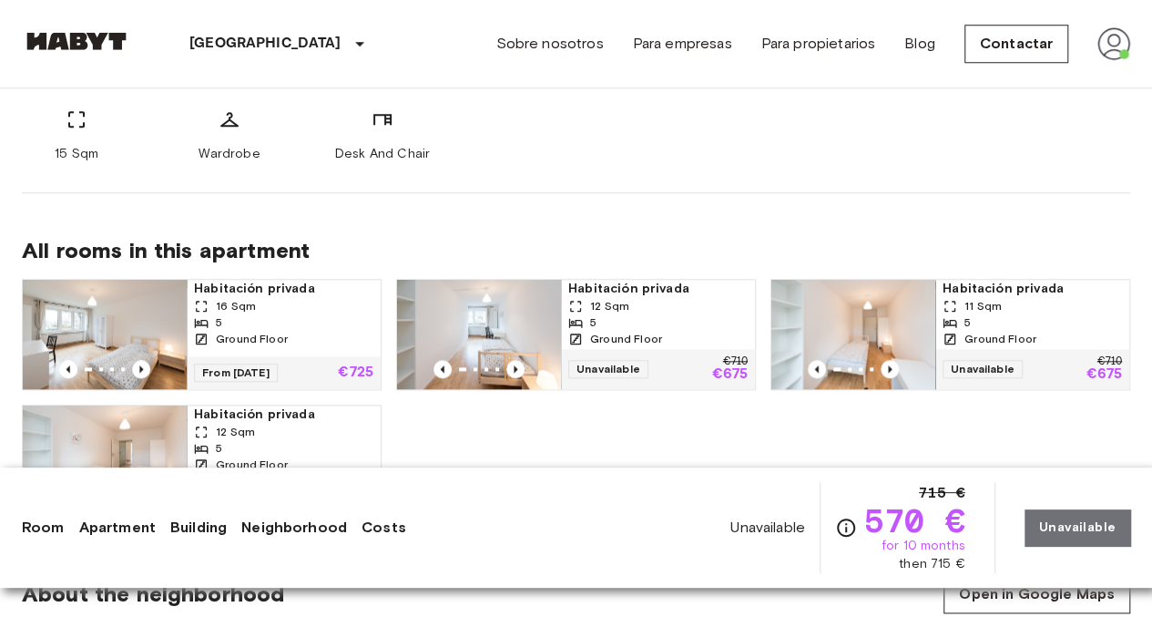
scroll to position [911, 0]
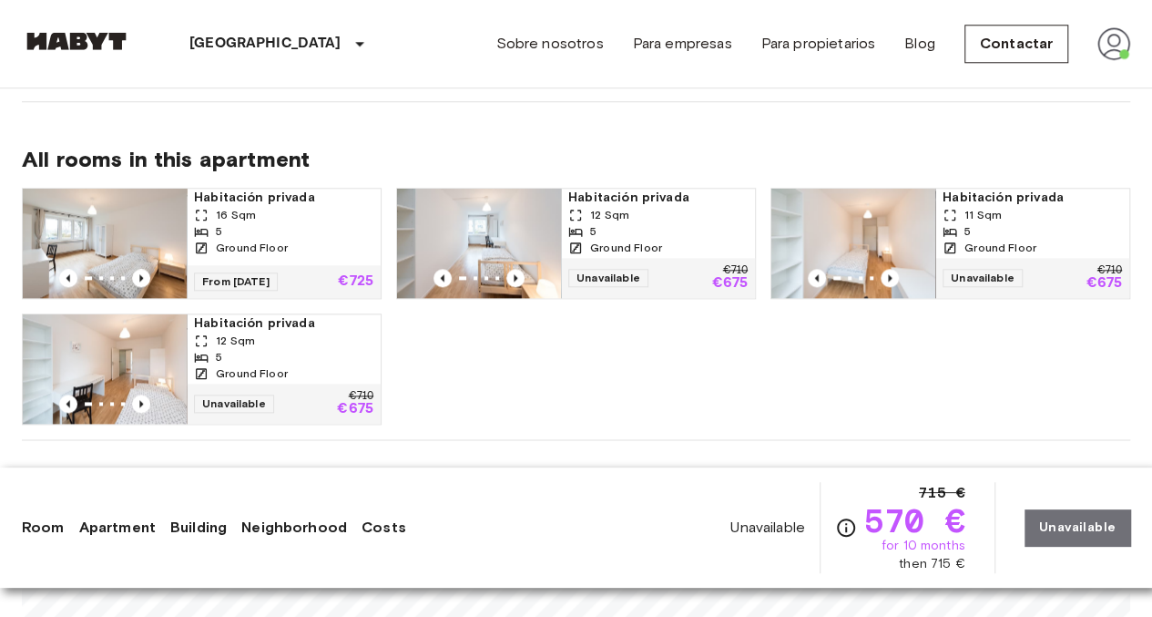
click at [714, 220] on div "12 Sqm" at bounding box center [657, 215] width 179 height 16
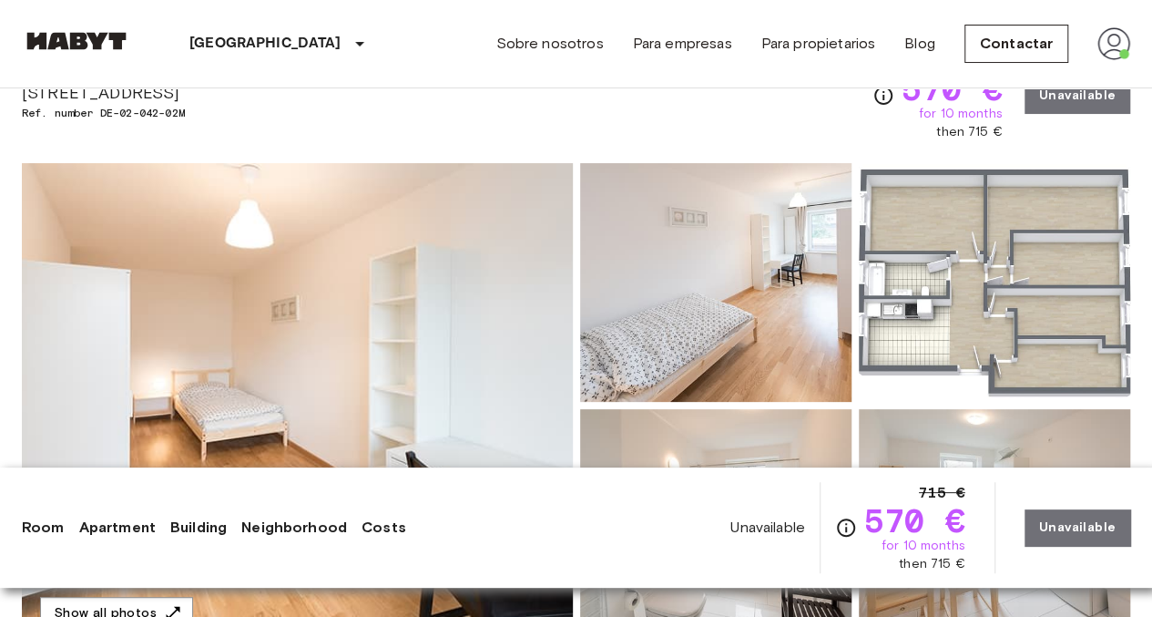
scroll to position [0, 0]
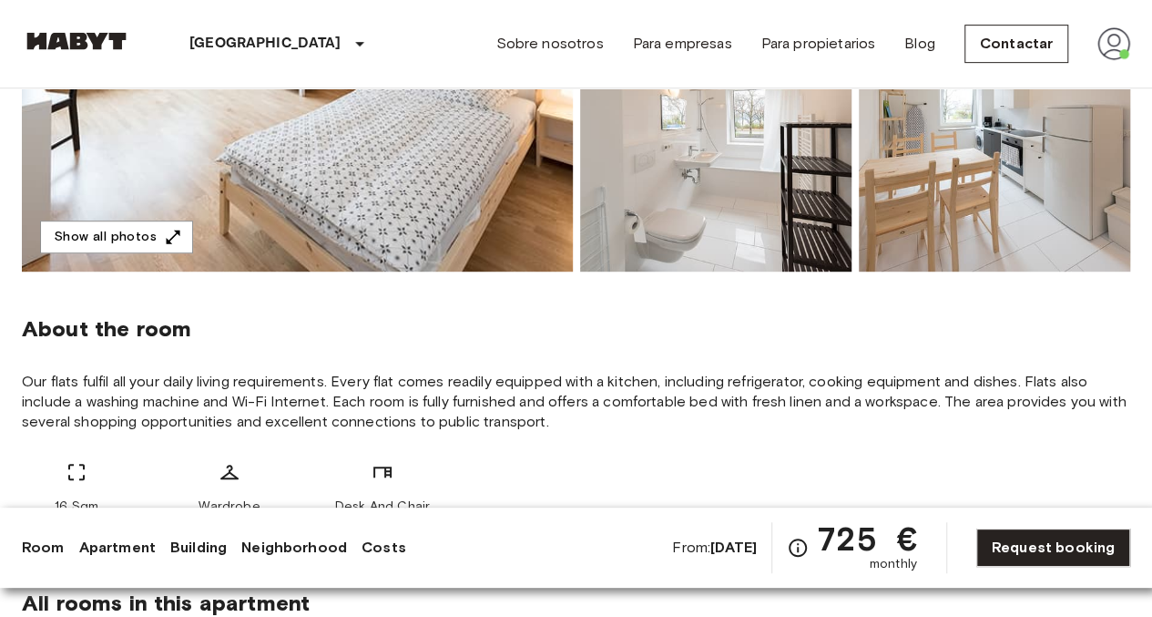
scroll to position [455, 0]
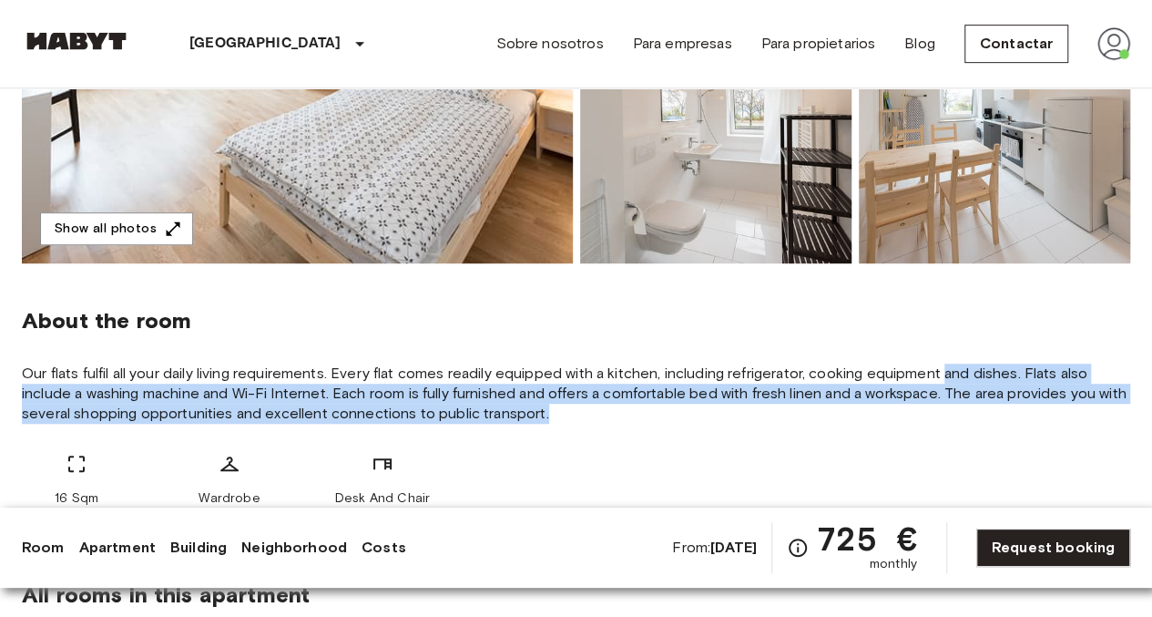
drag, startPoint x: 945, startPoint y: 371, endPoint x: 951, endPoint y: 418, distance: 47.7
click at [949, 418] on span "Our flats fulfil all your daily living requirements. Every flat comes readily e…" at bounding box center [576, 393] width 1109 height 60
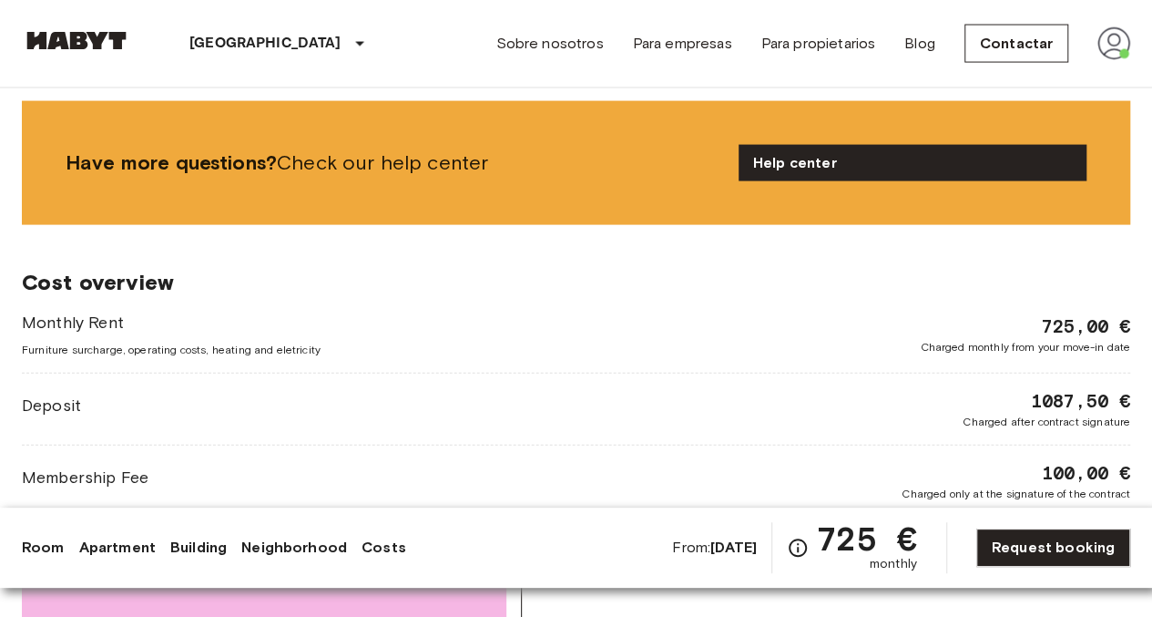
scroll to position [2004, 0]
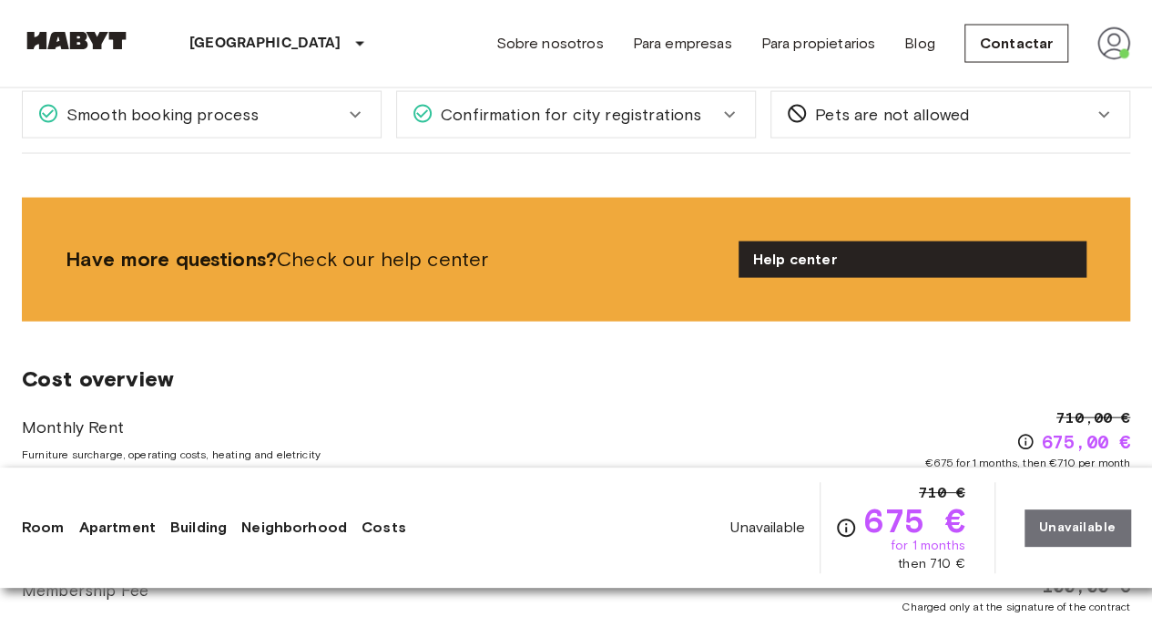
scroll to position [1548, 0]
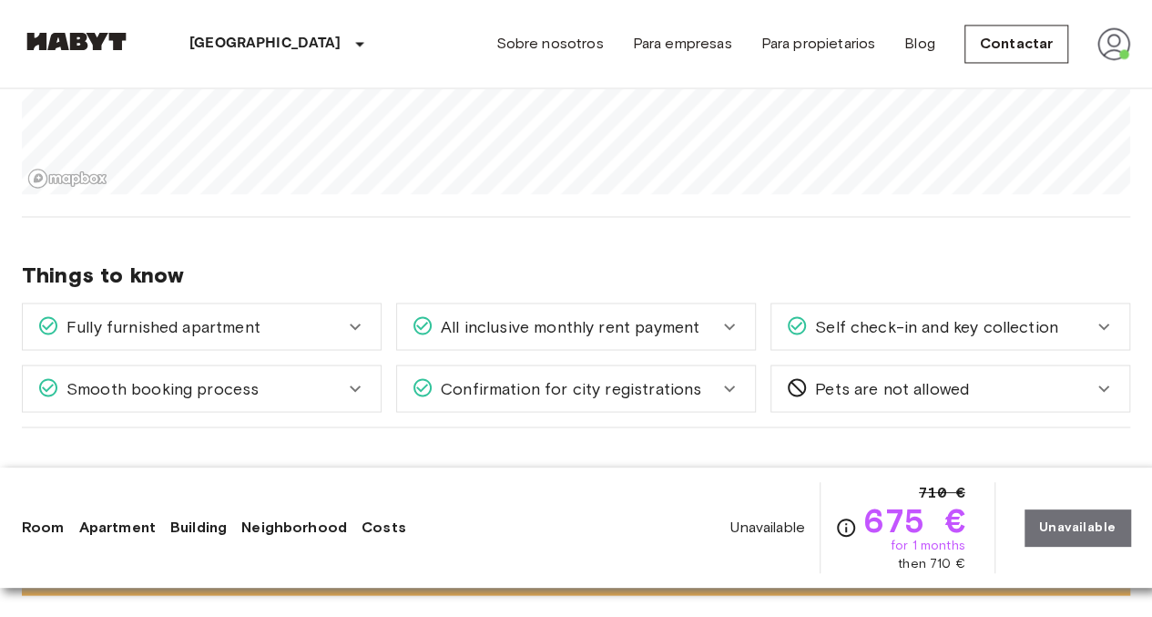
click at [239, 331] on span "Fully furnished apartment" at bounding box center [159, 326] width 201 height 24
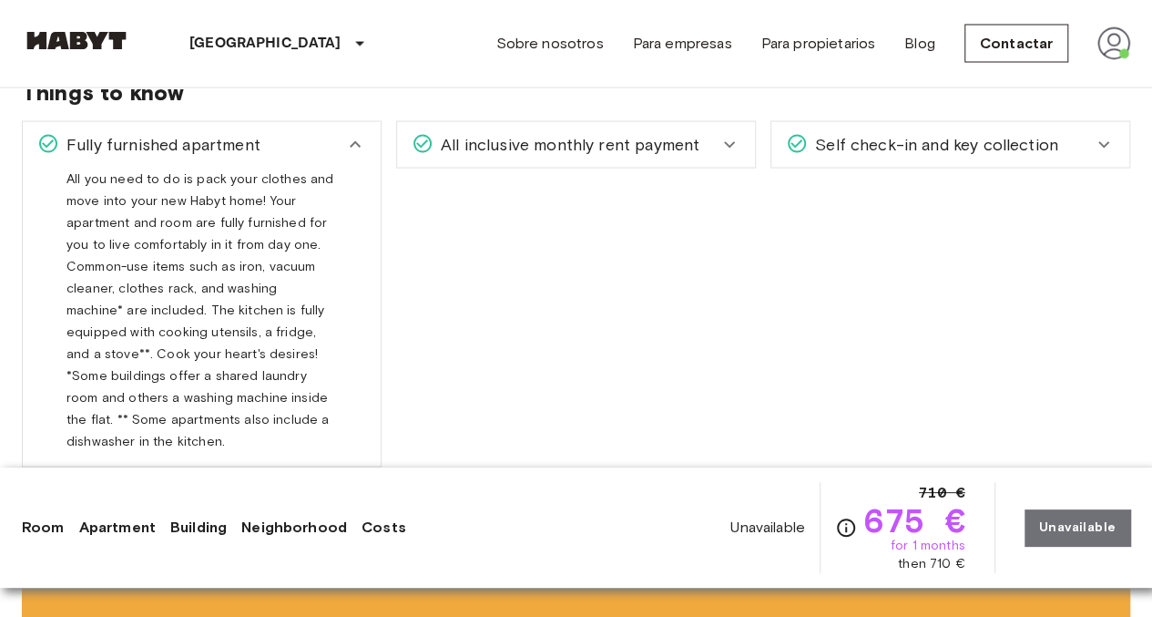
scroll to position [1731, 0]
click at [659, 128] on div "All inclusive monthly rent payment" at bounding box center [576, 144] width 358 height 46
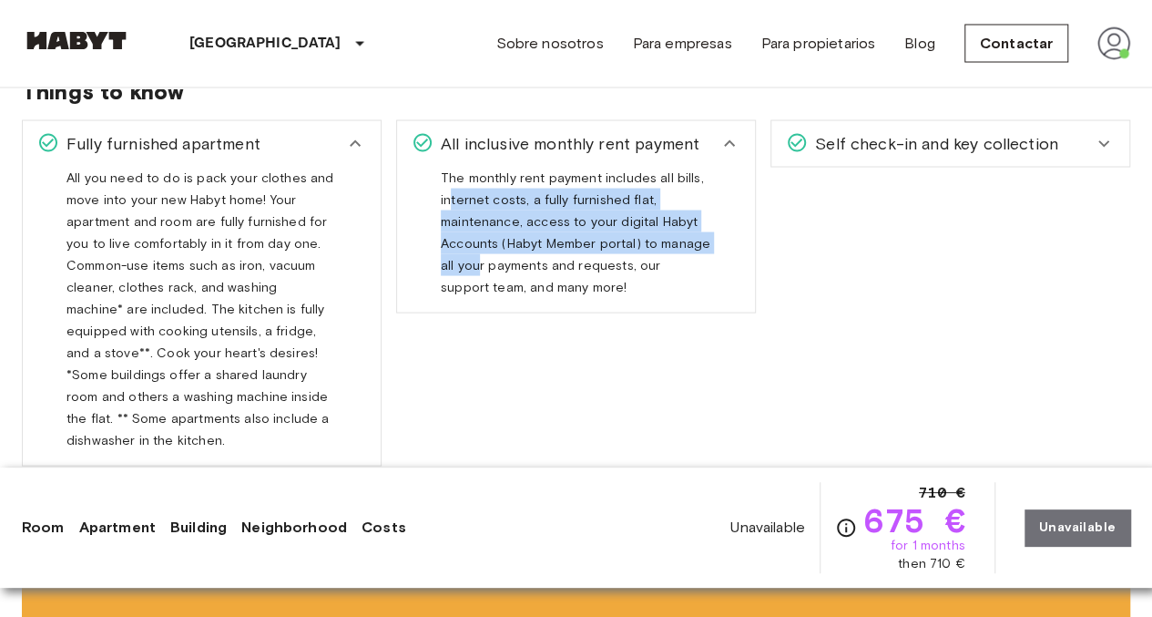
drag, startPoint x: 452, startPoint y: 202, endPoint x: 484, endPoint y: 266, distance: 71.3
click at [483, 266] on span "The monthly rent payment includes all bills, internet costs, a fully furnished …" at bounding box center [576, 239] width 270 height 139
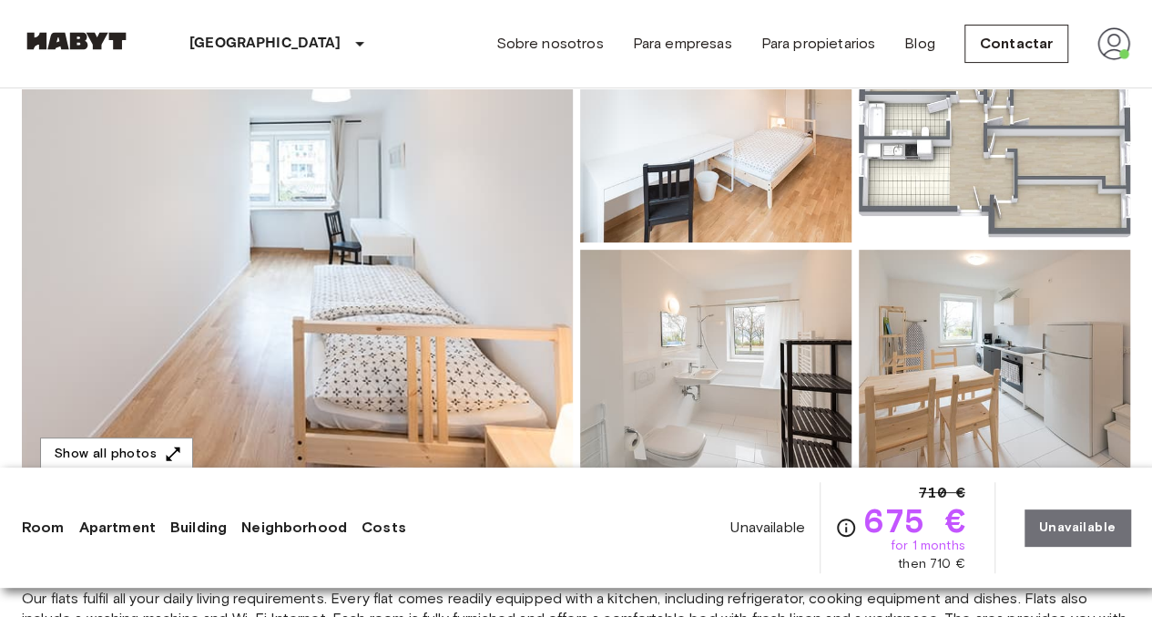
scroll to position [273, 0]
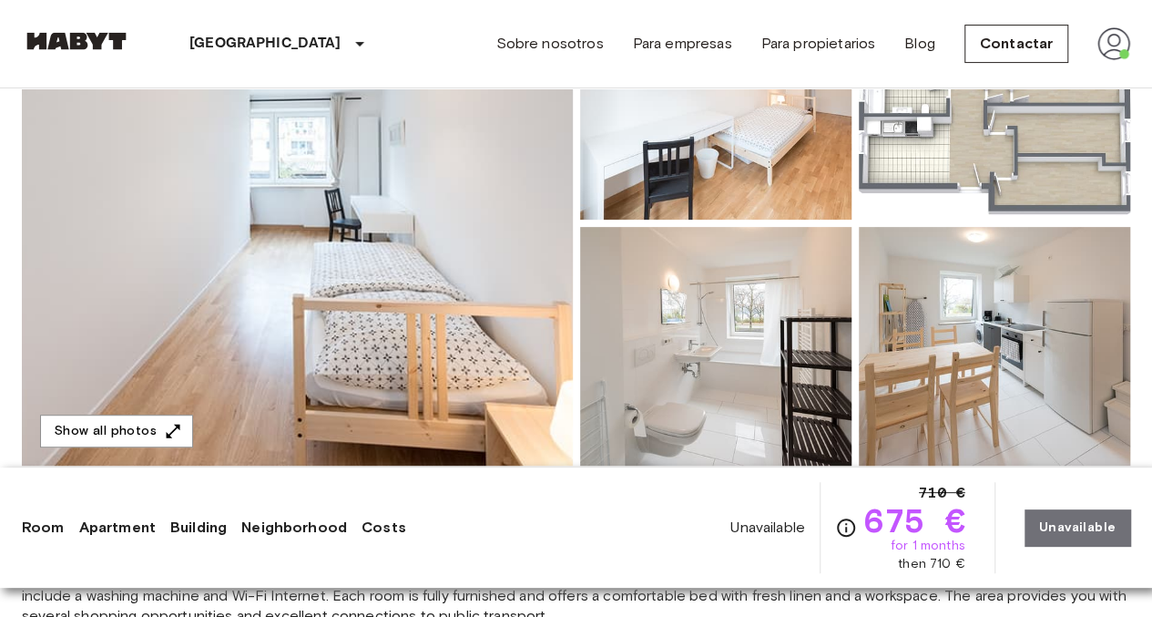
click at [491, 292] on img at bounding box center [297, 223] width 551 height 485
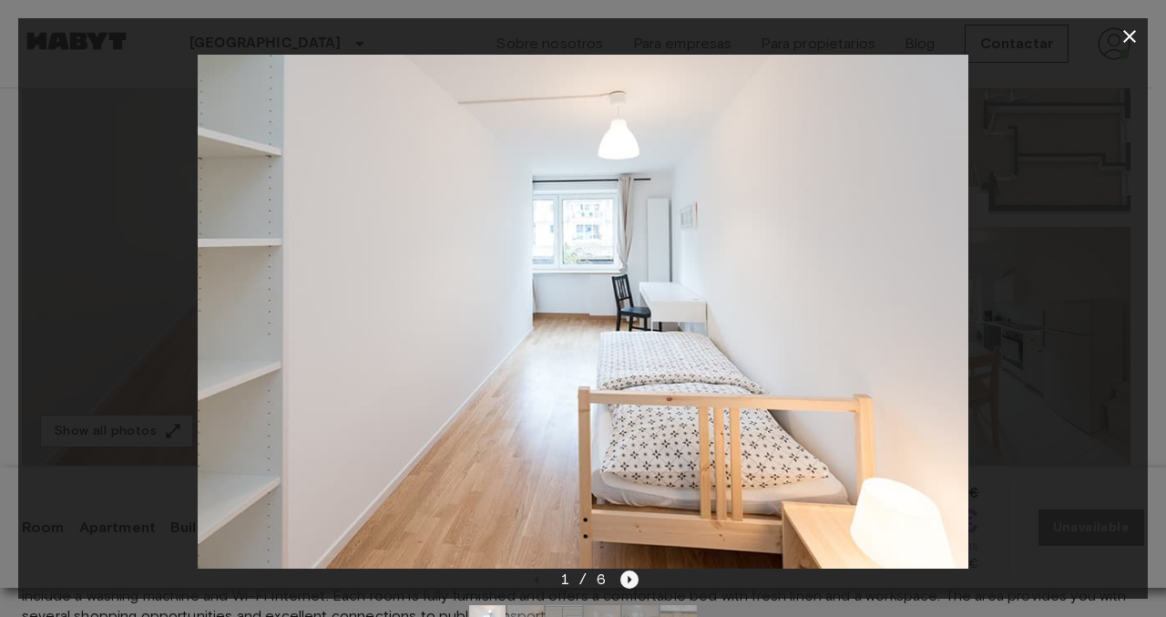
click at [629, 574] on icon "Next image" at bounding box center [629, 579] width 18 height 18
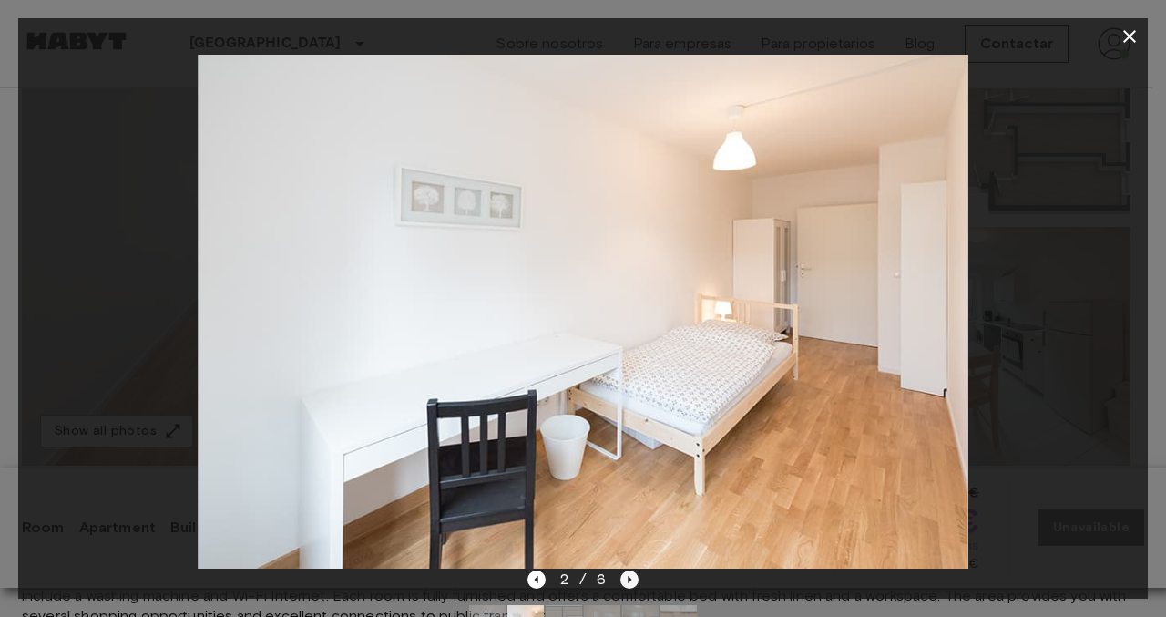
click at [629, 574] on icon "Next image" at bounding box center [629, 579] width 18 height 18
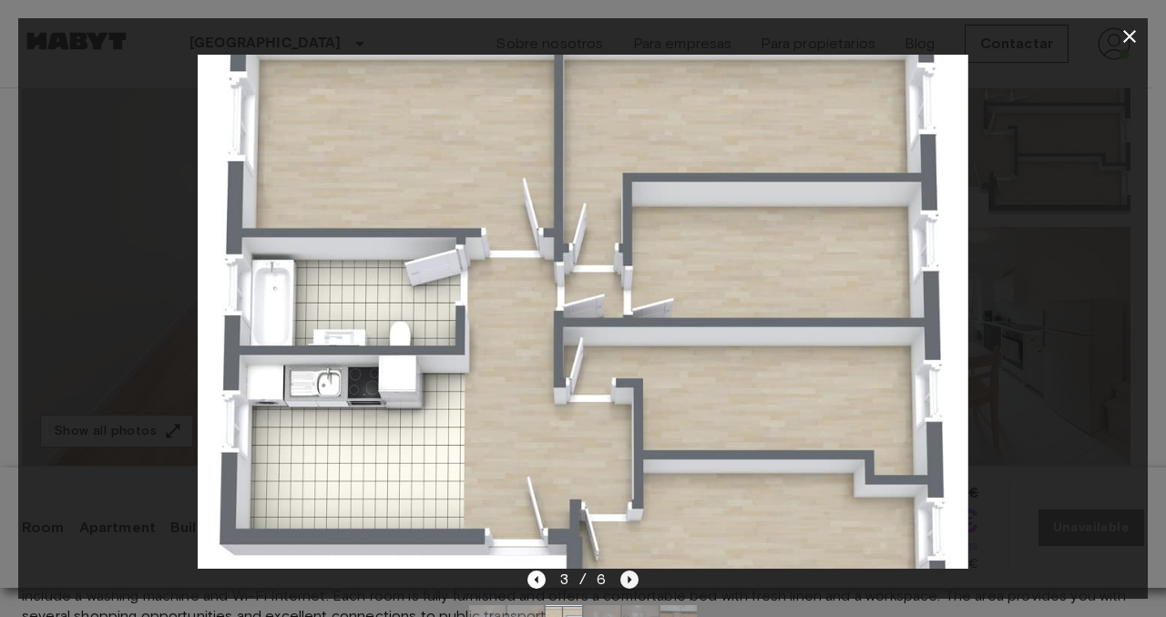
click at [629, 574] on icon "Next image" at bounding box center [629, 579] width 18 height 18
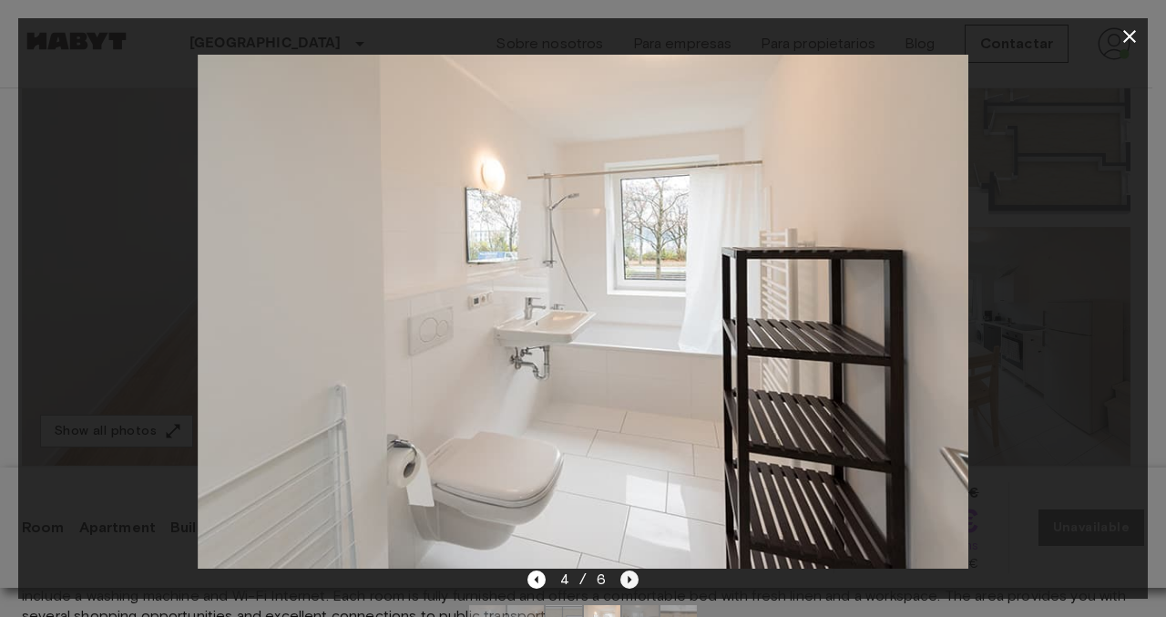
click at [627, 578] on icon "Next image" at bounding box center [629, 579] width 18 height 18
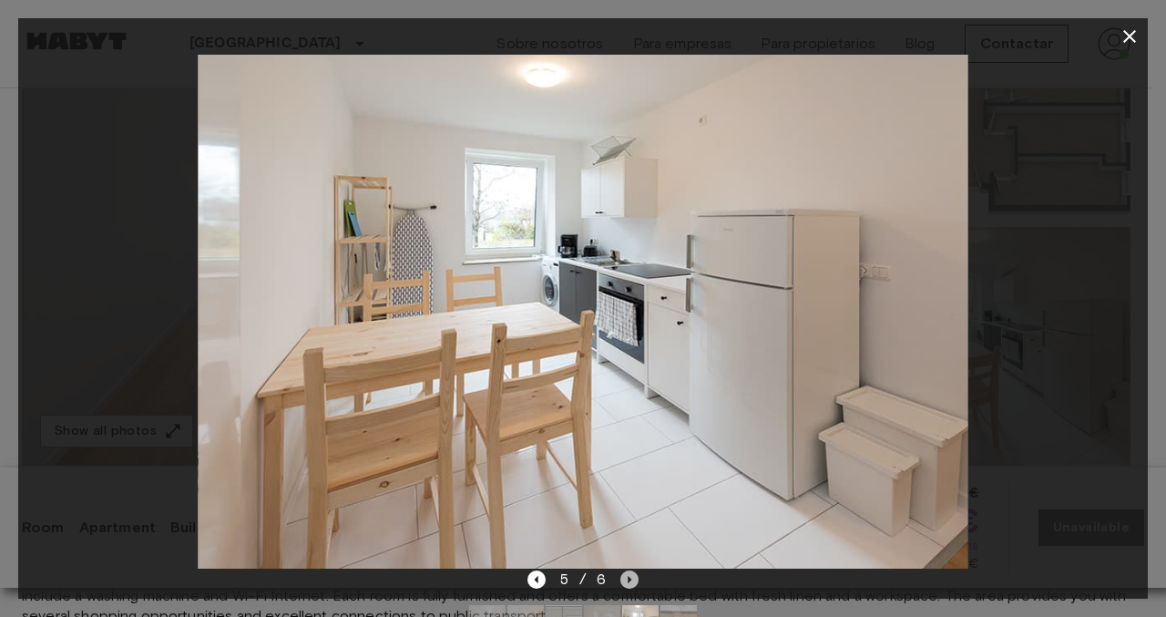
click at [625, 578] on icon "Next image" at bounding box center [629, 579] width 18 height 18
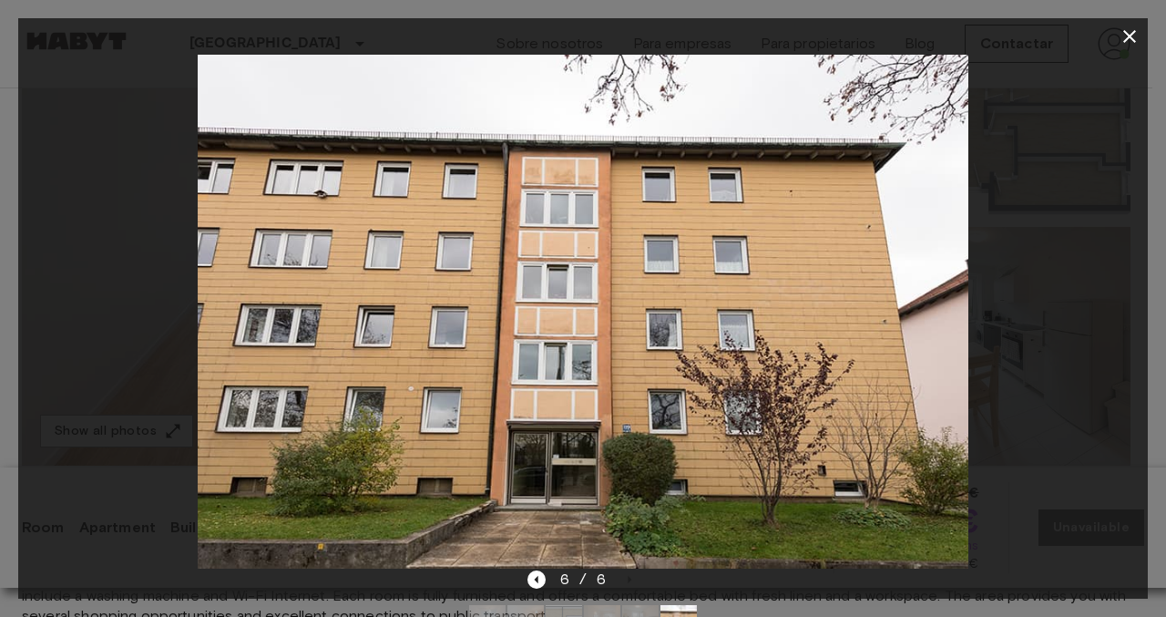
click at [1120, 36] on icon "button" at bounding box center [1130, 37] width 22 height 22
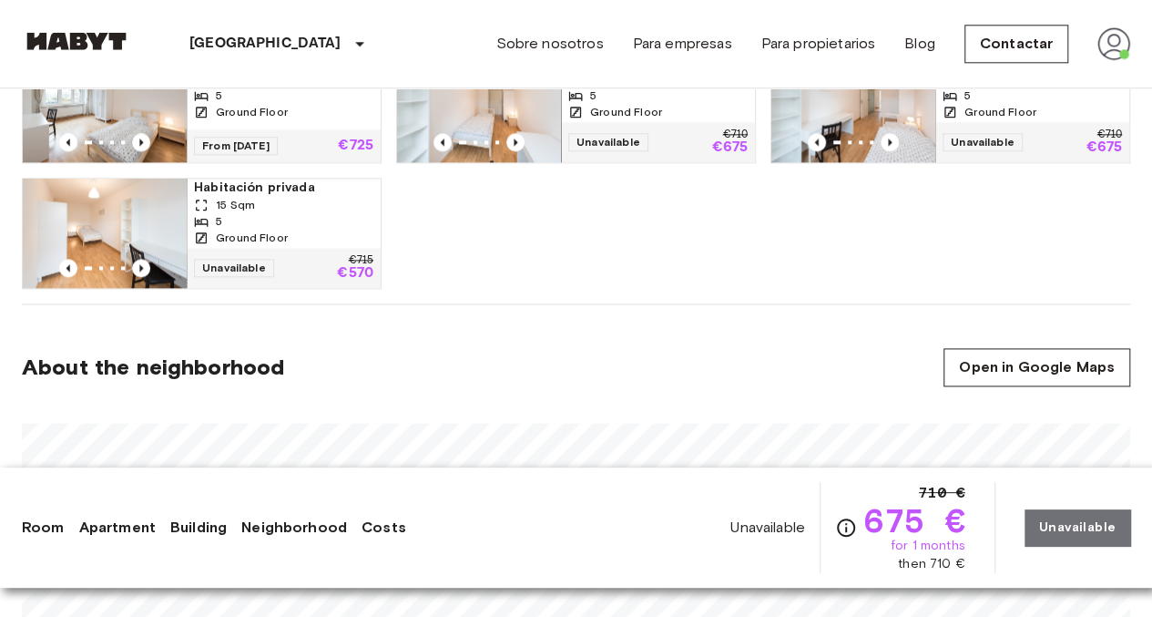
scroll to position [1093, 0]
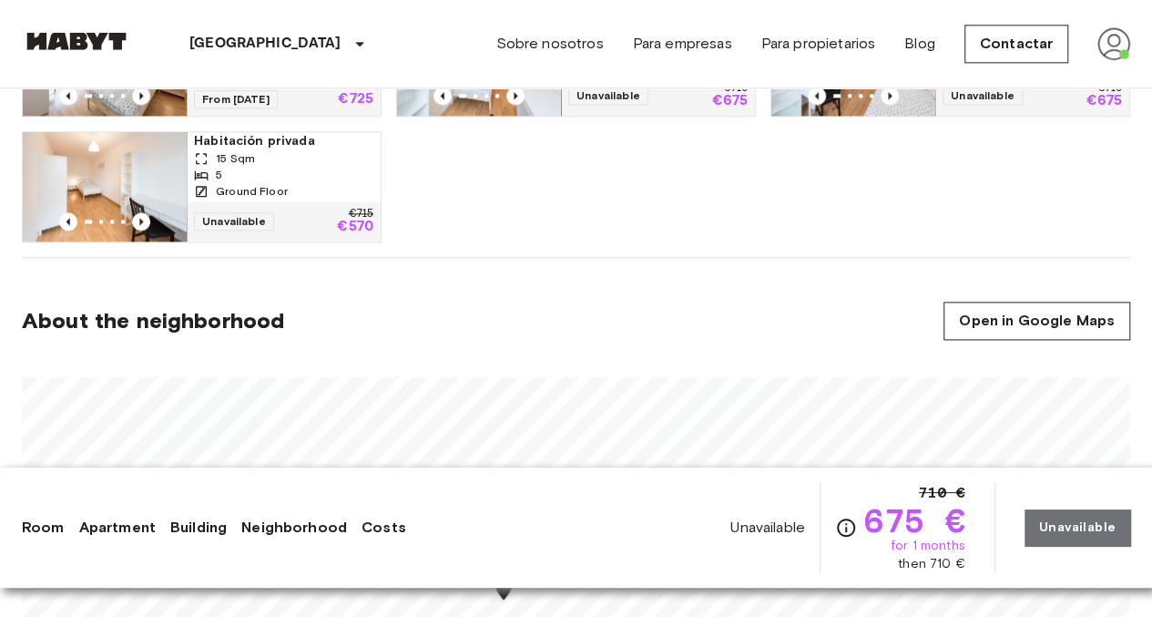
click at [107, 176] on img at bounding box center [105, 186] width 164 height 109
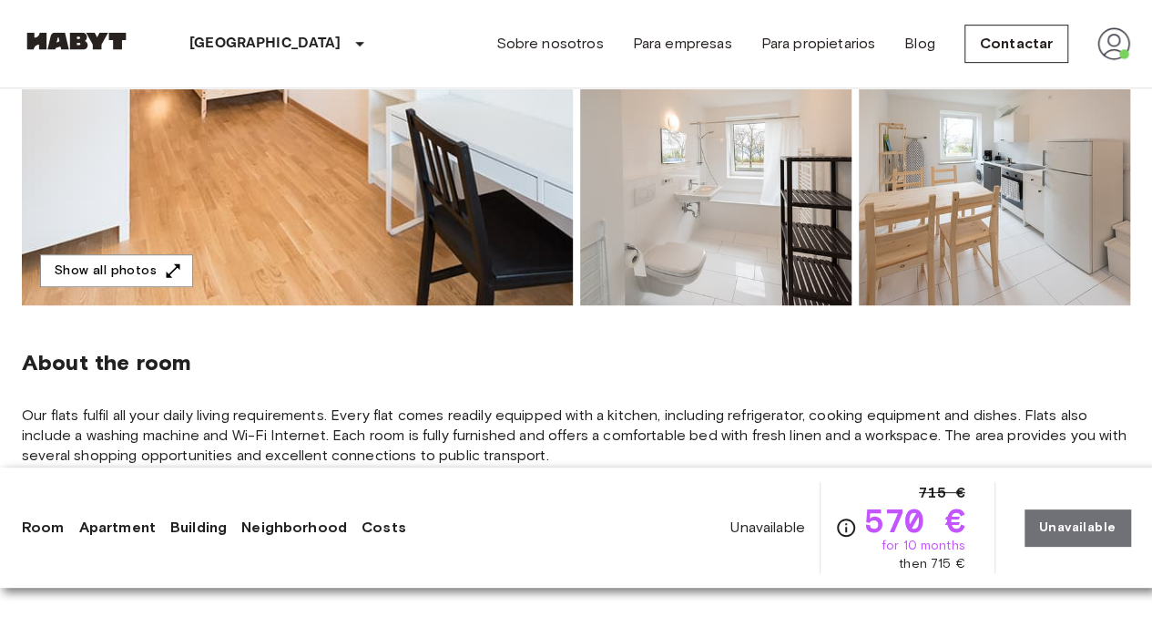
scroll to position [455, 0]
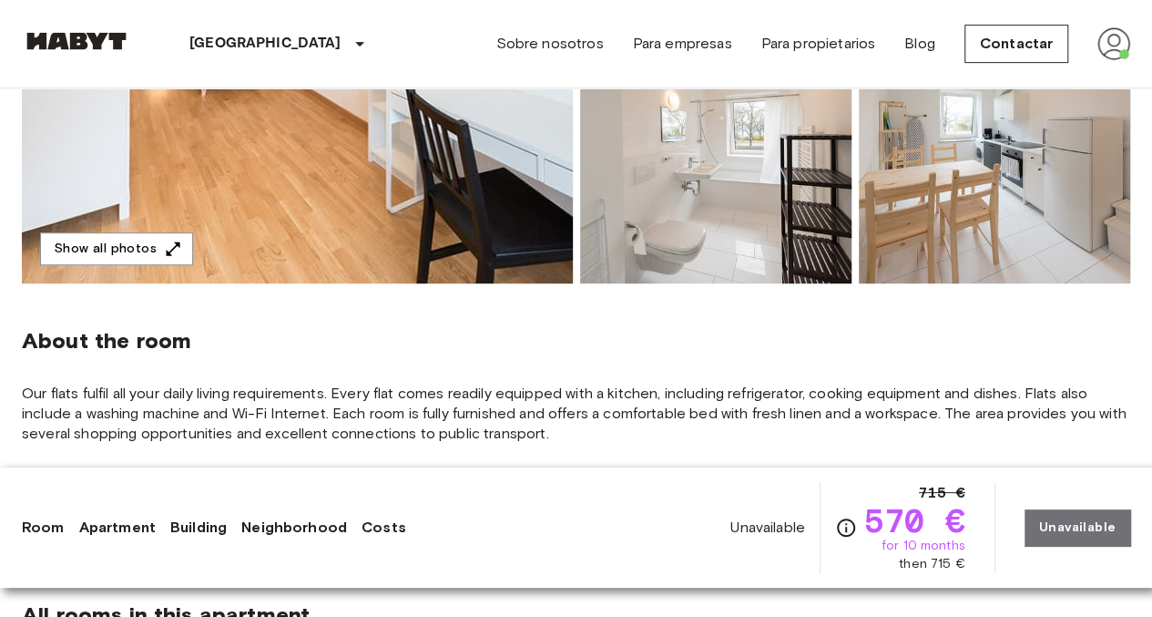
click at [519, 216] on img at bounding box center [297, 41] width 551 height 485
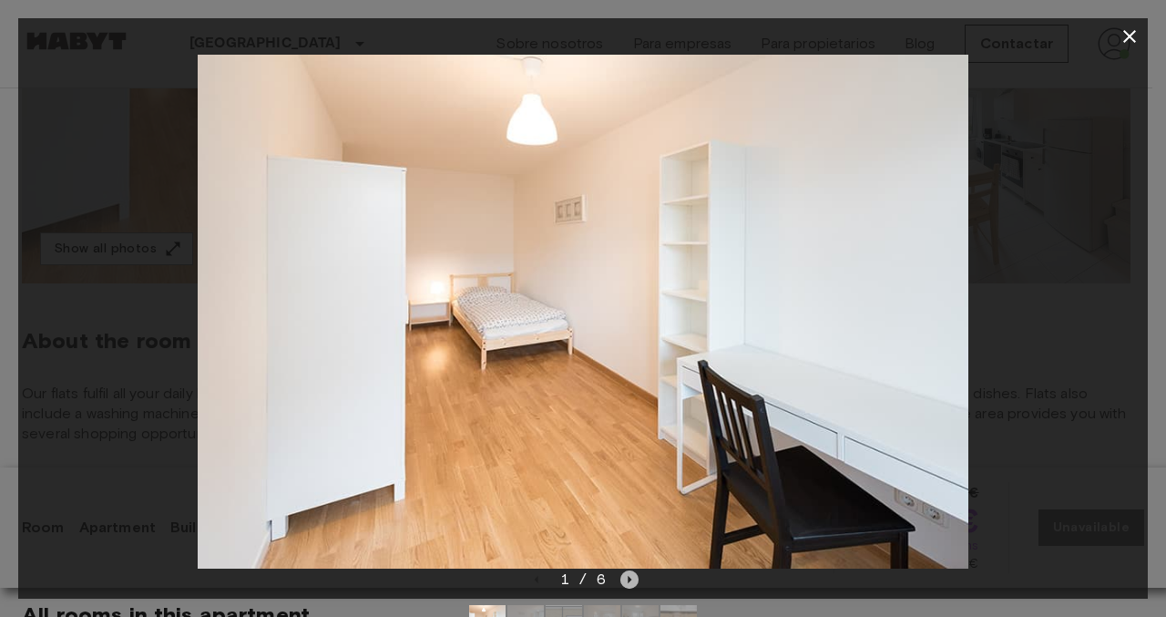
click at [628, 578] on icon "Next image" at bounding box center [630, 579] width 4 height 7
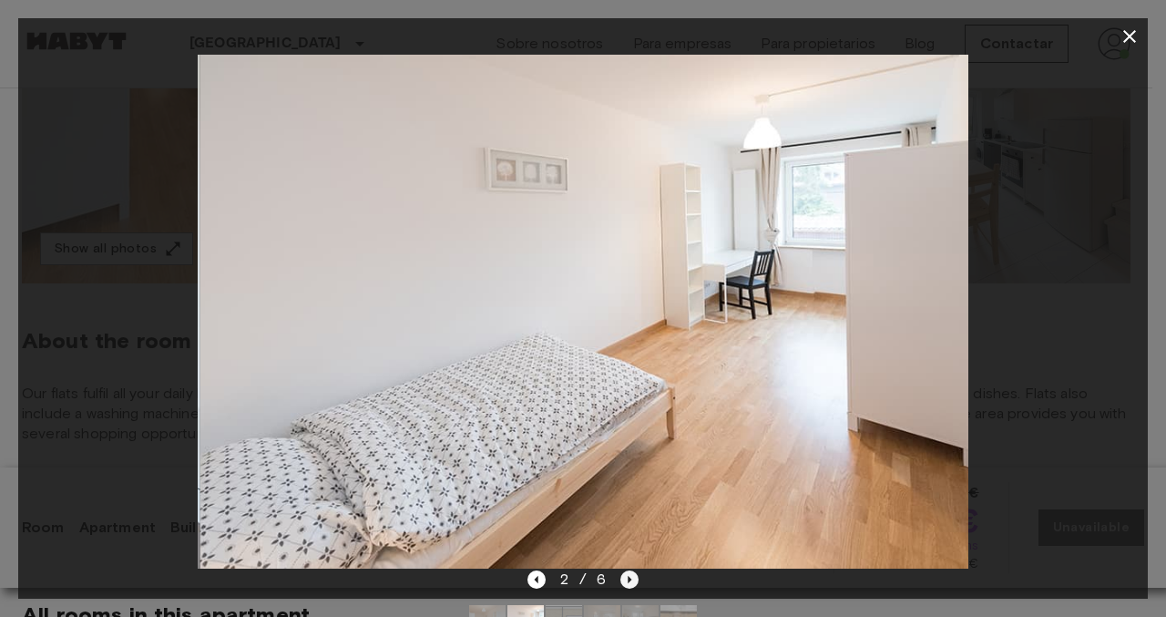
click at [624, 577] on icon "Next image" at bounding box center [629, 579] width 18 height 18
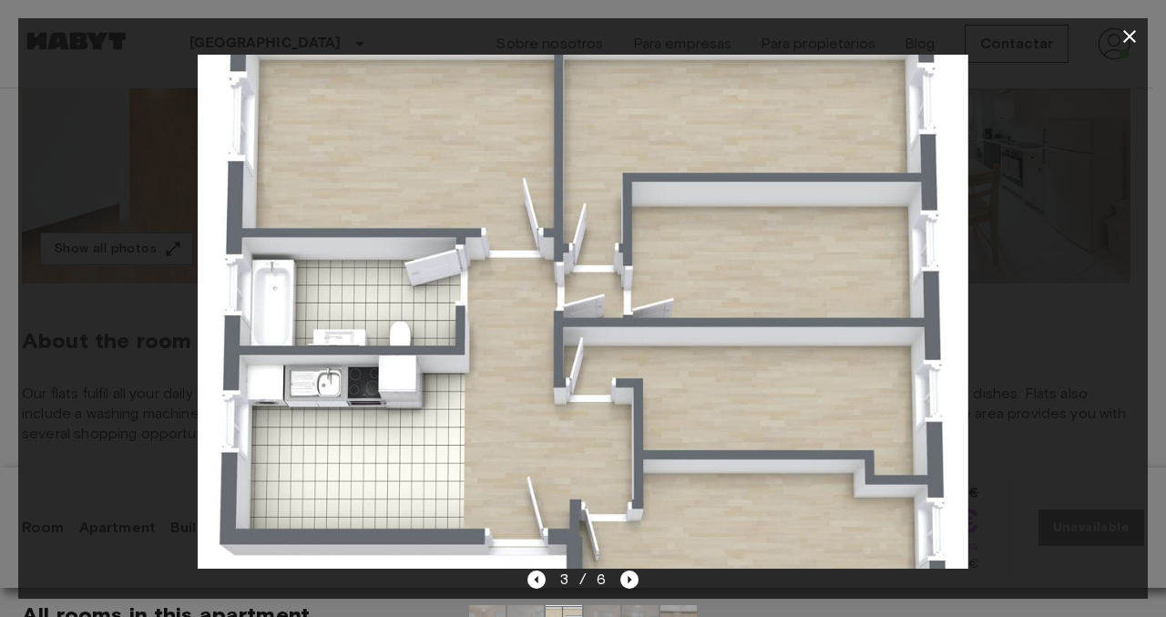
click at [612, 572] on div "3 / 6" at bounding box center [583, 579] width 112 height 22
click at [626, 574] on icon "Next image" at bounding box center [629, 579] width 18 height 18
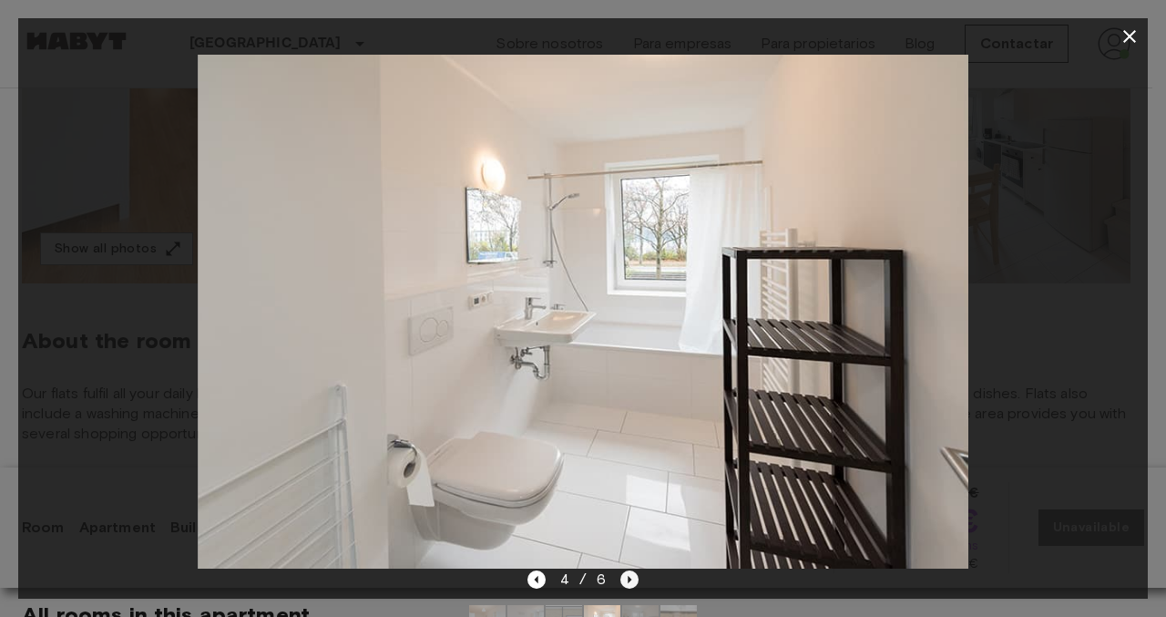
click at [626, 574] on icon "Next image" at bounding box center [629, 579] width 18 height 18
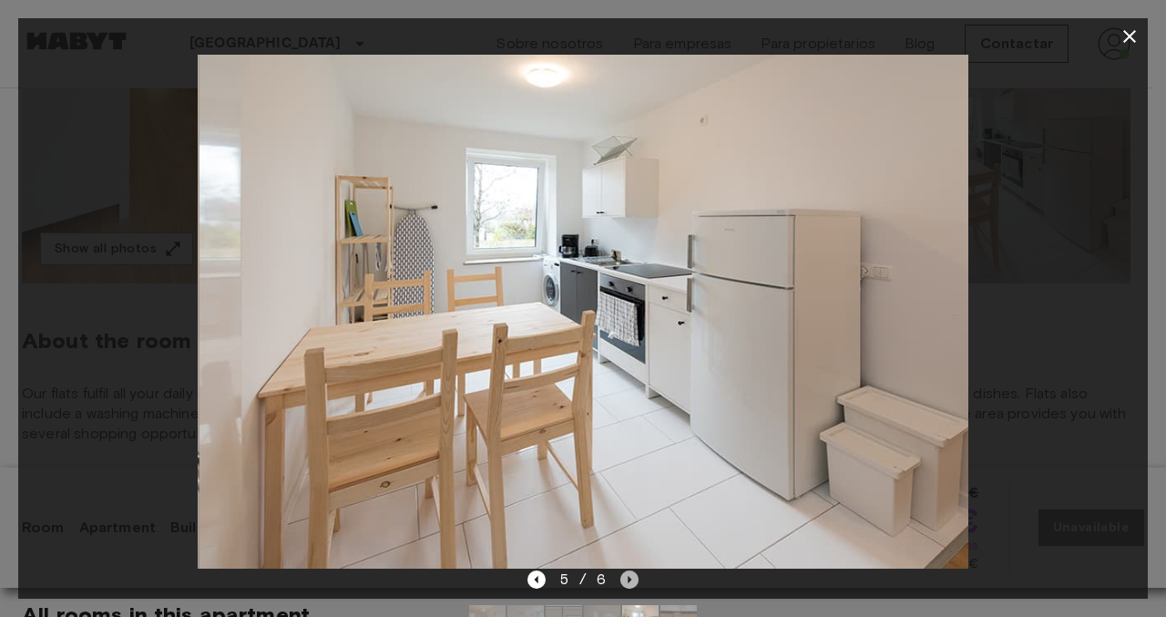
click at [626, 575] on icon "Next image" at bounding box center [629, 579] width 18 height 18
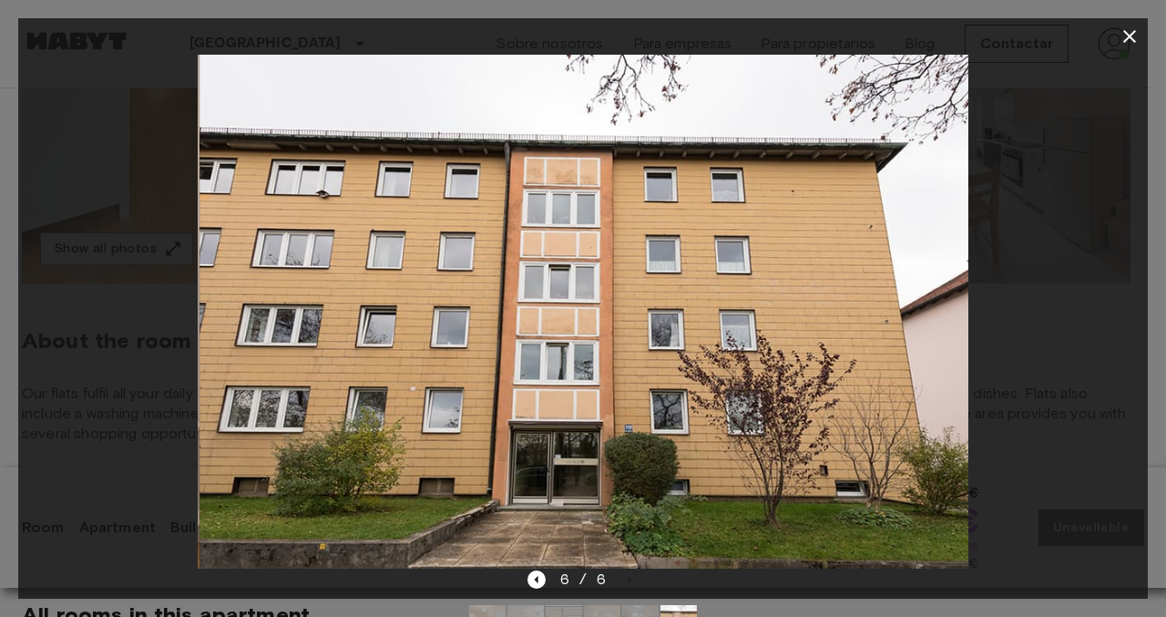
click at [626, 575] on div "6 / 6" at bounding box center [583, 579] width 112 height 22
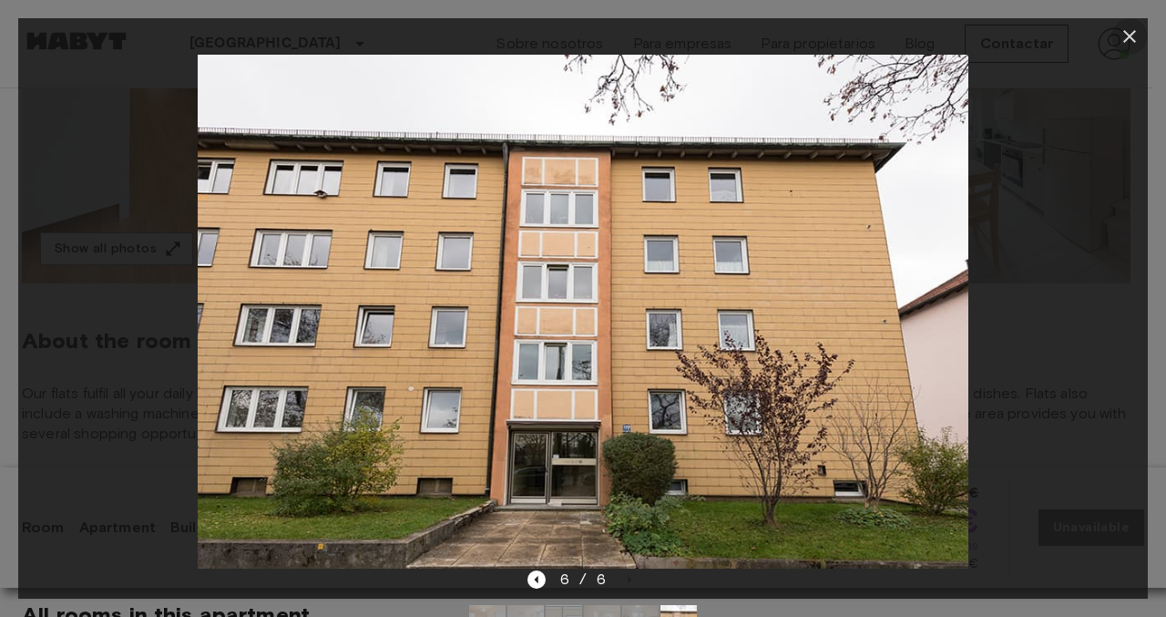
click at [1138, 40] on icon "button" at bounding box center [1130, 37] width 22 height 22
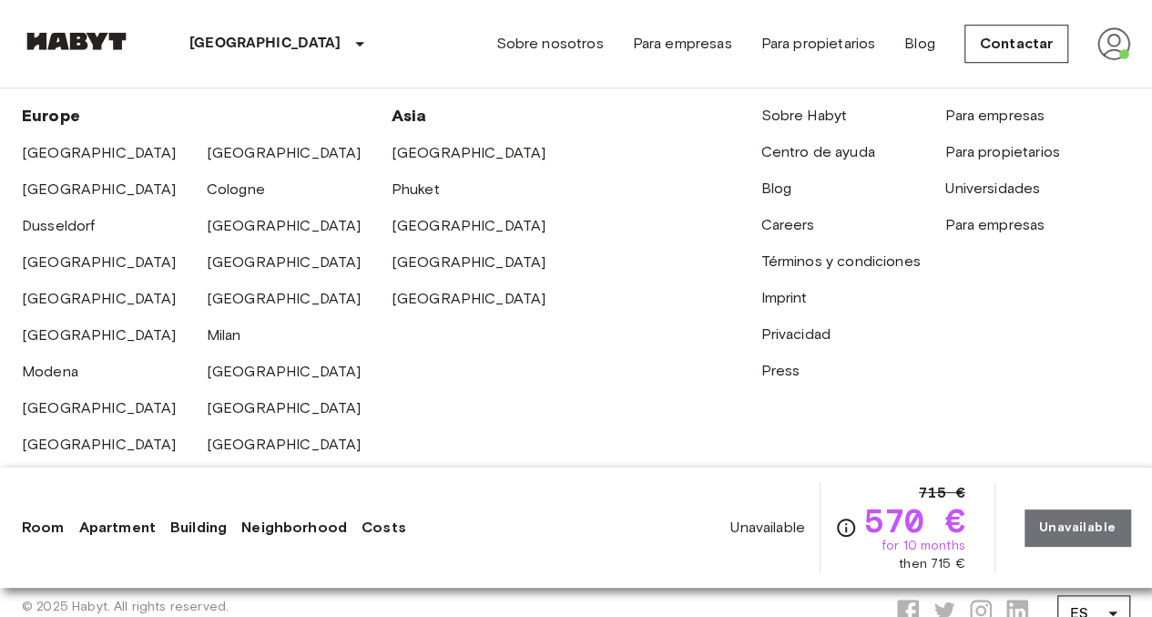
scroll to position [4212, 0]
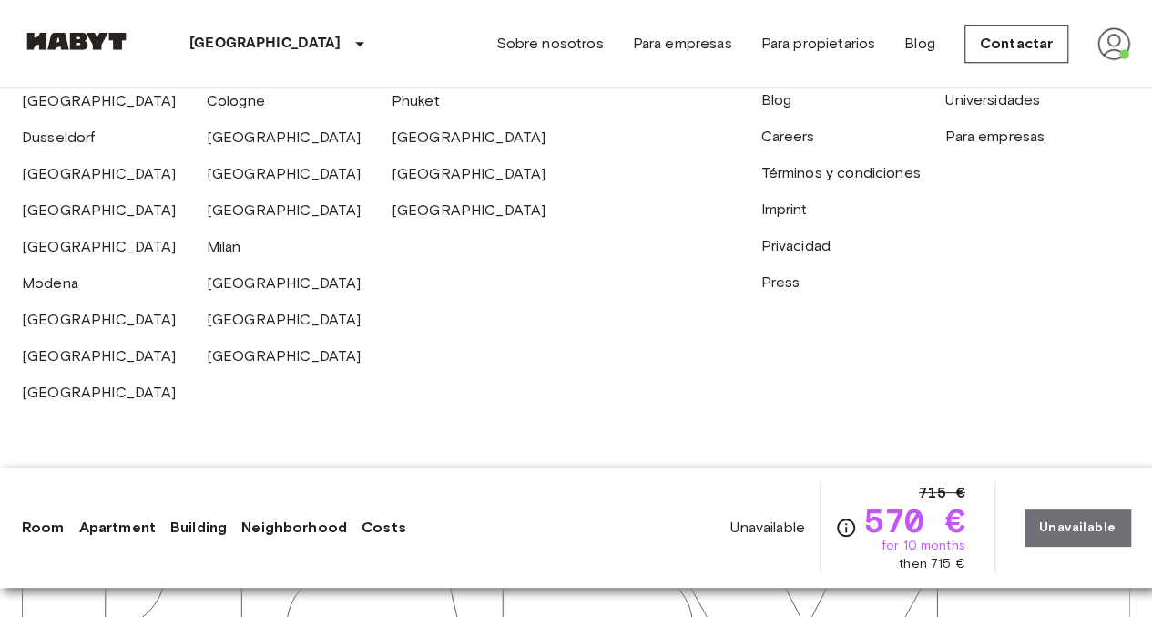
click at [42, 526] on link "Room" at bounding box center [43, 527] width 43 height 22
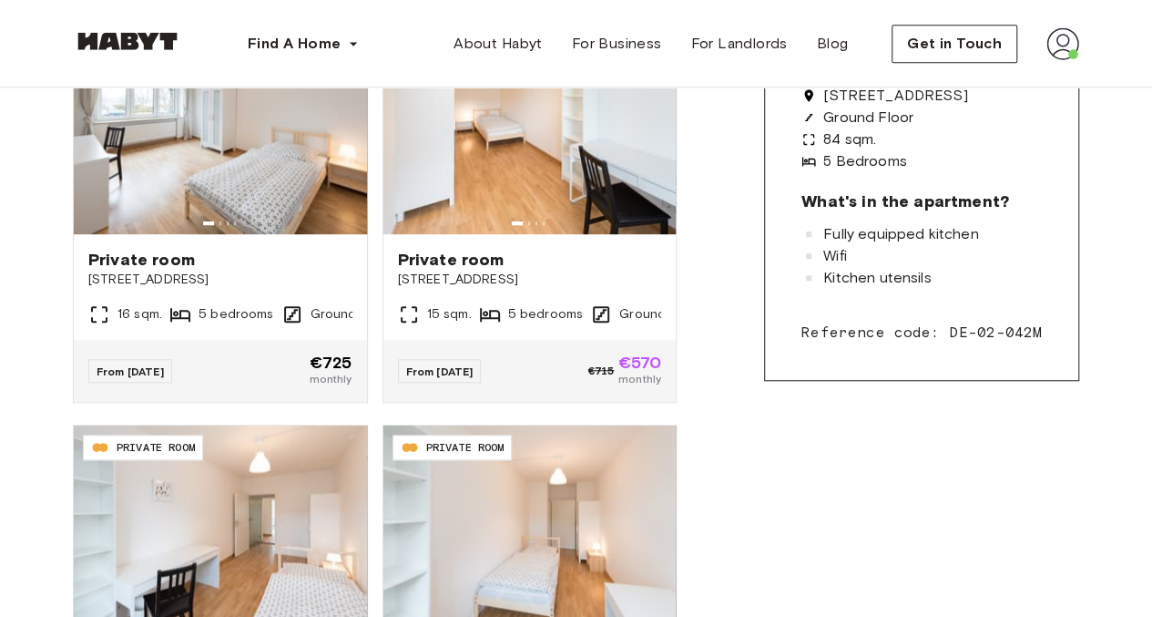
scroll to position [470, 0]
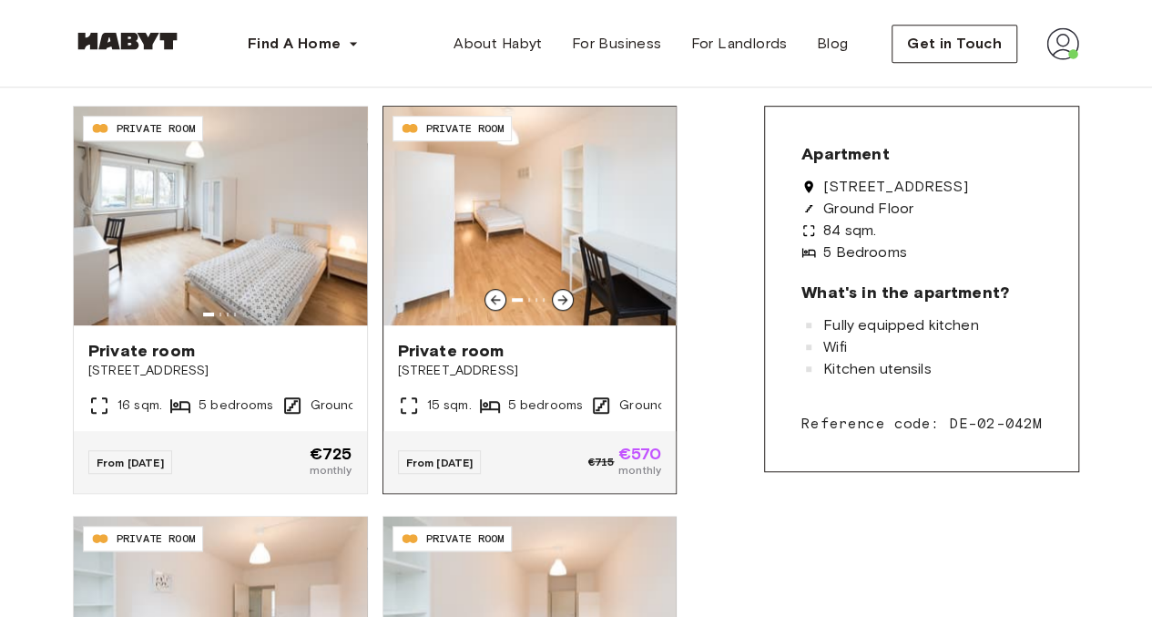
click at [561, 296] on icon at bounding box center [563, 299] width 15 height 15
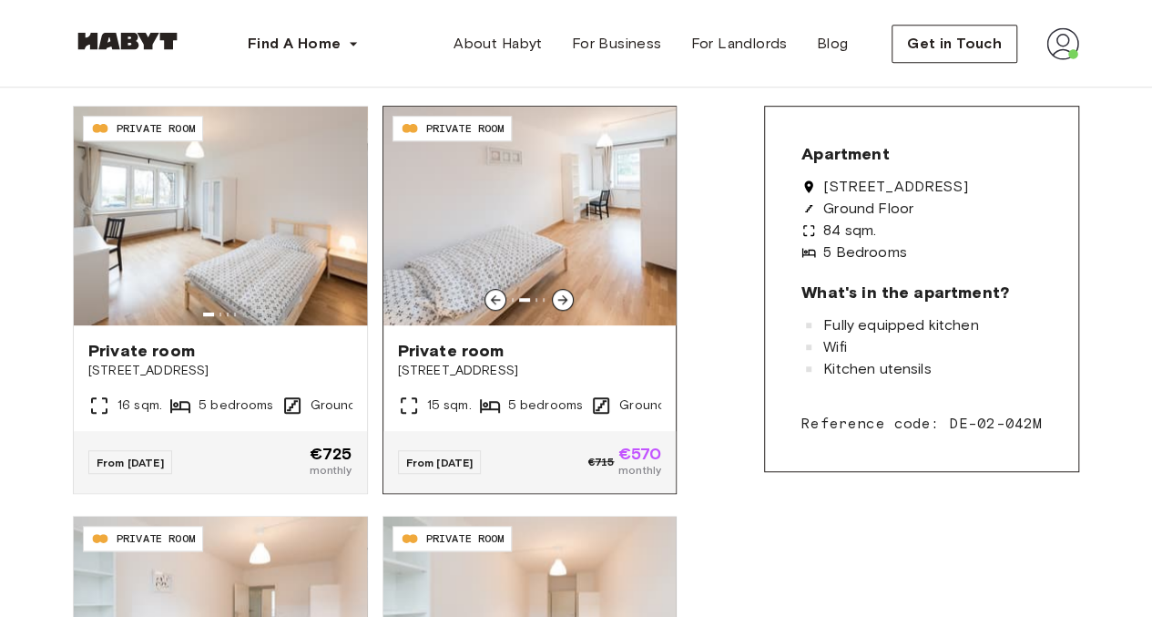
click at [561, 296] on icon at bounding box center [563, 299] width 15 height 15
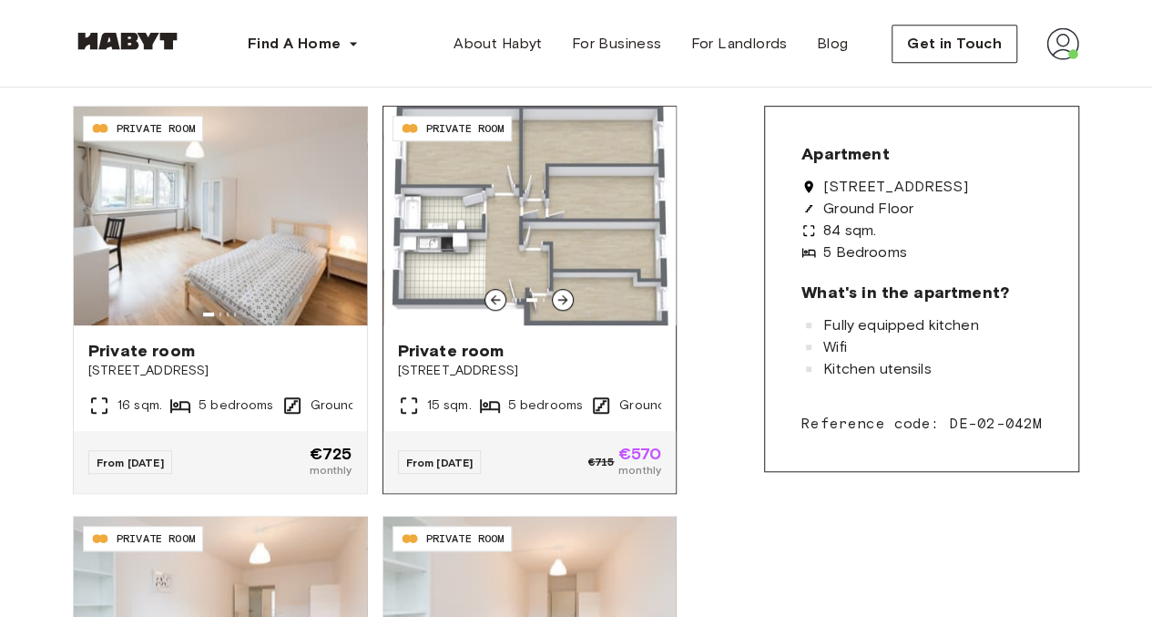
click at [561, 296] on icon at bounding box center [563, 299] width 15 height 15
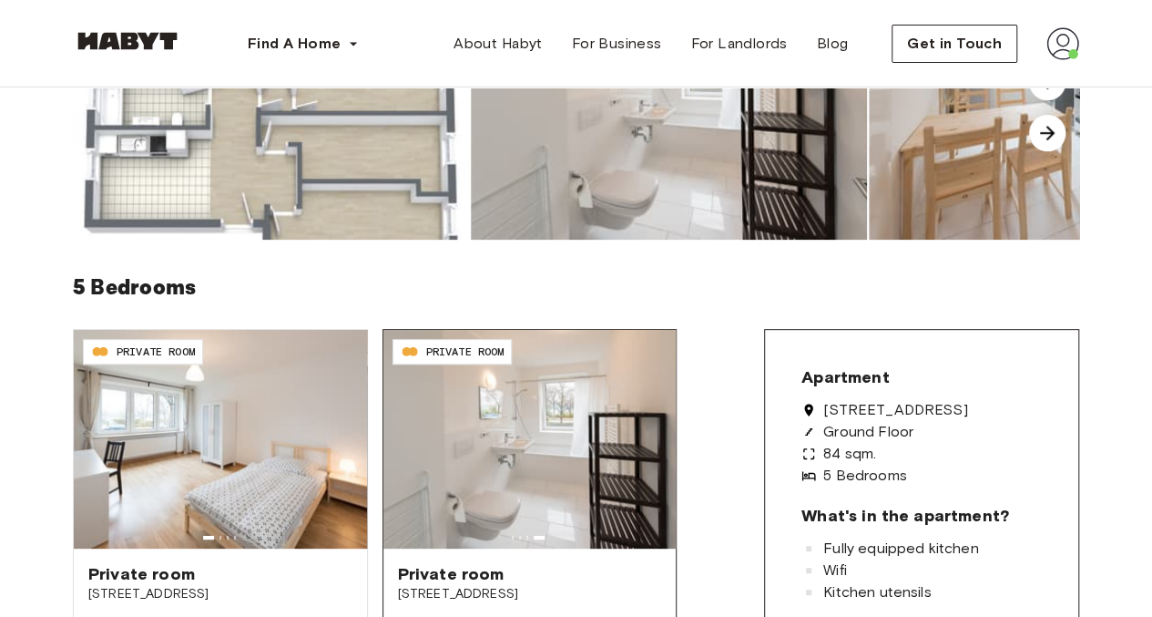
scroll to position [0, 0]
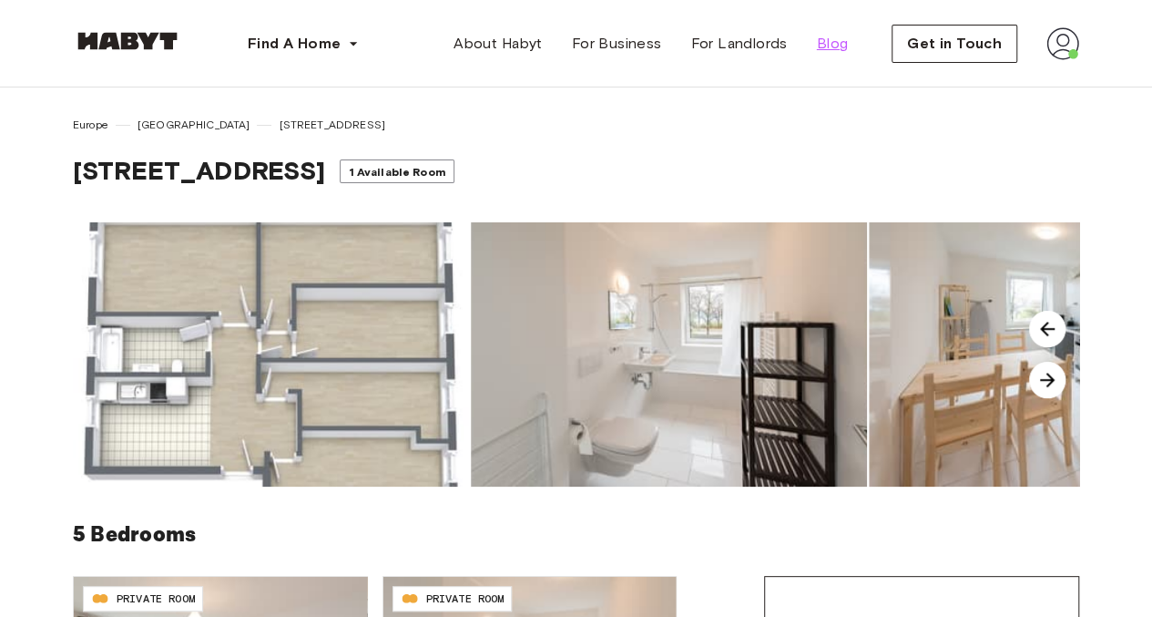
click at [840, 28] on link "Blog" at bounding box center [832, 44] width 61 height 36
